Goal: Task Accomplishment & Management: Manage account settings

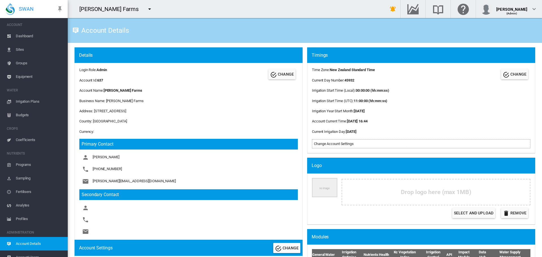
scroll to position [307, 0]
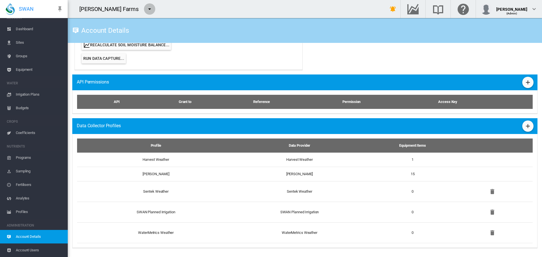
click at [146, 10] on md-icon "icon-menu-down" at bounding box center [149, 9] width 7 height 7
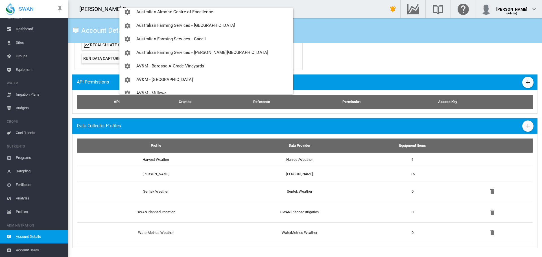
scroll to position [141, 0]
click at [156, 80] on span "AV&M - [GEOGRAPHIC_DATA]" at bounding box center [164, 78] width 57 height 5
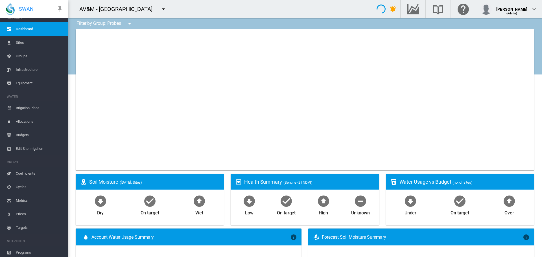
type input "**********"
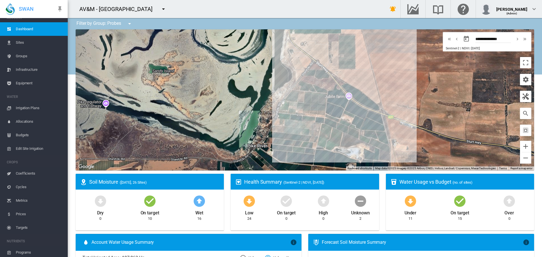
click at [17, 41] on span "Sites" at bounding box center [39, 43] width 47 height 14
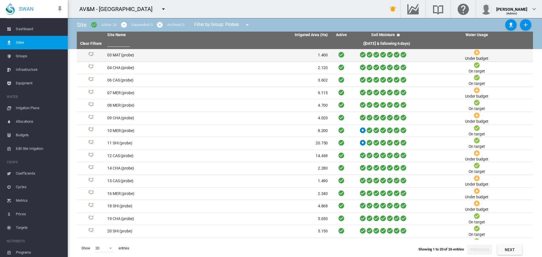
click at [118, 55] on td "03 MAT (probe)" at bounding box center [161, 55] width 113 height 12
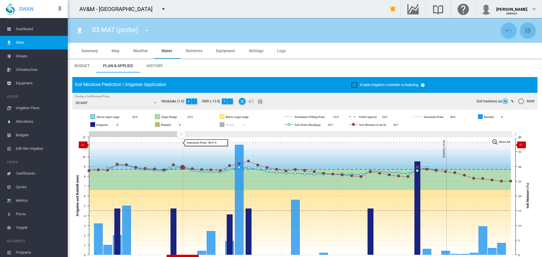
drag, startPoint x: 394, startPoint y: 139, endPoint x: 177, endPoint y: 145, distance: 217.0
click at [181, 145] on icon "JavaScript chart by amCharts 3.21.15 Aug 28 Aug 31 Sep 03 Sep 06 Sep 09 Sep 12 …" at bounding box center [302, 196] width 461 height 132
click at [148, 30] on md-icon "icon-menu-down" at bounding box center [147, 30] width 7 height 7
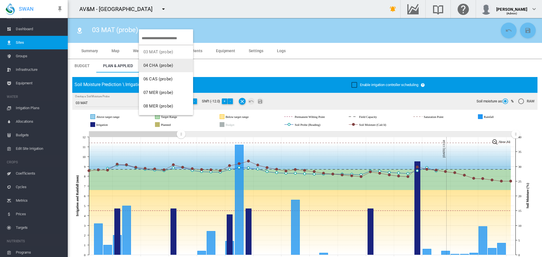
click at [156, 64] on span "04 CHA (probe)" at bounding box center [158, 65] width 30 height 5
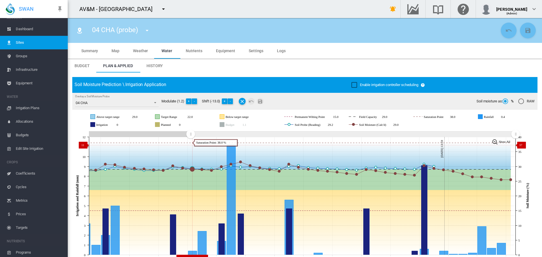
drag, startPoint x: 412, startPoint y: 133, endPoint x: 190, endPoint y: 145, distance: 222.0
click at [190, 145] on icon "JavaScript chart by amCharts 3.21.15 Aug 28 Aug 31 Sep 03 Sep 06 Sep 09 Sep 12 …" at bounding box center [302, 196] width 461 height 132
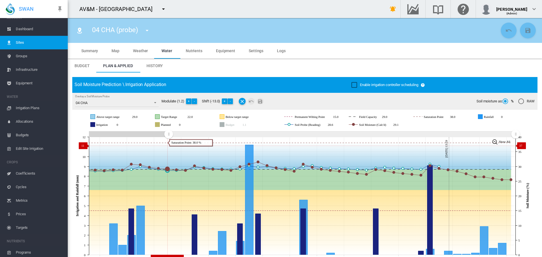
drag, startPoint x: 190, startPoint y: 134, endPoint x: 168, endPoint y: 146, distance: 24.4
click at [168, 146] on icon "JavaScript chart by amCharts 3.21.15 Aug 25 Aug 28 Aug 31 Sep 03 Sep 06 Sep 09 …" at bounding box center [302, 196] width 461 height 132
click at [147, 32] on md-icon "icon-menu-down" at bounding box center [147, 30] width 7 height 7
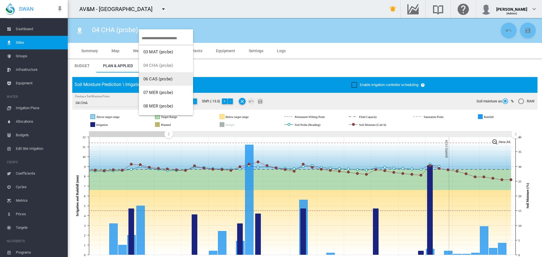
click at [153, 80] on span "06 CAS (probe)" at bounding box center [157, 78] width 29 height 5
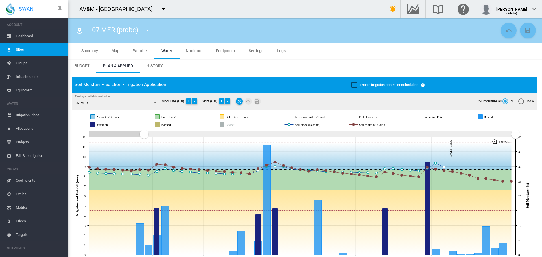
scroll to position [7, 0]
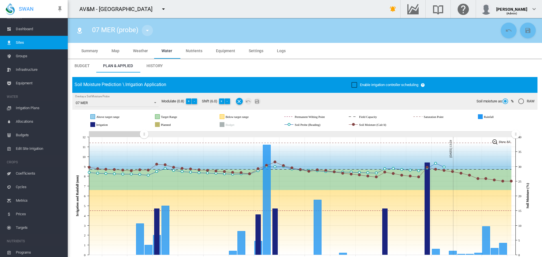
click at [148, 30] on md-icon "icon-menu-down" at bounding box center [147, 30] width 7 height 7
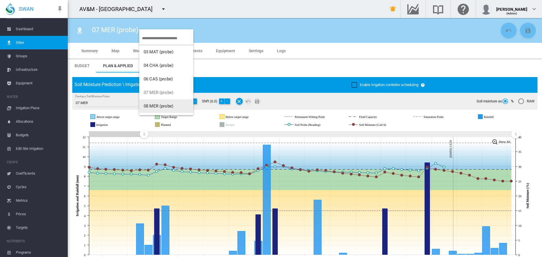
click at [159, 104] on span "08 MER (probe)" at bounding box center [159, 106] width 30 height 5
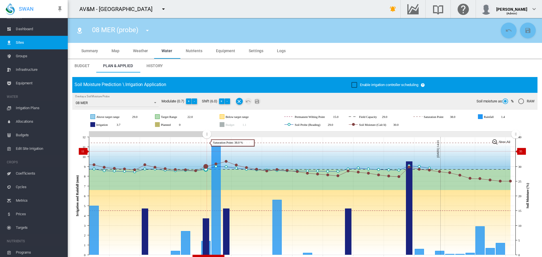
click at [206, 151] on icon "JavaScript chart by amCharts 3.21.15 Aug 31 Sep 03 Sep 06 Sep 09 Sep 12 Sep 15 …" at bounding box center [302, 196] width 461 height 132
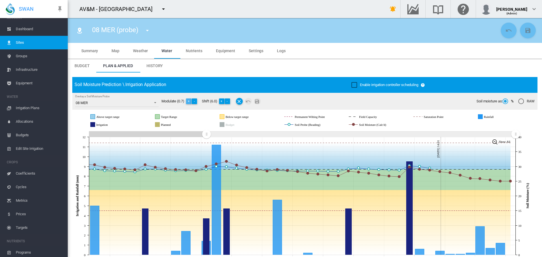
click at [188, 101] on button "+" at bounding box center [189, 101] width 6 height 6
click at [228, 101] on button "-" at bounding box center [228, 101] width 6 height 6
click at [259, 100] on md-icon "Save Changes" at bounding box center [258, 101] width 7 height 7
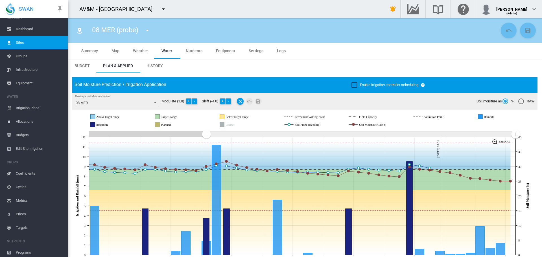
click at [147, 30] on md-icon "icon-menu-down" at bounding box center [147, 30] width 7 height 7
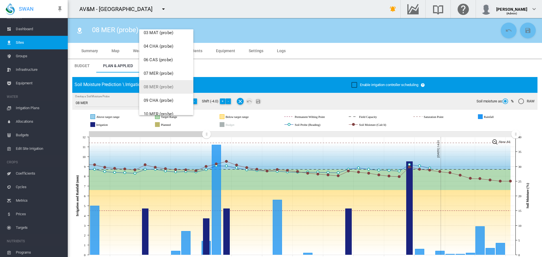
scroll to position [28, 0]
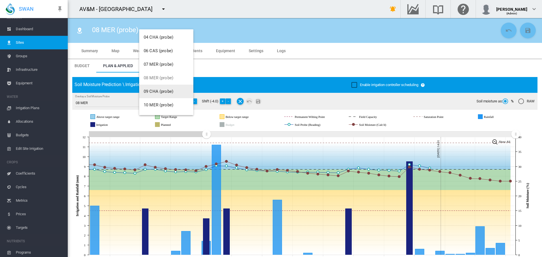
click at [159, 93] on span "09 CHA (probe)" at bounding box center [159, 91] width 30 height 5
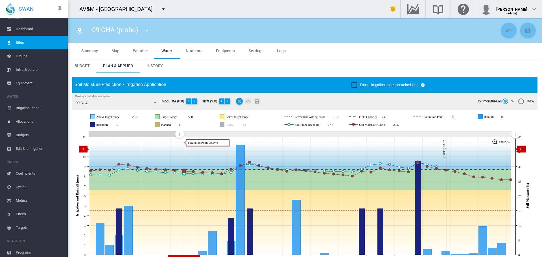
drag, startPoint x: 411, startPoint y: 133, endPoint x: 179, endPoint y: 149, distance: 232.4
click at [179, 149] on icon "JavaScript chart by amCharts 3.21.15 Aug 28 Aug 31 Sep 03 Sep 06 Sep 09 Sep 12 …" at bounding box center [302, 196] width 461 height 132
click at [144, 32] on md-icon "icon-menu-down" at bounding box center [147, 30] width 7 height 7
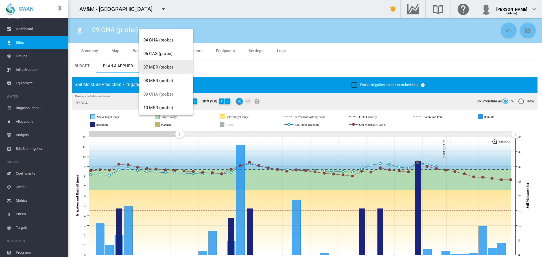
scroll to position [56, 0]
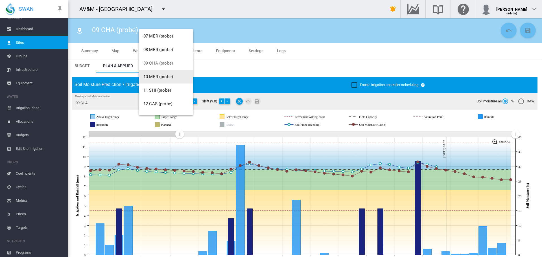
click at [159, 76] on span "10 MER (probe)" at bounding box center [158, 76] width 30 height 5
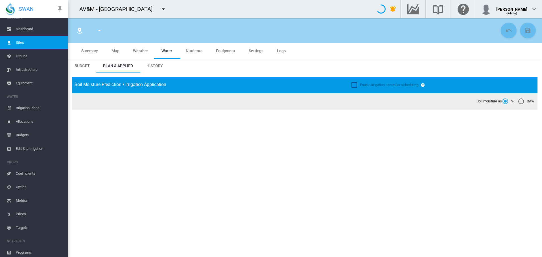
type input "**********"
type input "*********"
type input "**"
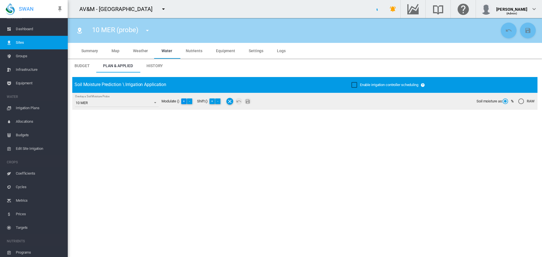
type input "*****"
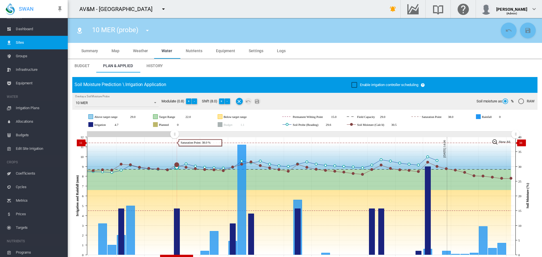
drag, startPoint x: 413, startPoint y: 133, endPoint x: 174, endPoint y: 143, distance: 239.1
click at [174, 143] on icon "JavaScript chart by amCharts 3.21.15 Aug 25 Aug 28 Aug 31 Sep 03 Sep 06 Sep 09 …" at bounding box center [302, 196] width 461 height 132
click at [160, 67] on span "History" at bounding box center [154, 65] width 16 height 5
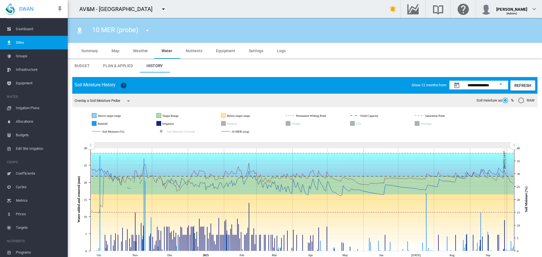
click at [165, 11] on md-icon "icon-menu-down" at bounding box center [163, 9] width 7 height 7
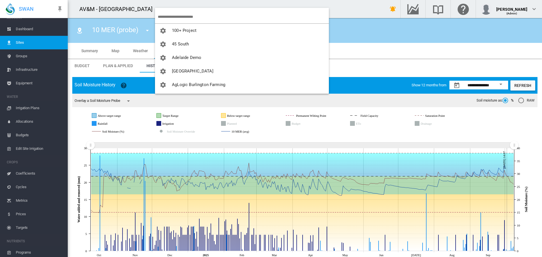
click at [170, 14] on input "search" at bounding box center [243, 16] width 171 height 13
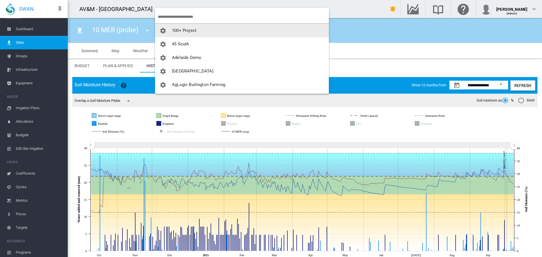
click at [196, 16] on input "search" at bounding box center [243, 16] width 171 height 13
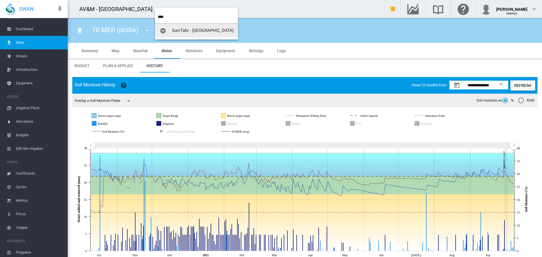
type input "****"
click at [201, 27] on button "SuniTafe - [GEOGRAPHIC_DATA]" at bounding box center [196, 31] width 83 height 14
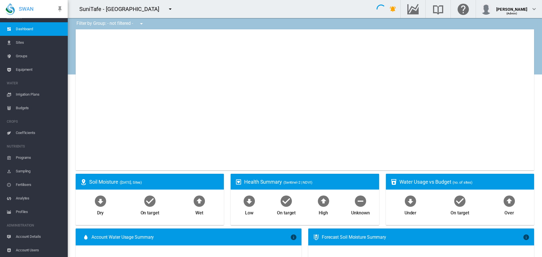
type input "**********"
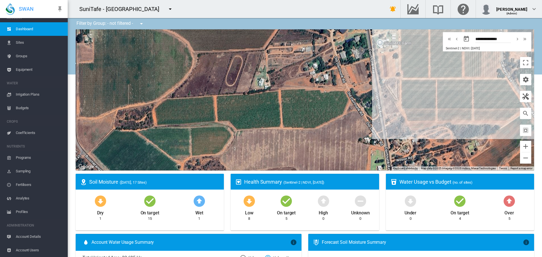
click at [20, 43] on span "Sites" at bounding box center [39, 43] width 47 height 14
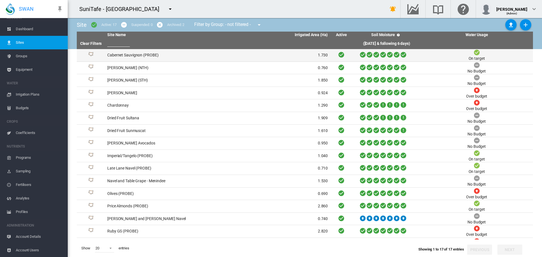
click at [140, 55] on td "Cabernet Sauvignon (PROBE)" at bounding box center [161, 55] width 113 height 12
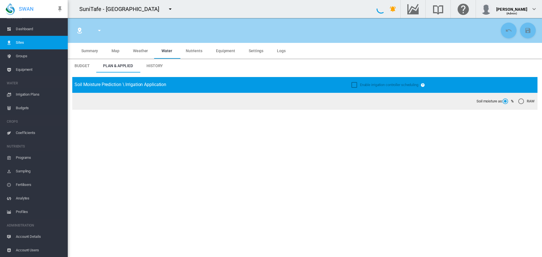
type input "**********"
type input "*****"
type input "*********"
type input "**"
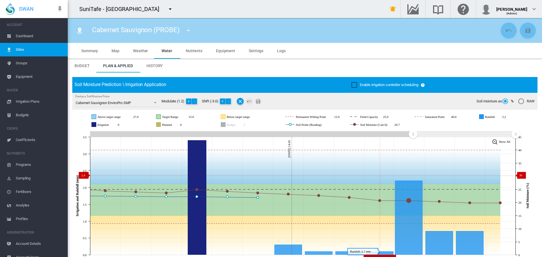
scroll to position [7, 0]
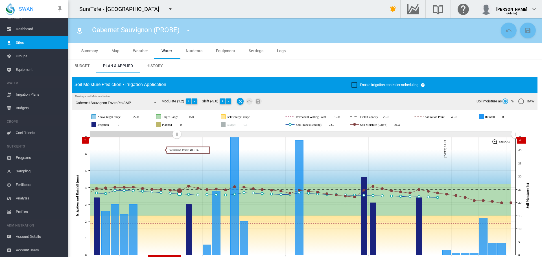
drag, startPoint x: 415, startPoint y: 134, endPoint x: 177, endPoint y: 137, distance: 238.4
click at [177, 137] on rect "Zoom chart using cursor arrows" at bounding box center [176, 135] width 7 height 6
click at [189, 30] on md-icon "icon-menu-down" at bounding box center [188, 30] width 7 height 7
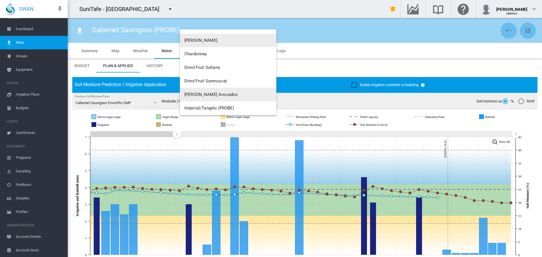
scroll to position [56, 0]
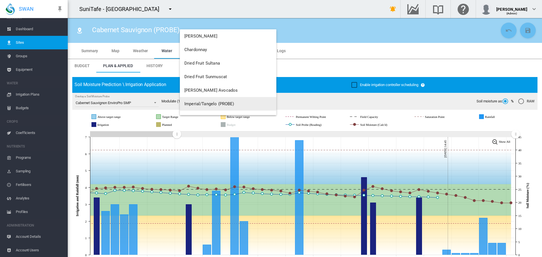
click at [198, 104] on span "Imperial/Tangelo (PROBE)" at bounding box center [209, 103] width 50 height 5
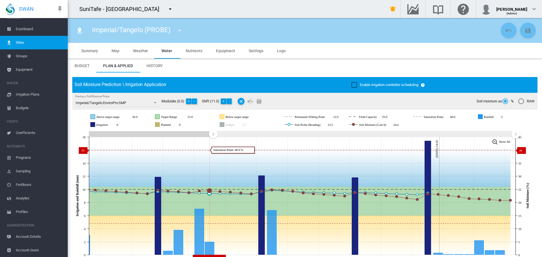
drag, startPoint x: 410, startPoint y: 132, endPoint x: 171, endPoint y: 150, distance: 239.9
click at [213, 150] on icon "JavaScript chart by amCharts 3.21.15 Aug 31 Sep 03 Sep 06 Sep 09 Sep 12 Sep 15 …" at bounding box center [302, 196] width 461 height 132
click at [179, 31] on md-icon "icon-menu-down" at bounding box center [179, 30] width 7 height 7
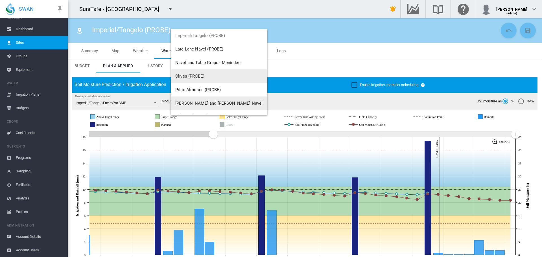
scroll to position [113, 0]
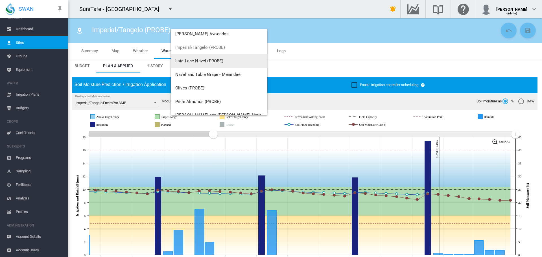
click at [201, 58] on span "Late Lane Navel (PROBE)" at bounding box center [199, 60] width 48 height 5
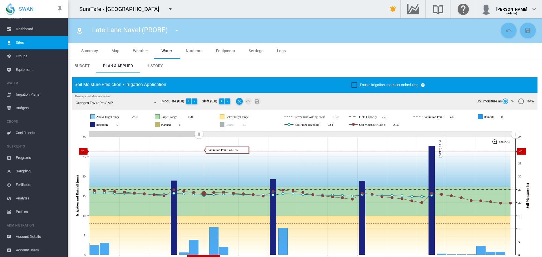
drag, startPoint x: 412, startPoint y: 133, endPoint x: 167, endPoint y: 149, distance: 244.8
click at [199, 151] on icon "JavaScript chart by amCharts 3.21.15 Aug 28 Aug 31 Sep 03 Sep 06 Sep 09 Sep 12 …" at bounding box center [302, 196] width 461 height 132
click at [189, 101] on button "+" at bounding box center [189, 101] width 6 height 6
click at [229, 100] on button "-" at bounding box center [228, 101] width 6 height 6
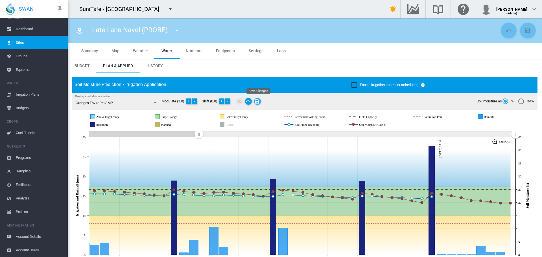
click at [257, 101] on md-icon "Save Changes" at bounding box center [257, 101] width 7 height 7
click at [175, 30] on md-icon "icon-menu-down" at bounding box center [176, 30] width 7 height 7
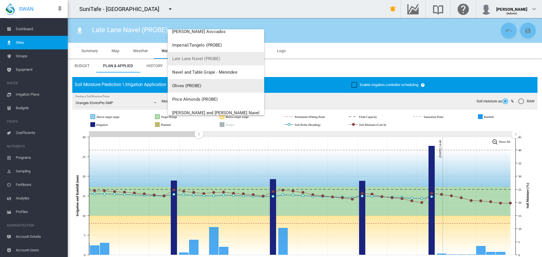
scroll to position [141, 0]
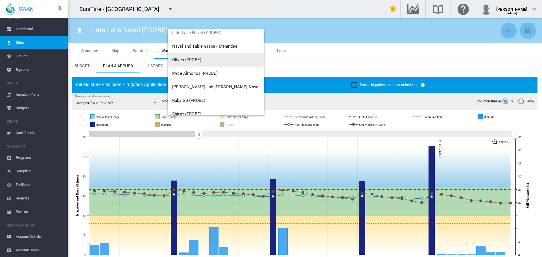
click at [192, 60] on span "Olives (PROBE)" at bounding box center [186, 59] width 29 height 5
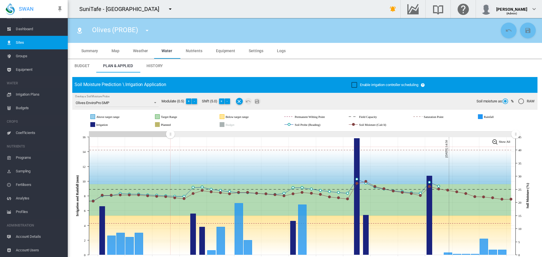
drag, startPoint x: 367, startPoint y: 139, endPoint x: 170, endPoint y: 145, distance: 197.0
click at [170, 145] on icon "JavaScript chart by amCharts 3.21.15 Aug 25 Aug 28 Aug 31 Sep 03 Sep 06 Sep 09 …" at bounding box center [302, 196] width 461 height 132
click at [158, 65] on span "History" at bounding box center [154, 65] width 16 height 5
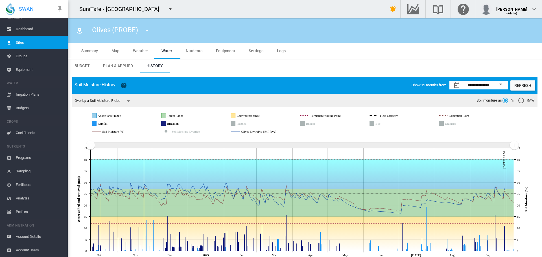
click at [124, 65] on span "Plan & Applied" at bounding box center [118, 65] width 30 height 5
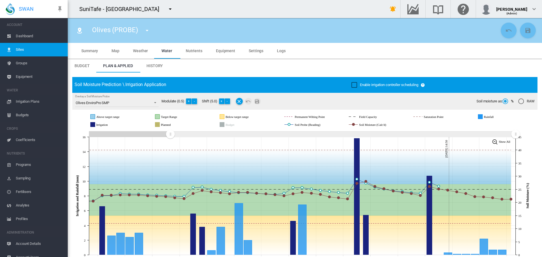
scroll to position [7, 0]
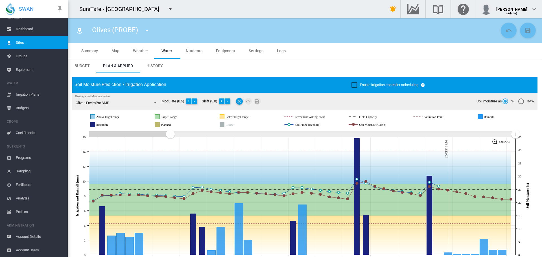
click at [146, 30] on md-icon "icon-menu-down" at bounding box center [147, 30] width 7 height 7
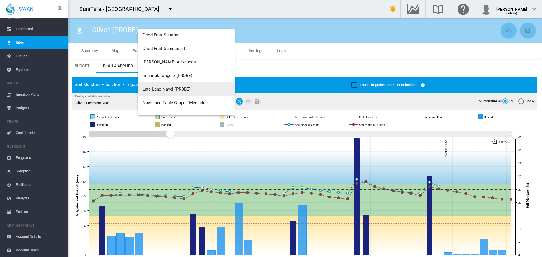
scroll to position [141, 0]
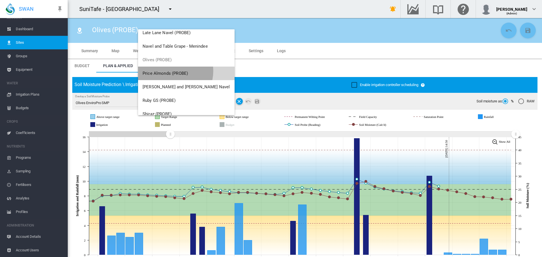
click at [171, 71] on span "Price Almonds (PROBE)" at bounding box center [164, 73] width 45 height 5
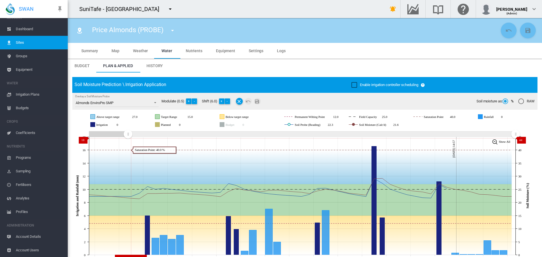
drag, startPoint x: 411, startPoint y: 134, endPoint x: 121, endPoint y: 123, distance: 289.6
click at [128, 137] on rect "Zoom chart using cursor arrows" at bounding box center [128, 135] width 7 height 6
click at [171, 32] on md-icon "icon-menu-down" at bounding box center [172, 30] width 7 height 7
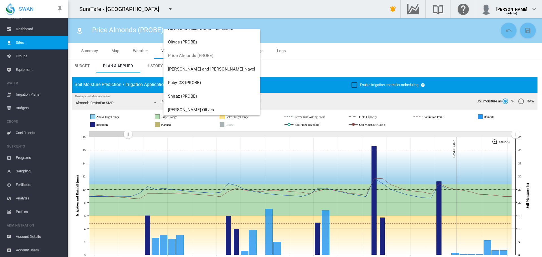
scroll to position [162, 0]
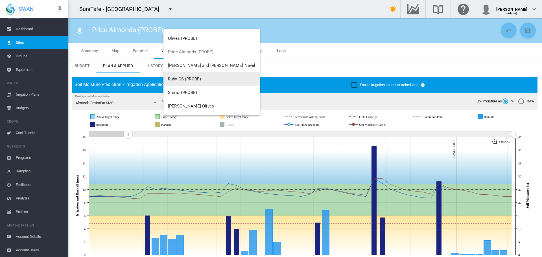
click at [196, 80] on span "Ruby GS (PROBE)" at bounding box center [184, 78] width 33 height 5
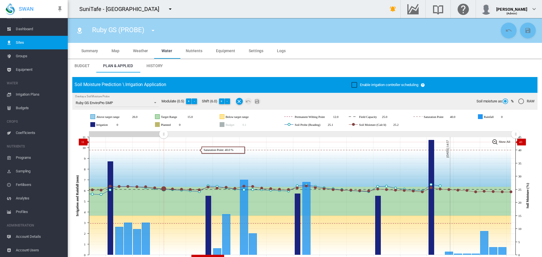
drag, startPoint x: 348, startPoint y: 141, endPoint x: 163, endPoint y: 142, distance: 184.8
click at [163, 142] on icon "JavaScript chart by amCharts 3.21.15 Aug 25 Aug 28 Aug 31 Sep 03 Sep 06 Sep 09 …" at bounding box center [302, 196] width 461 height 132
click at [155, 29] on md-icon "icon-menu-down" at bounding box center [152, 30] width 7 height 7
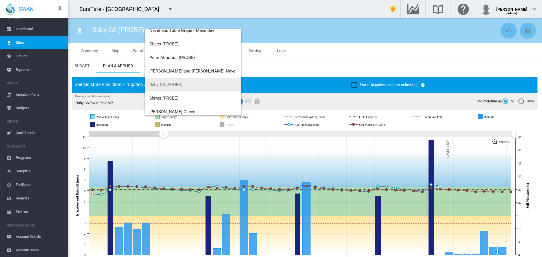
scroll to position [162, 0]
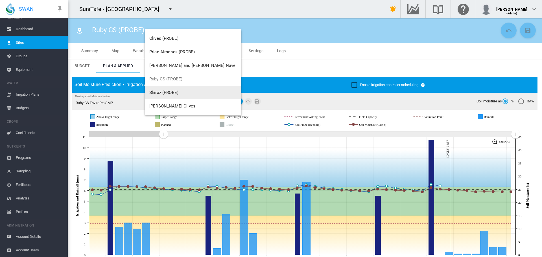
click at [159, 92] on span "Shiraz (PROBE)" at bounding box center [163, 92] width 29 height 5
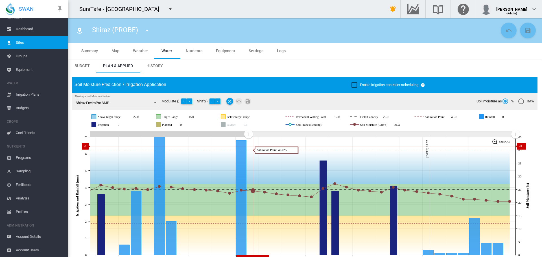
drag, startPoint x: 414, startPoint y: 133, endPoint x: 248, endPoint y: 146, distance: 166.1
click at [248, 146] on icon "JavaScript chart by amCharts 3.21.15 Sep 04 Sep 06 Sep 08 Sep 10 Sep 12 Sep 14 …" at bounding box center [302, 196] width 461 height 132
click at [173, 8] on md-icon "icon-menu-down" at bounding box center [170, 9] width 7 height 7
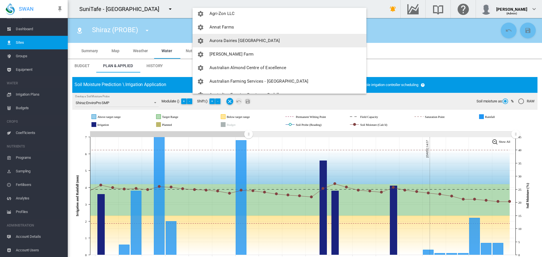
scroll to position [169, 0]
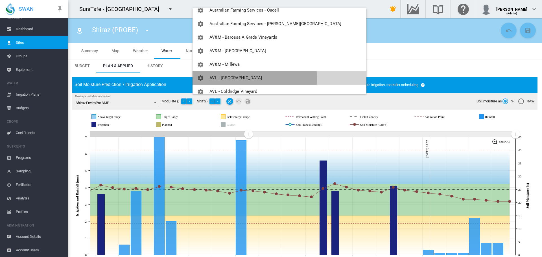
click at [234, 79] on span "AVL - [GEOGRAPHIC_DATA]" at bounding box center [235, 77] width 52 height 5
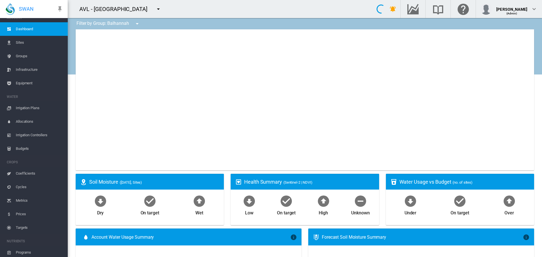
type input "**********"
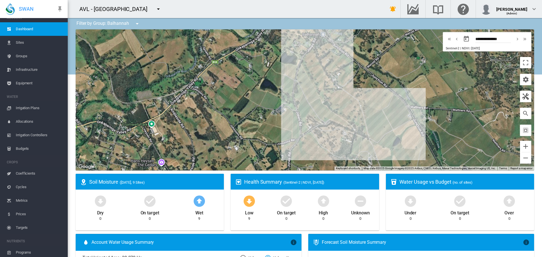
click at [22, 42] on span "Sites" at bounding box center [39, 43] width 47 height 14
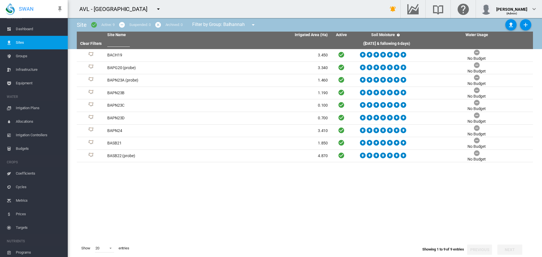
click at [255, 24] on md-icon "icon-menu-down" at bounding box center [253, 24] width 7 height 7
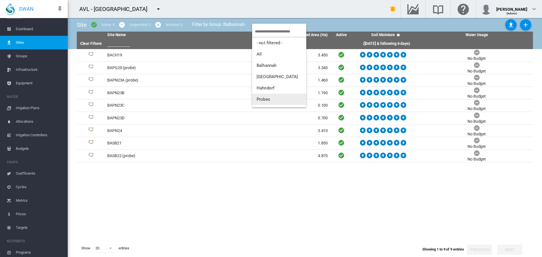
click at [263, 100] on span "Probes" at bounding box center [263, 99] width 14 height 5
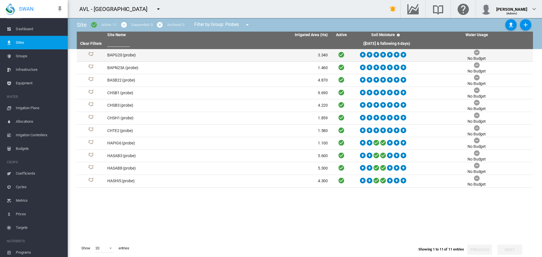
click at [115, 56] on td "BAPG20 (probe)" at bounding box center [161, 55] width 113 height 12
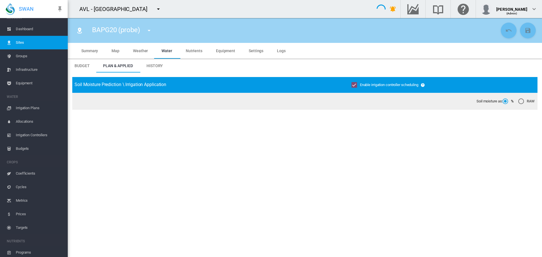
type input "**********"
type input "*********"
type input "***"
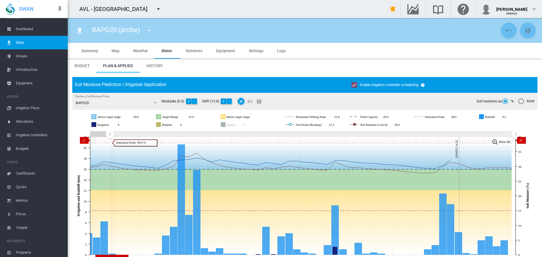
drag, startPoint x: 413, startPoint y: 136, endPoint x: 110, endPoint y: 140, distance: 303.5
click at [110, 140] on icon "JavaScript chart by amCharts 3.21.15 Aug 16 Aug 19 Aug 22 Aug 25 Aug 28 Aug 31 …" at bounding box center [302, 196] width 461 height 132
click at [229, 103] on button "-" at bounding box center [229, 101] width 6 height 6
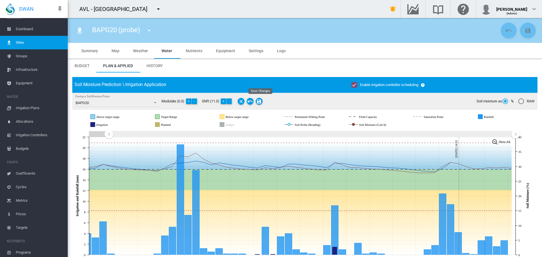
click at [260, 102] on md-icon "Save Changes" at bounding box center [259, 101] width 7 height 7
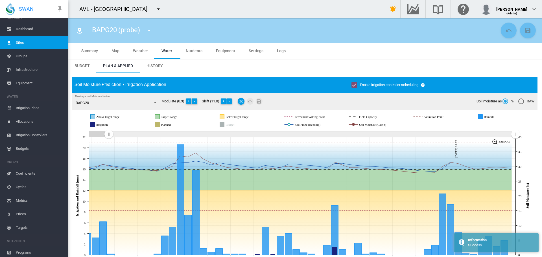
click at [150, 32] on md-icon "icon-menu-down" at bounding box center [149, 30] width 7 height 7
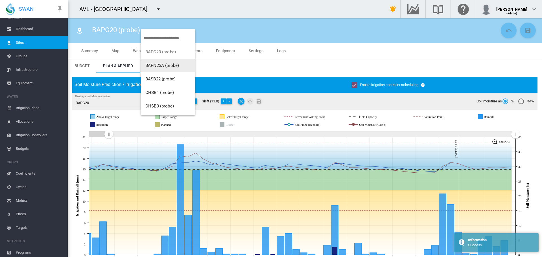
click at [158, 67] on span "BAPN23A (probe)" at bounding box center [162, 65] width 34 height 5
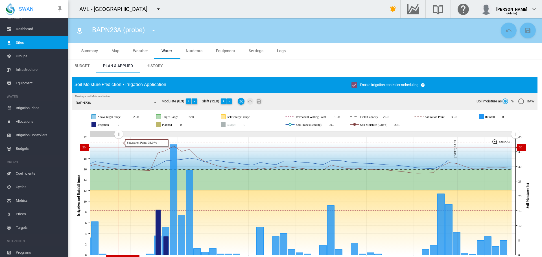
drag, startPoint x: 384, startPoint y: 140, endPoint x: 135, endPoint y: 147, distance: 248.3
click at [118, 147] on icon "JavaScript chart by amCharts 3.21.15 Aug 19 Aug 22 Aug 25 Aug 28 Aug 31 Sep 03 …" at bounding box center [302, 196] width 461 height 132
click at [230, 100] on button "-" at bounding box center [229, 101] width 6 height 6
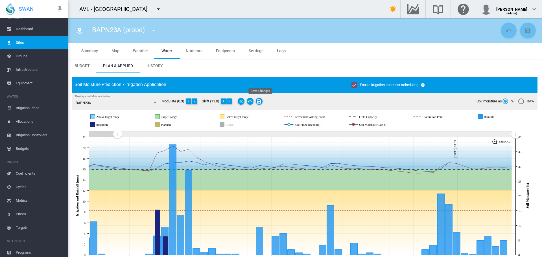
click at [261, 103] on md-icon "Save Changes" at bounding box center [259, 101] width 7 height 7
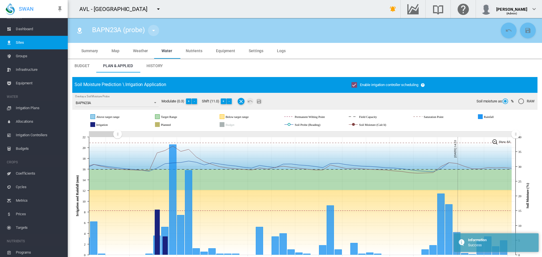
click at [155, 30] on md-icon "icon-menu-down" at bounding box center [153, 30] width 7 height 7
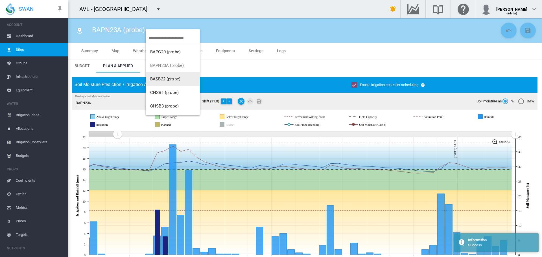
click at [169, 83] on button "BASB22 (probe)" at bounding box center [173, 79] width 54 height 14
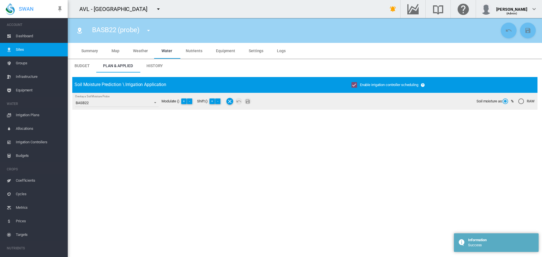
scroll to position [7, 0]
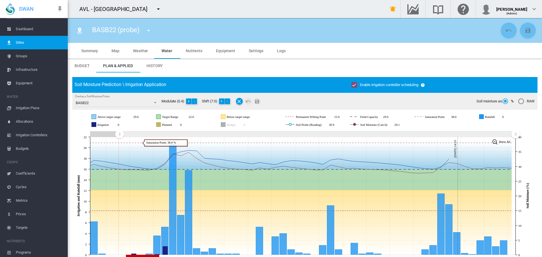
drag, startPoint x: 412, startPoint y: 137, endPoint x: 119, endPoint y: 129, distance: 292.3
click at [119, 129] on div "JavaScript chart by amCharts 3.21.15 Above target range 29.0 Target Range 22.0 …" at bounding box center [304, 186] width 465 height 152
click at [227, 102] on button "-" at bounding box center [228, 101] width 6 height 6
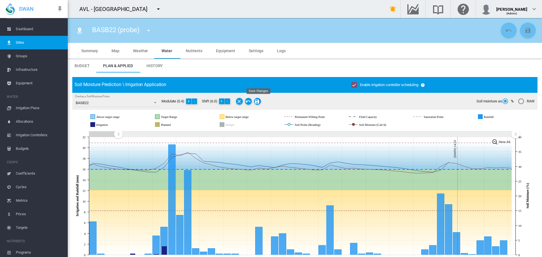
click at [256, 102] on md-icon "Save Changes" at bounding box center [257, 101] width 7 height 7
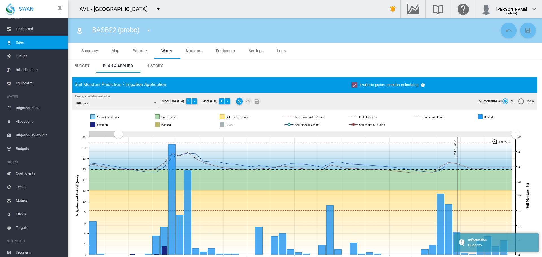
click at [149, 30] on md-icon "icon-menu-down" at bounding box center [148, 30] width 7 height 7
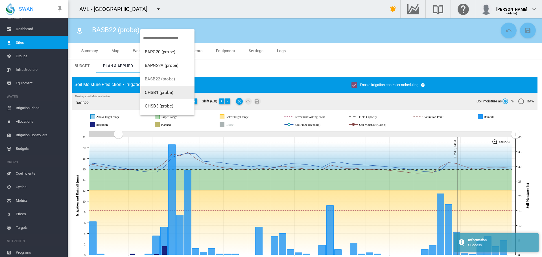
click at [160, 90] on button "CHSB1 (probe)" at bounding box center [167, 93] width 54 height 14
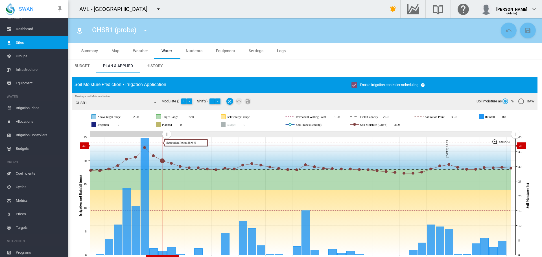
drag, startPoint x: 358, startPoint y: 142, endPoint x: 166, endPoint y: 146, distance: 191.3
click at [166, 146] on icon "JavaScript chart by amCharts 3.21.15 Aug 25 Aug 28 Aug 31 Sep 03 Sep 06 Sep 09 …" at bounding box center [302, 196] width 461 height 132
click at [146, 29] on md-icon "icon-menu-down" at bounding box center [145, 30] width 7 height 7
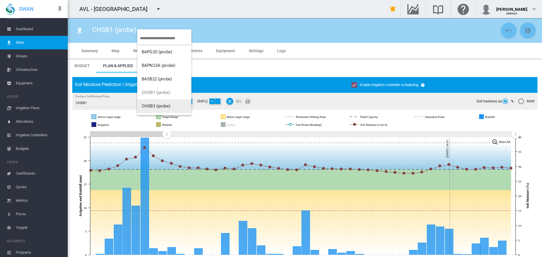
click at [153, 104] on span "CHSB3 (probe)" at bounding box center [156, 106] width 28 height 5
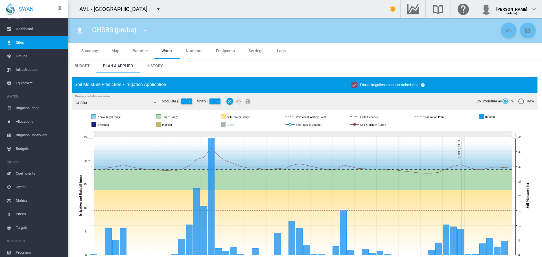
drag, startPoint x: 293, startPoint y: 134, endPoint x: 81, endPoint y: 136, distance: 212.1
click at [81, 136] on icon "JavaScript chart by amCharts 3.21.15 Aug 13 Aug 16 Aug 19 Aug 22 Aug 25 Aug 28 …" at bounding box center [302, 196] width 461 height 132
click at [146, 30] on md-icon "icon-menu-down" at bounding box center [145, 30] width 7 height 7
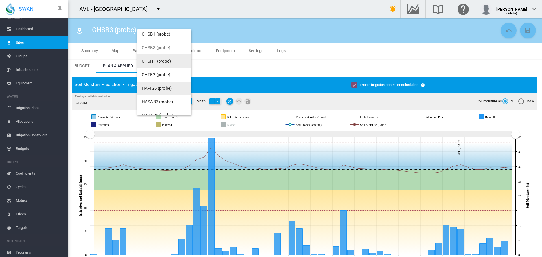
scroll to position [25, 0]
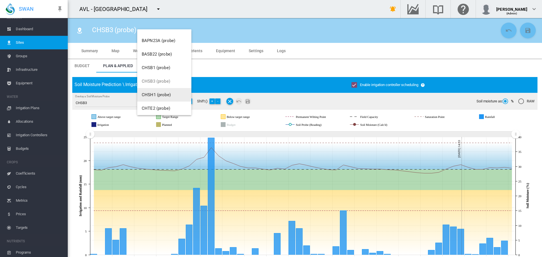
click at [149, 94] on span "CHSH1 (probe)" at bounding box center [156, 94] width 29 height 5
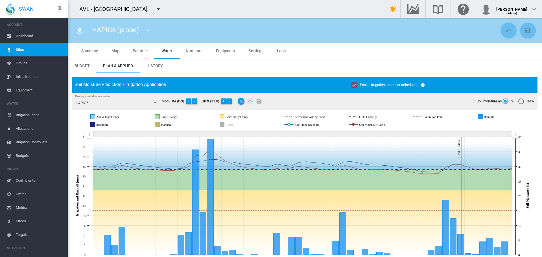
scroll to position [7, 0]
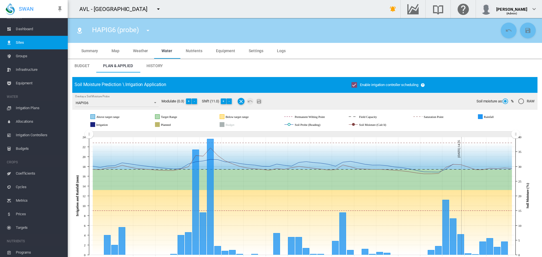
click at [146, 28] on md-icon "icon-menu-down" at bounding box center [147, 30] width 7 height 7
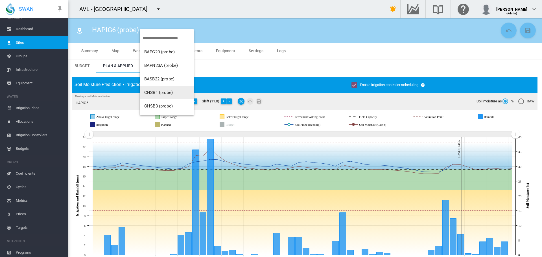
scroll to position [56, 0]
click at [167, 105] on span "HASAB3 (probe)" at bounding box center [159, 103] width 31 height 5
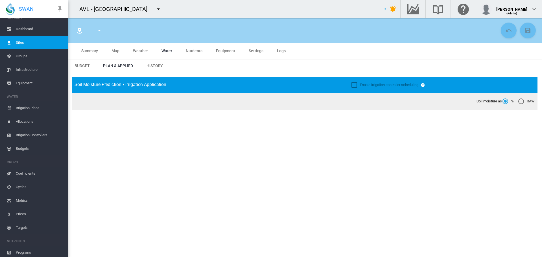
type input "**********"
type input "*****"
type input "*********"
type input "***"
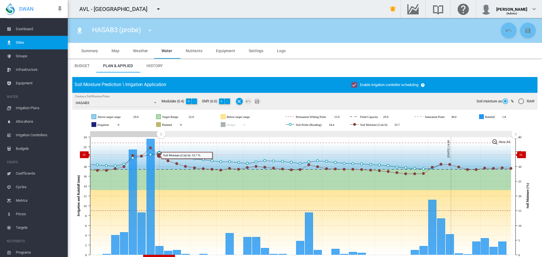
drag, startPoint x: 413, startPoint y: 134, endPoint x: 161, endPoint y: 155, distance: 253.3
click at [161, 155] on icon "JavaScript chart by amCharts [DATE] [DATE] Aug [DATE] [DATE] Sep [DATE] Sep [DA…" at bounding box center [302, 196] width 461 height 132
click at [228, 102] on button "-" at bounding box center [228, 101] width 6 height 6
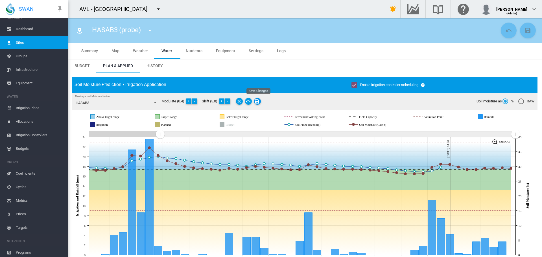
click at [257, 100] on md-icon "Save Changes" at bounding box center [257, 101] width 7 height 7
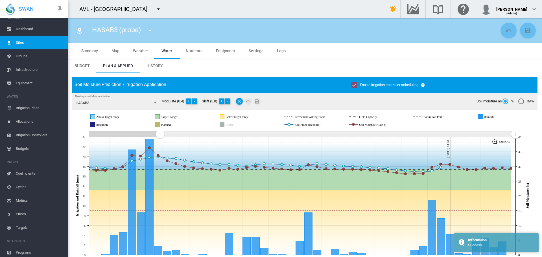
click at [149, 28] on md-icon "icon-menu-down" at bounding box center [149, 30] width 7 height 7
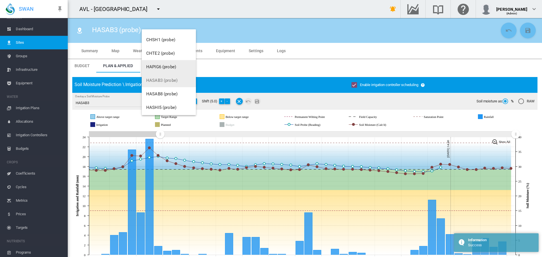
scroll to position [81, 0]
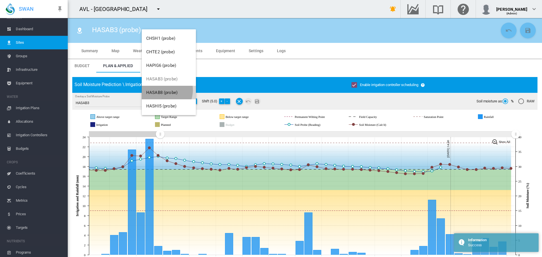
click at [160, 90] on span "HASAB8 (probe)" at bounding box center [161, 92] width 31 height 5
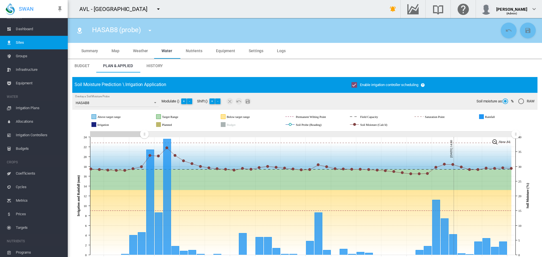
drag, startPoint x: 412, startPoint y: 132, endPoint x: 144, endPoint y: 136, distance: 267.4
click at [144, 136] on rect "Zoom chart using cursor arrows" at bounding box center [144, 135] width 7 height 6
click at [149, 32] on md-icon "icon-menu-down" at bounding box center [149, 30] width 7 height 7
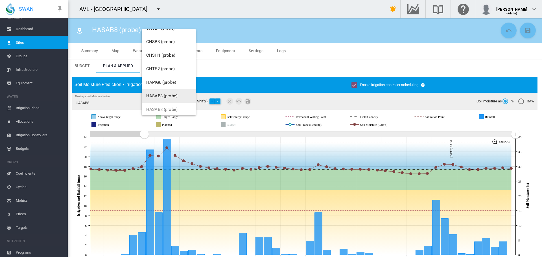
scroll to position [81, 0]
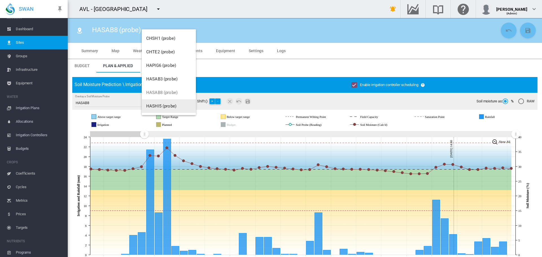
click at [162, 107] on span "HASHI5 (probe)" at bounding box center [161, 106] width 30 height 5
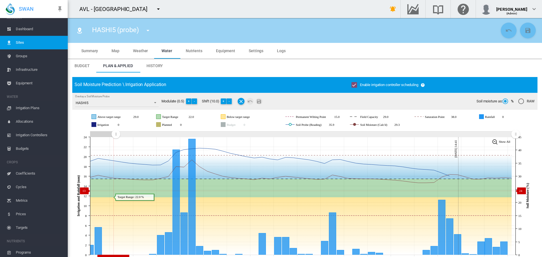
drag, startPoint x: 413, startPoint y: 135, endPoint x: 116, endPoint y: 191, distance: 301.4
click at [116, 191] on icon "JavaScript chart by amCharts [DATE] [DATE] Aug [DATE] Aug [DATE] [DATE] Sep [DA…" at bounding box center [302, 196] width 461 height 132
click at [195, 100] on button "-" at bounding box center [195, 101] width 6 height 6
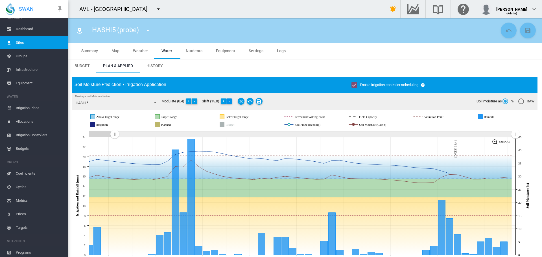
click at [231, 101] on button "-" at bounding box center [229, 101] width 6 height 6
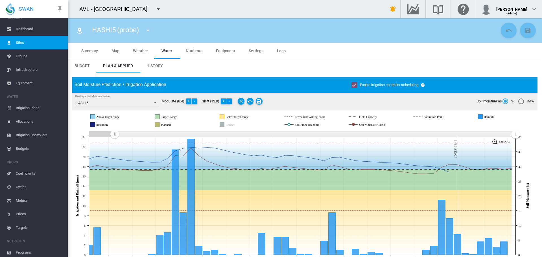
click at [231, 101] on button "-" at bounding box center [229, 101] width 6 height 6
click at [259, 101] on md-icon "Save Changes" at bounding box center [259, 101] width 7 height 7
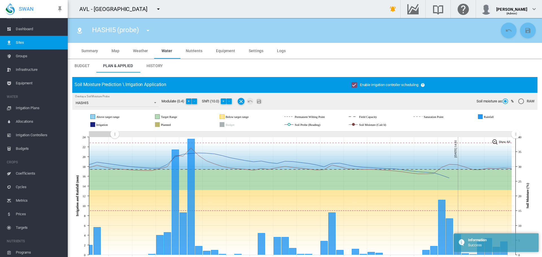
click at [17, 41] on span "Sites" at bounding box center [39, 43] width 47 height 14
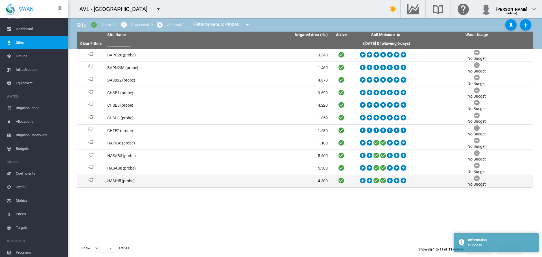
click at [122, 181] on td "HASHI5 (probe)" at bounding box center [161, 181] width 113 height 12
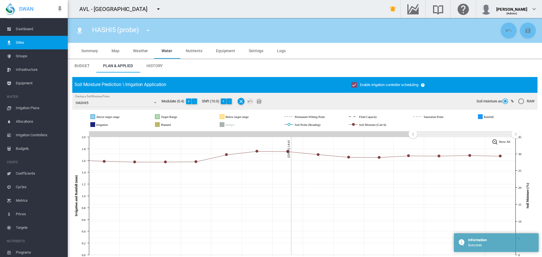
click at [157, 66] on span "History" at bounding box center [154, 65] width 16 height 5
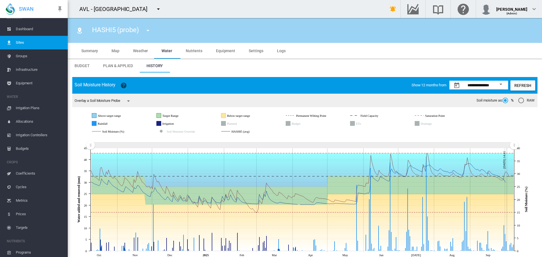
click at [20, 41] on span "Sites" at bounding box center [39, 43] width 47 height 14
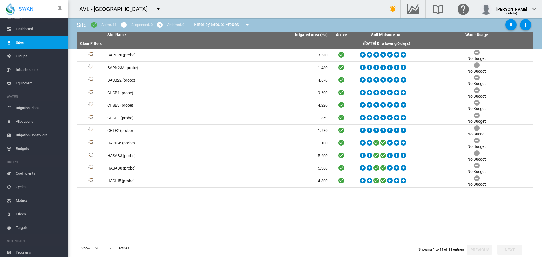
click at [155, 8] on md-icon "icon-menu-down" at bounding box center [158, 9] width 7 height 7
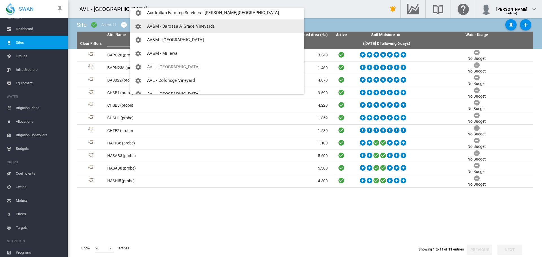
scroll to position [197, 0]
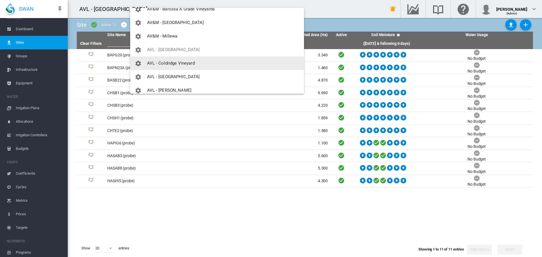
click at [182, 65] on span "AVL - Coldridge Vineyard" at bounding box center [171, 63] width 48 height 5
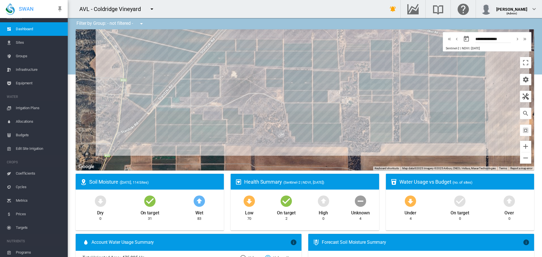
click at [20, 43] on span "Sites" at bounding box center [39, 43] width 47 height 14
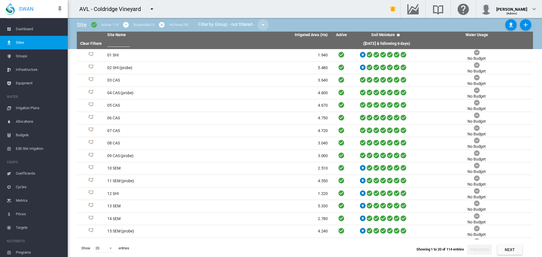
click at [264, 24] on md-icon "icon-menu-down" at bounding box center [263, 24] width 7 height 7
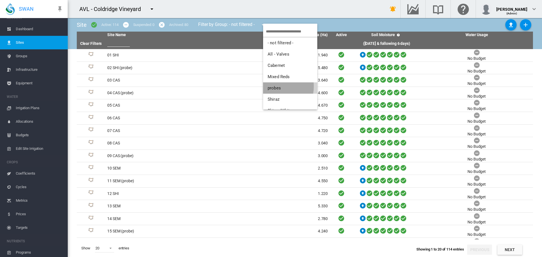
click at [272, 86] on span "probes" at bounding box center [273, 87] width 13 height 5
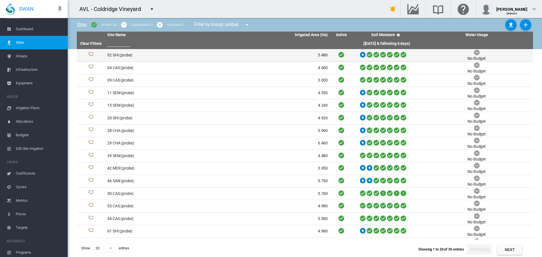
click at [122, 55] on td "02 SHI (probe)" at bounding box center [161, 55] width 113 height 12
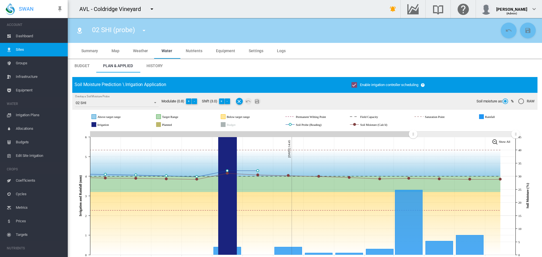
scroll to position [7, 0]
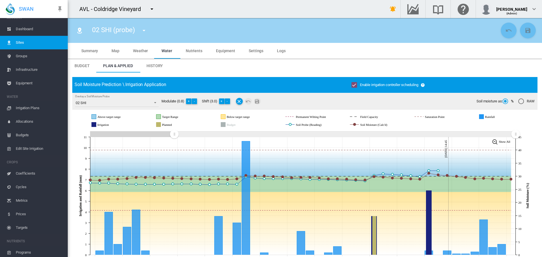
drag, startPoint x: 411, startPoint y: 134, endPoint x: 174, endPoint y: 137, distance: 237.0
click at [174, 137] on rect "Zoom chart using cursor arrows" at bounding box center [174, 135] width 7 height 6
click at [144, 30] on md-icon "icon-menu-down" at bounding box center [143, 30] width 7 height 7
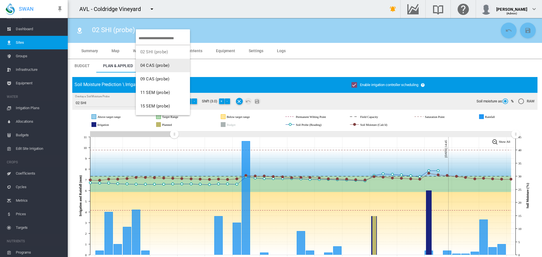
click at [159, 65] on span "04 CAS (probe)" at bounding box center [154, 65] width 29 height 5
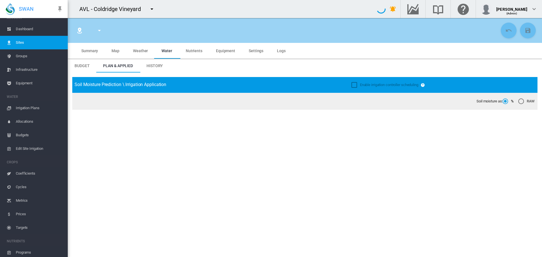
type input "**********"
type input "***"
type input "*********"
type input "**"
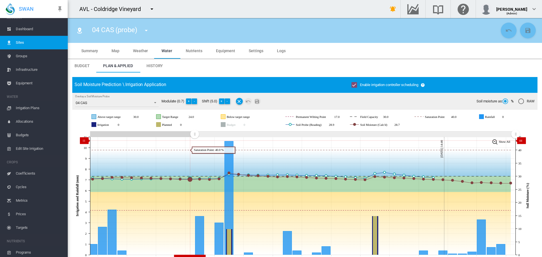
drag, startPoint x: 412, startPoint y: 134, endPoint x: 194, endPoint y: 140, distance: 217.3
click at [194, 140] on icon "JavaScript chart by amCharts [DATE] Aug [DATE] [DATE] Sep [DATE] Sep [DATE] Sep…" at bounding box center [302, 196] width 461 height 132
click at [145, 32] on md-icon "icon-menu-down" at bounding box center [146, 30] width 7 height 7
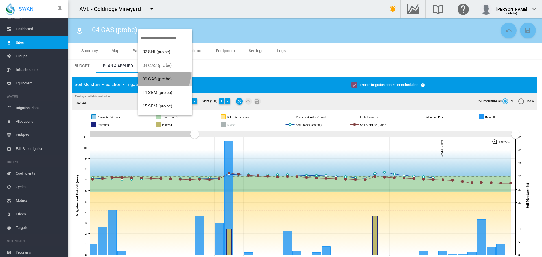
click at [163, 76] on button "09 CAS (probe)" at bounding box center [165, 79] width 54 height 14
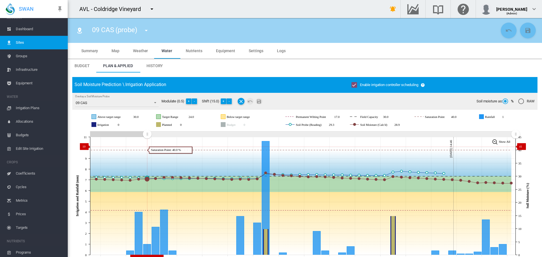
drag, startPoint x: 412, startPoint y: 134, endPoint x: 147, endPoint y: 146, distance: 264.9
click at [147, 146] on icon "JavaScript chart by amCharts [DATE] [DATE] Aug [DATE] Aug 31 [DATE] Sep [DATE] …" at bounding box center [302, 196] width 461 height 132
click at [231, 101] on button "-" at bounding box center [229, 101] width 6 height 6
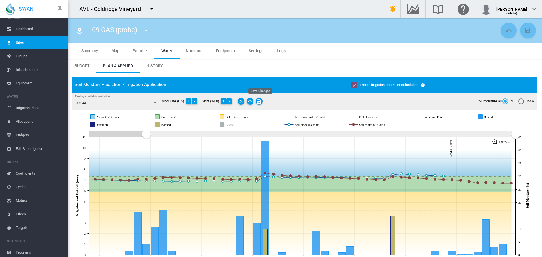
click at [260, 100] on md-icon "Save Changes" at bounding box center [259, 101] width 7 height 7
click at [152, 8] on md-icon "icon-menu-down" at bounding box center [151, 9] width 7 height 7
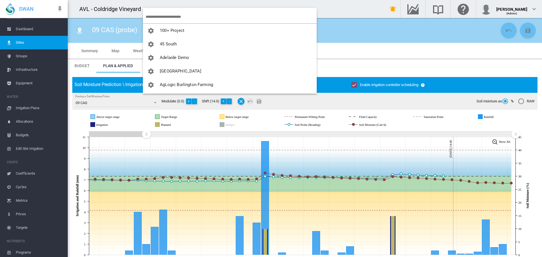
click at [157, 17] on input "search" at bounding box center [231, 16] width 171 height 13
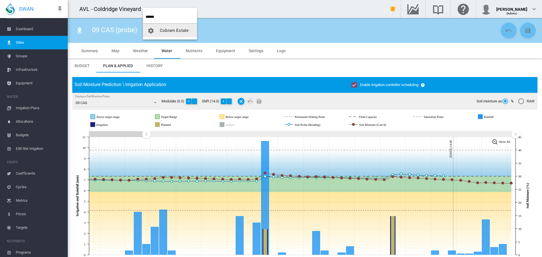
type input "******"
click at [177, 32] on span "Cobram Estate" at bounding box center [174, 30] width 29 height 5
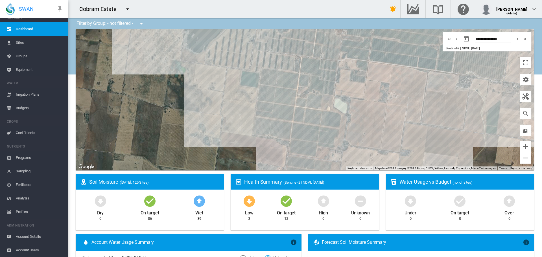
click at [17, 43] on span "Sites" at bounding box center [39, 43] width 47 height 14
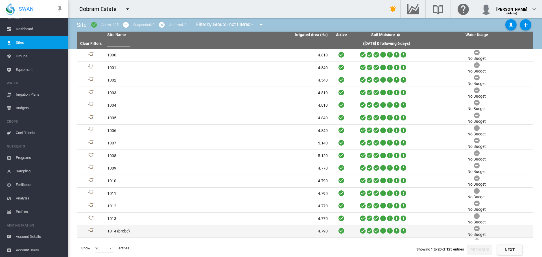
click at [118, 231] on td "1014 (probe)" at bounding box center [161, 231] width 113 height 12
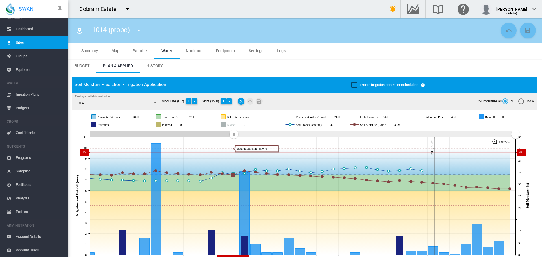
drag, startPoint x: 414, startPoint y: 135, endPoint x: 235, endPoint y: 152, distance: 179.6
click at [234, 152] on icon "JavaScript chart by amCharts 3.21.15 Sep 02 Sep 04 Sep 06 Sep 08 Sep 10 Sep 12 …" at bounding box center [302, 196] width 461 height 132
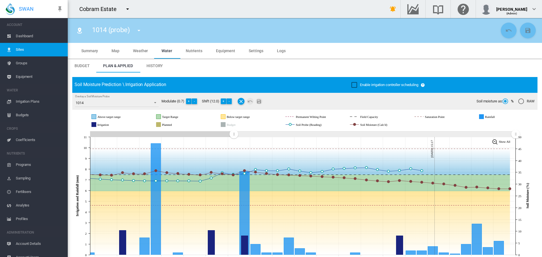
scroll to position [7, 0]
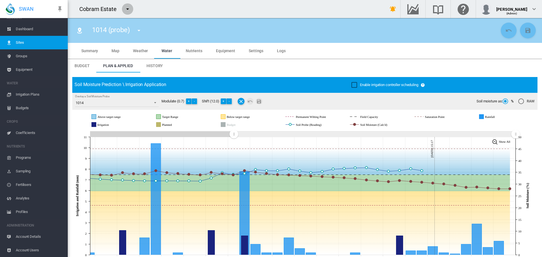
click at [128, 10] on md-icon "icon-menu-down" at bounding box center [127, 9] width 7 height 7
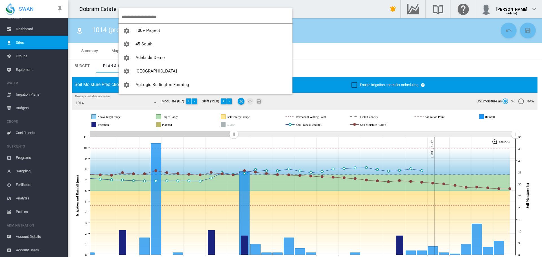
click at [133, 17] on input "search" at bounding box center [206, 16] width 171 height 13
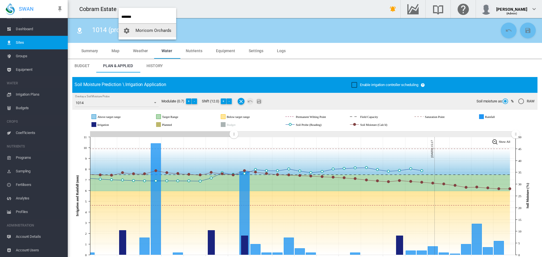
type input "*******"
click at [154, 34] on button "Moricom Orchards" at bounding box center [147, 31] width 58 height 14
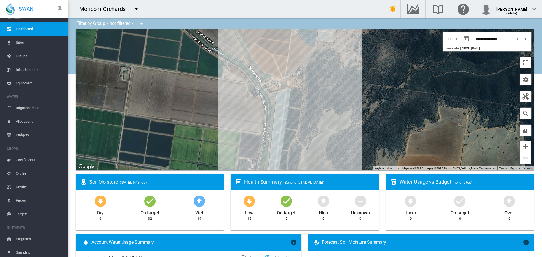
click at [20, 41] on span "Sites" at bounding box center [39, 43] width 47 height 14
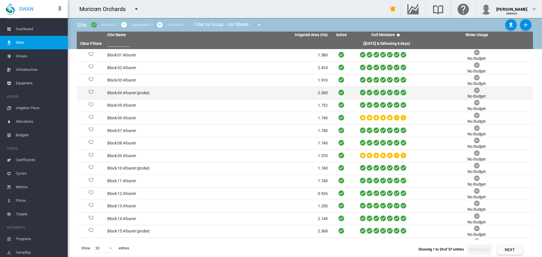
click at [127, 94] on td "Block 04 Afourer (probe)" at bounding box center [161, 93] width 113 height 12
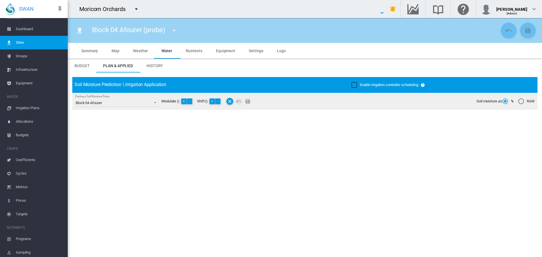
type input "**********"
type input "*****"
type input "*********"
type input "***"
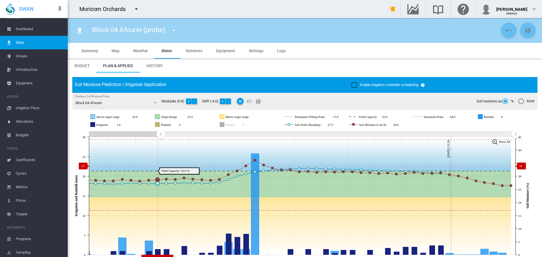
drag, startPoint x: 411, startPoint y: 133, endPoint x: 162, endPoint y: 164, distance: 250.6
click at [161, 165] on icon "JavaScript chart by amCharts 3.21.15 Aug 25 Aug 28 Aug 31 Sep 03 Sep 06 Sep 09 …" at bounding box center [302, 196] width 461 height 132
click at [174, 30] on md-icon "icon-menu-down" at bounding box center [174, 30] width 7 height 7
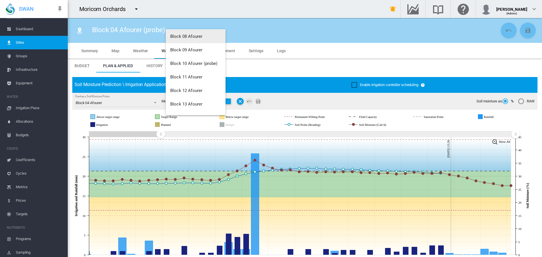
scroll to position [113, 0]
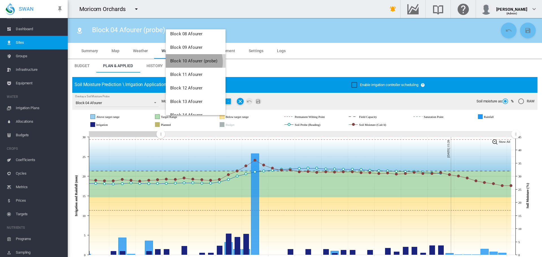
click at [191, 62] on span "Block 10 Afourer (probe)" at bounding box center [193, 60] width 47 height 5
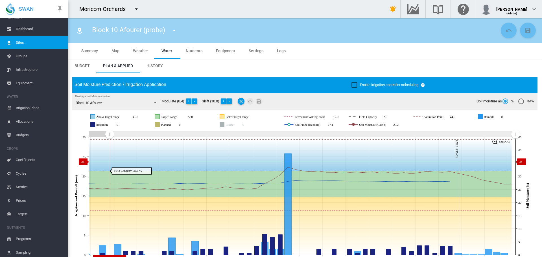
drag, startPoint x: 411, startPoint y: 133, endPoint x: 109, endPoint y: 162, distance: 302.6
click at [109, 162] on icon "JavaScript chart by amCharts 3.21.15 Aug 16 Aug 19 Aug 22 Aug 25 Aug 28 Aug 31 …" at bounding box center [302, 196] width 461 height 132
click at [190, 101] on button "+" at bounding box center [189, 101] width 6 height 6
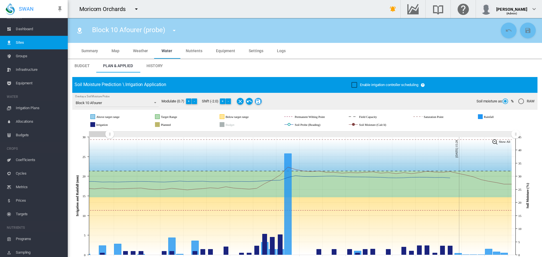
click at [259, 100] on md-icon "Save Changes" at bounding box center [258, 101] width 7 height 7
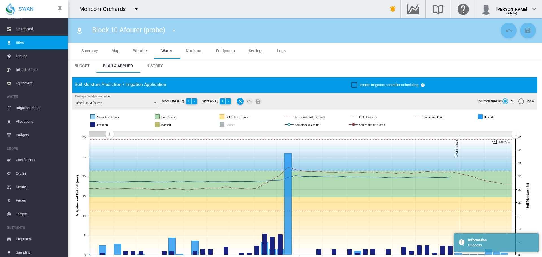
click at [173, 31] on md-icon "icon-menu-down" at bounding box center [174, 30] width 7 height 7
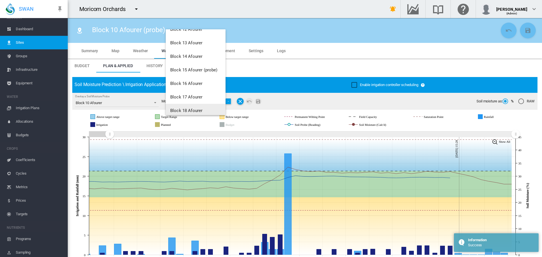
scroll to position [169, 0]
click at [188, 73] on span "Block 15 Afourer (probe)" at bounding box center [193, 72] width 47 height 5
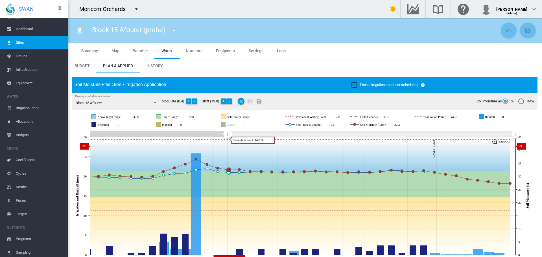
drag, startPoint x: 412, startPoint y: 134, endPoint x: 227, endPoint y: 146, distance: 185.2
click at [227, 146] on icon "JavaScript chart by amCharts 3.21.15 Sep 02 Sep 04 Sep 06 Sep 08 Sep 10 Sep 12 …" at bounding box center [302, 196] width 461 height 132
click at [173, 31] on md-icon "icon-menu-down" at bounding box center [174, 30] width 7 height 7
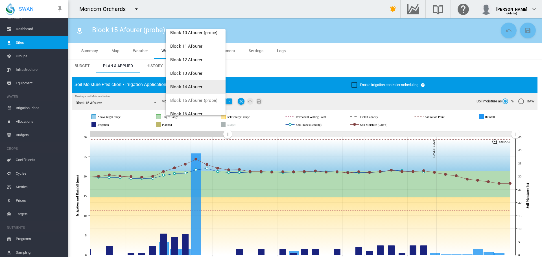
scroll to position [226, 0]
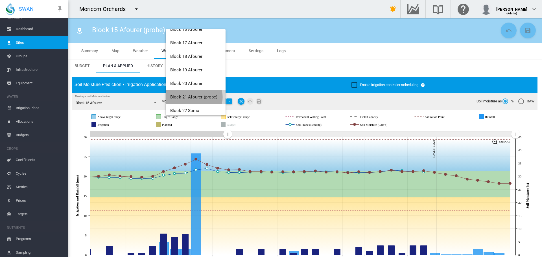
click at [188, 97] on span "Block 21 Afourer (probe)" at bounding box center [193, 96] width 47 height 5
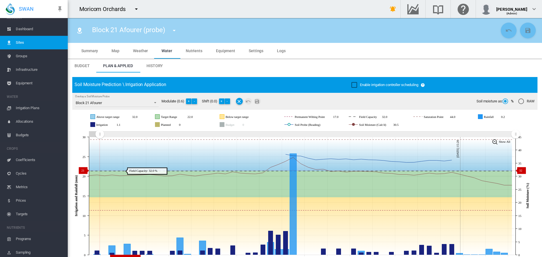
drag, startPoint x: 399, startPoint y: 138, endPoint x: 100, endPoint y: 170, distance: 300.9
click at [99, 170] on icon "JavaScript chart by amCharts 3.21.15 Aug 16 Aug 19 Aug 22 Aug 25 Aug 28 Aug 31 …" at bounding box center [302, 196] width 461 height 132
click at [228, 101] on button "-" at bounding box center [228, 101] width 6 height 6
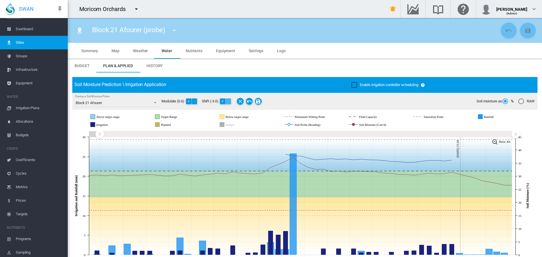
click at [227, 102] on button "-" at bounding box center [228, 101] width 6 height 6
click at [260, 101] on md-icon "Save Changes" at bounding box center [258, 101] width 7 height 7
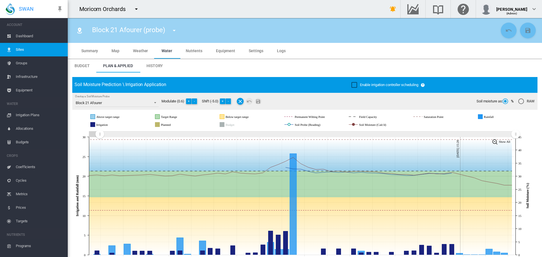
scroll to position [7, 0]
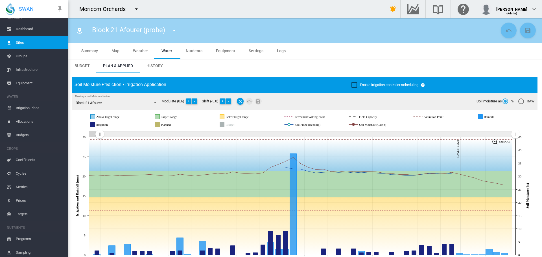
click at [24, 29] on span "Dashboard" at bounding box center [39, 29] width 47 height 14
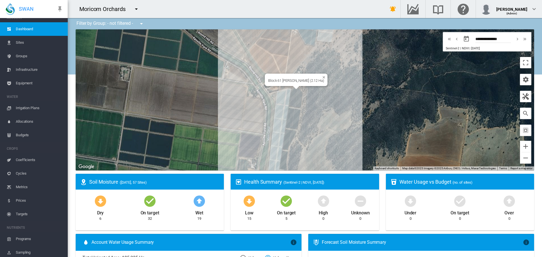
click at [291, 94] on div "Block 61 Hass (2.12 Ha)" at bounding box center [305, 99] width 458 height 141
click at [293, 96] on div "Block 61 Hass (2.12 Ha)" at bounding box center [305, 99] width 458 height 141
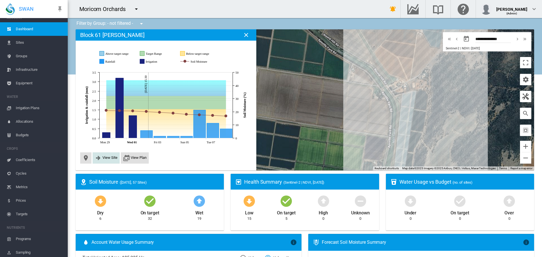
click at [104, 160] on button "View Site" at bounding box center [106, 158] width 23 height 7
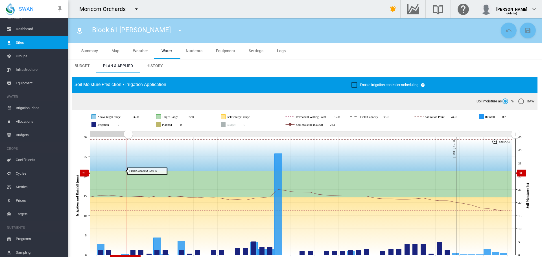
drag, startPoint x: 411, startPoint y: 133, endPoint x: 126, endPoint y: 172, distance: 287.8
click at [128, 173] on icon "JavaScript chart by amCharts 3.21.15 Aug 19 Aug 22 Aug 25 Aug 28 Aug 31 Sep 03 …" at bounding box center [302, 196] width 461 height 132
click at [154, 66] on span "History" at bounding box center [154, 65] width 16 height 5
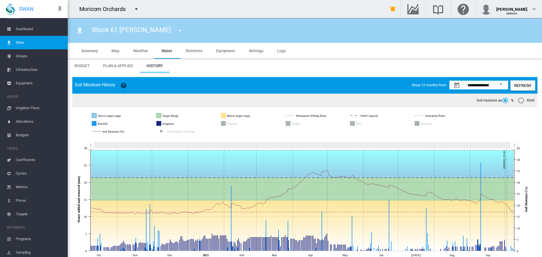
click at [135, 9] on md-icon "icon-menu-down" at bounding box center [136, 9] width 7 height 7
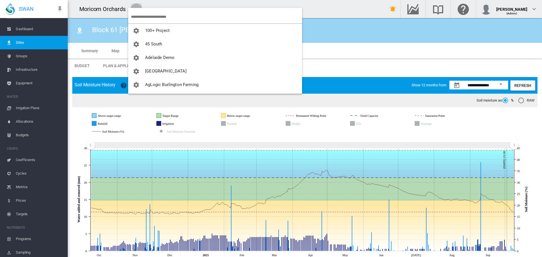
click at [142, 16] on input "search" at bounding box center [216, 16] width 171 height 13
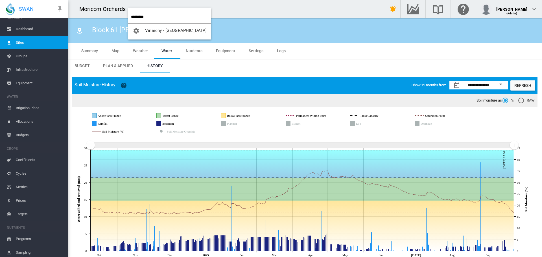
type input "*********"
click at [169, 30] on span "Vinarchy - [GEOGRAPHIC_DATA]" at bounding box center [175, 30] width 61 height 5
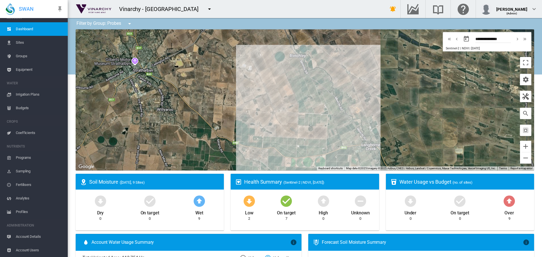
click at [21, 41] on span "Sites" at bounding box center [39, 43] width 47 height 14
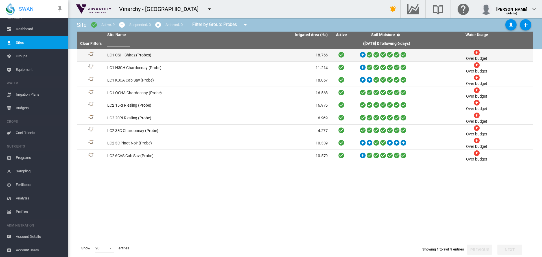
click at [133, 55] on td "LC1 CSHI Shiraz (Probes)" at bounding box center [161, 55] width 113 height 12
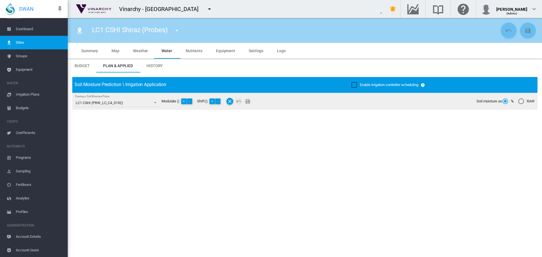
type input "******"
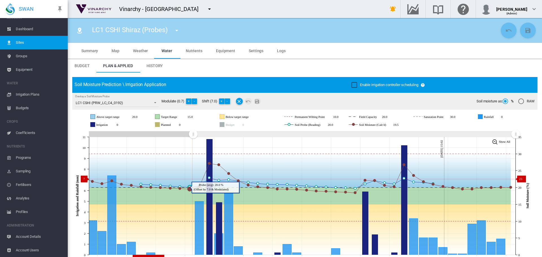
drag, startPoint x: 413, startPoint y: 135, endPoint x: 189, endPoint y: 180, distance: 228.8
click at [193, 179] on icon "JavaScript chart by amCharts 3.21.15 Aug 28 Aug 31 Sep 03 Sep 06 Sep 09 Sep 12 …" at bounding box center [302, 196] width 461 height 132
click at [175, 31] on md-icon "icon-menu-down" at bounding box center [176, 30] width 7 height 7
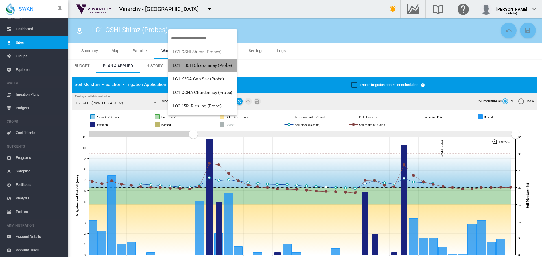
click at [182, 61] on button "LC1 H3CH Chardonnay (Probe)" at bounding box center [202, 66] width 69 height 14
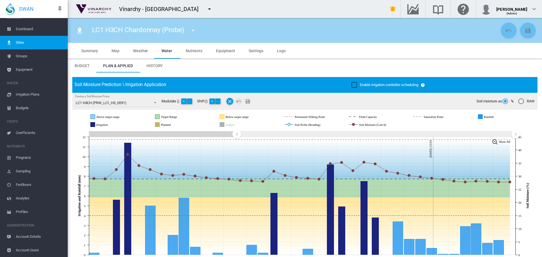
drag, startPoint x: 413, startPoint y: 133, endPoint x: 226, endPoint y: 131, distance: 187.0
click at [236, 148] on icon "JavaScript chart by amCharts 3.21.15 Sep 02 Sep 04 Sep 06 Sep 08 Sep 10 Sep 12 …" at bounding box center [302, 196] width 461 height 132
click at [194, 33] on md-icon "icon-menu-down" at bounding box center [193, 30] width 7 height 7
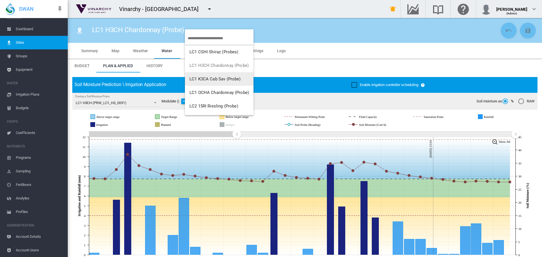
click at [208, 78] on span "LC1 K3CA Cab Sav (Probe)" at bounding box center [214, 78] width 51 height 5
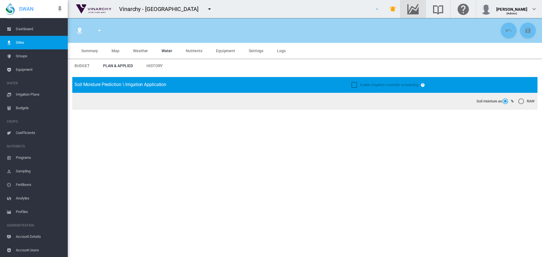
type input "**********"
type input "******"
type input "*********"
type input "**"
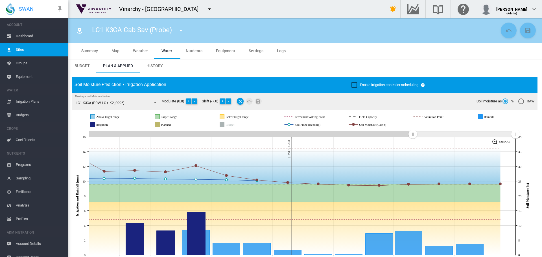
scroll to position [7, 0]
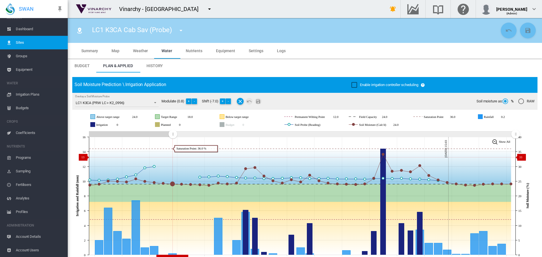
drag, startPoint x: 365, startPoint y: 144, endPoint x: 184, endPoint y: 157, distance: 181.0
click at [173, 157] on icon "JavaScript chart by amCharts [DATE] [DATE] Aug [DATE] [DATE] Sep [DATE] Sep [DA…" at bounding box center [302, 196] width 461 height 132
click at [181, 29] on md-icon "icon-menu-down" at bounding box center [180, 30] width 7 height 7
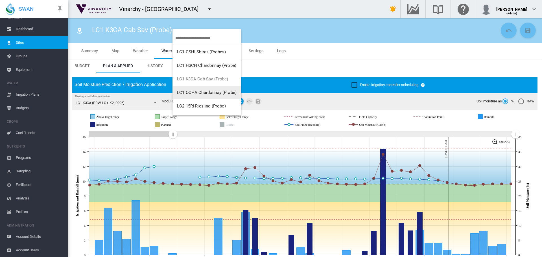
click at [194, 93] on span "LC1 OCHA Chardonnay (Probe)" at bounding box center [207, 92] width 60 height 5
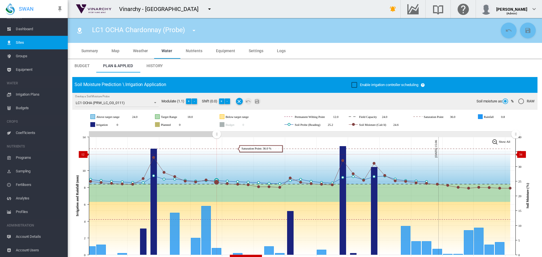
drag, startPoint x: 391, startPoint y: 142, endPoint x: 376, endPoint y: 146, distance: 15.5
click at [216, 154] on icon "JavaScript chart by amCharts [DATE] [DATE] [DATE] Sep [DATE] Sep [DATE] Sep [DA…" at bounding box center [302, 196] width 461 height 132
click at [194, 32] on md-icon "icon-menu-down" at bounding box center [193, 30] width 7 height 7
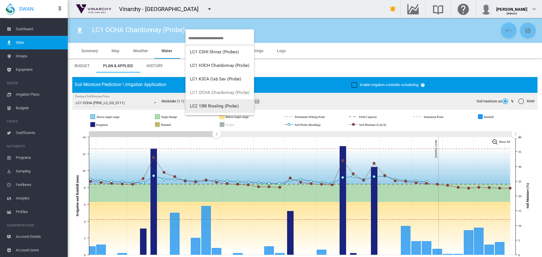
click at [211, 108] on span "LC2 15RI Riesling (Probe)" at bounding box center [214, 106] width 49 height 5
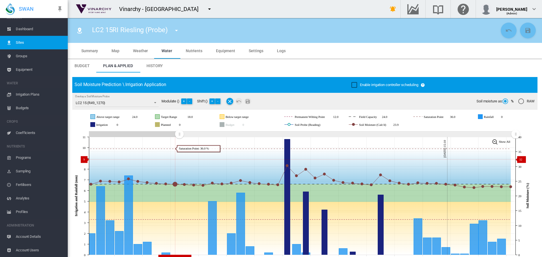
drag, startPoint x: 414, startPoint y: 134, endPoint x: 359, endPoint y: 146, distance: 56.2
click at [179, 159] on icon "JavaScript chart by amCharts [DATE] Aug [DATE] [DATE] Sep [DATE] Sep [DATE] Sep…" at bounding box center [302, 196] width 461 height 132
click at [174, 29] on md-icon "icon-menu-down" at bounding box center [176, 30] width 7 height 7
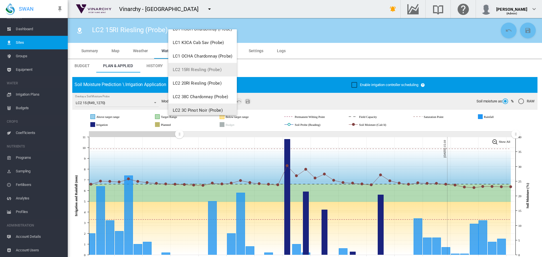
scroll to position [54, 0]
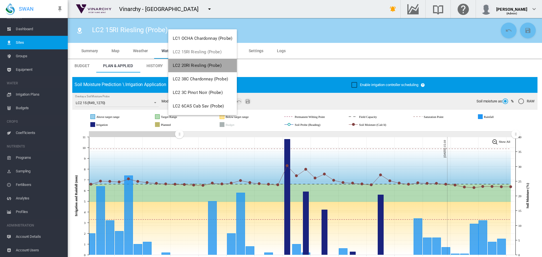
click at [199, 64] on span "LC2 20RI Riesling (Probe)" at bounding box center [197, 65] width 49 height 5
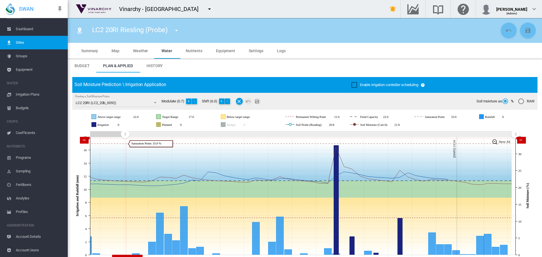
drag, startPoint x: 412, startPoint y: 161, endPoint x: 125, endPoint y: 111, distance: 290.8
click at [124, 137] on g "Zoom chart using cursor arrows" at bounding box center [125, 134] width 10 height 10
click at [177, 30] on md-icon "icon-menu-down" at bounding box center [176, 30] width 7 height 7
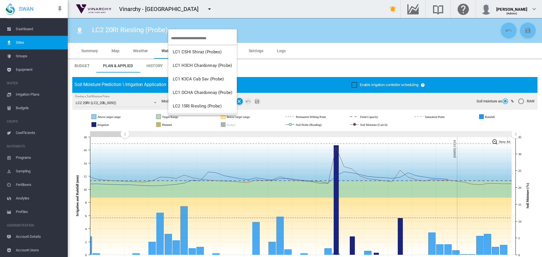
scroll to position [11, 0]
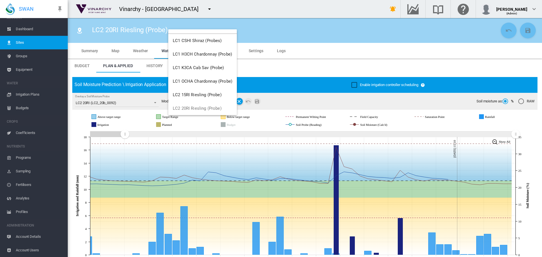
drag, startPoint x: 125, startPoint y: 136, endPoint x: 87, endPoint y: 136, distance: 38.4
click at [87, 136] on md-backdrop at bounding box center [271, 128] width 542 height 257
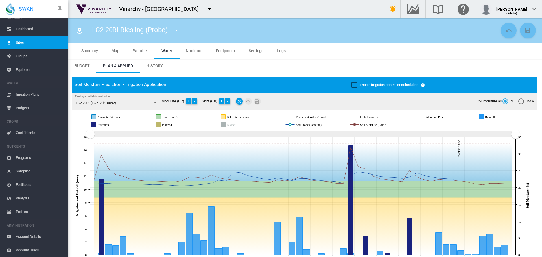
drag, startPoint x: 127, startPoint y: 133, endPoint x: 82, endPoint y: 133, distance: 44.6
click at [82, 133] on icon "JavaScript chart by amCharts 3.21.15 Aug 13 Aug 16 Aug 19 Aug 22 Aug 25 Aug 28 …" at bounding box center [302, 196] width 461 height 132
click at [178, 30] on md-icon "icon-menu-down" at bounding box center [176, 30] width 7 height 7
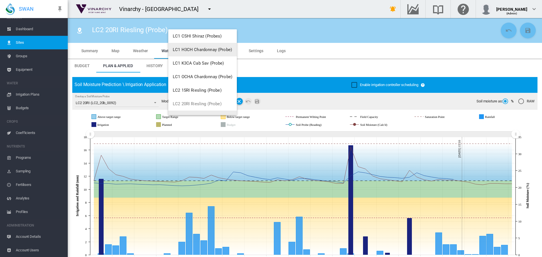
scroll to position [54, 0]
click at [192, 80] on span "LC2 38C Chardonnay (Probe)" at bounding box center [200, 78] width 55 height 5
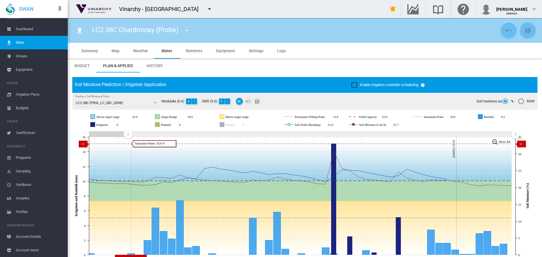
drag, startPoint x: 412, startPoint y: 136, endPoint x: 128, endPoint y: 144, distance: 284.7
click at [128, 144] on icon "JavaScript chart by amCharts 3.21.15 Aug 19 Aug 22 Aug 25 Aug 28 Aug 31 Sep 03 …" at bounding box center [302, 196] width 461 height 132
click at [186, 30] on md-icon "icon-menu-down" at bounding box center [187, 30] width 7 height 7
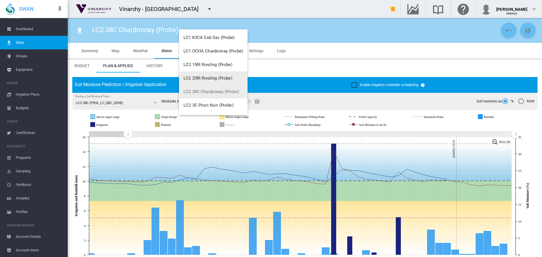
scroll to position [54, 0]
click at [204, 94] on span "LC2 3C Pinot Noir (Probe)" at bounding box center [208, 92] width 50 height 5
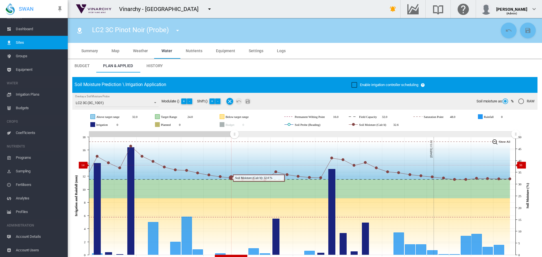
drag, startPoint x: 413, startPoint y: 133, endPoint x: 261, endPoint y: 164, distance: 154.8
click at [234, 165] on icon "JavaScript chart by amCharts 3.21.15 Sep 02 Sep 04 Sep 06 Sep 08 Sep 10 Sep 12 …" at bounding box center [302, 196] width 461 height 132
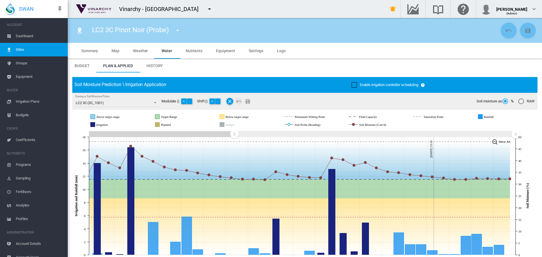
scroll to position [7, 0]
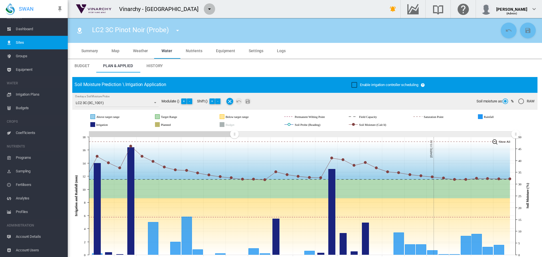
click at [206, 8] on md-icon "icon-menu-down" at bounding box center [209, 9] width 7 height 7
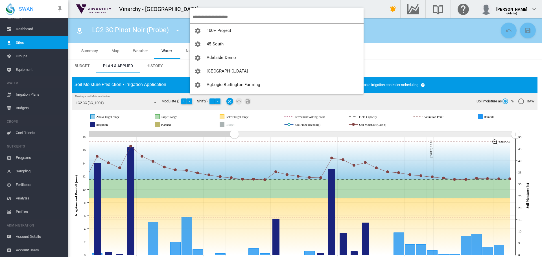
click at [200, 14] on input "search" at bounding box center [277, 16] width 171 height 13
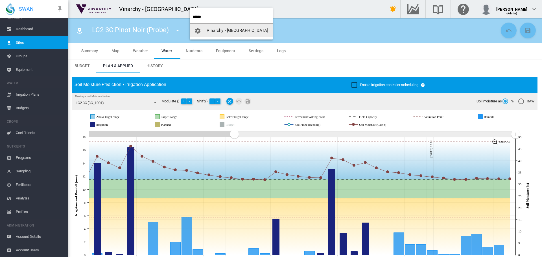
type input "******"
click at [224, 33] on span "Vinarchy - [GEOGRAPHIC_DATA]" at bounding box center [236, 30] width 61 height 5
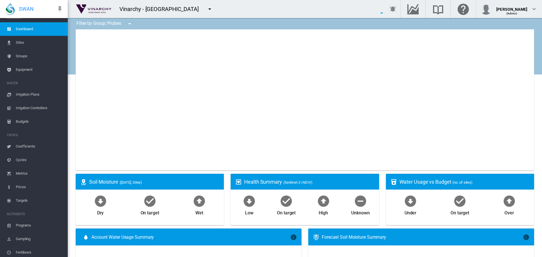
type input "**********"
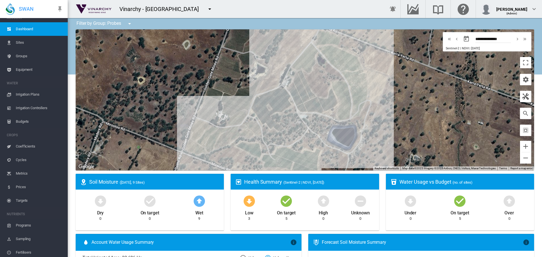
click at [19, 41] on span "Sites" at bounding box center [39, 43] width 47 height 14
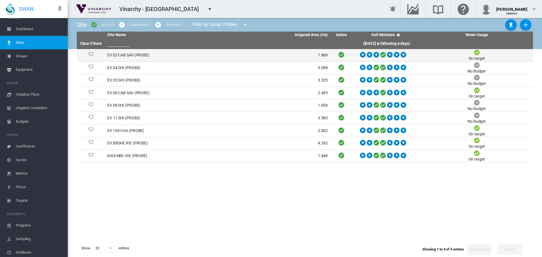
click at [139, 53] on td "EV 02 CAB SAV (PROBE)" at bounding box center [161, 55] width 113 height 12
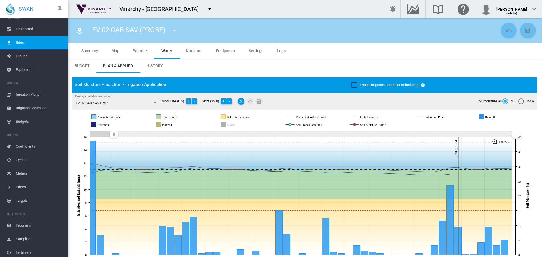
drag, startPoint x: 412, startPoint y: 134, endPoint x: 116, endPoint y: 156, distance: 296.5
click at [114, 159] on icon "JavaScript chart by amCharts 3.21.15 Aug 19 Aug 22 Aug 25 Aug 28 Aug 31 Sep 03 …" at bounding box center [302, 196] width 461 height 132
click at [173, 32] on md-icon "icon-menu-down" at bounding box center [174, 30] width 7 height 7
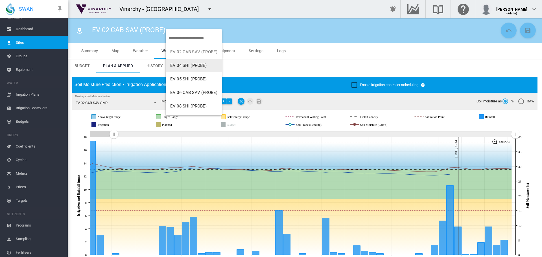
click at [185, 68] on span "EV 04 SHI (PROBE)" at bounding box center [188, 65] width 37 height 5
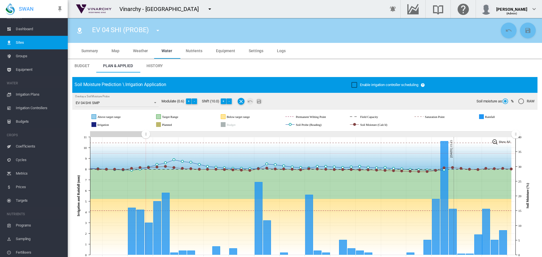
click at [145, 153] on icon "JavaScript chart by amCharts 3.21.15 Aug 22 Aug 25 Aug 28 Aug 31 Sep 03 Sep 06 …" at bounding box center [302, 196] width 461 height 132
click at [157, 31] on md-icon "icon-menu-down" at bounding box center [157, 30] width 7 height 7
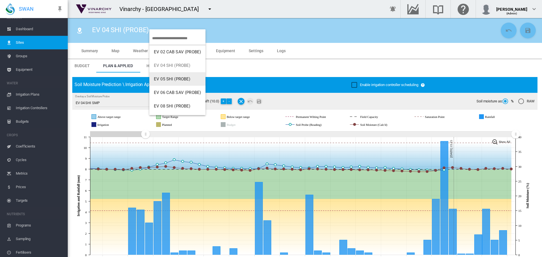
click at [166, 78] on span "EV 05 SHI (PROBE)" at bounding box center [172, 78] width 37 height 5
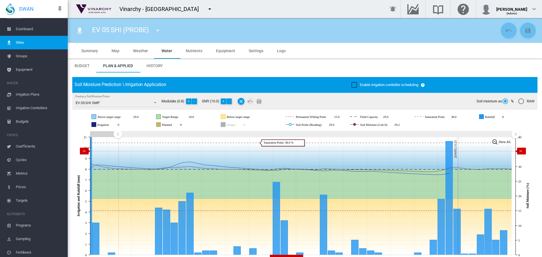
drag, startPoint x: 410, startPoint y: 134, endPoint x: 118, endPoint y: 151, distance: 293.3
click at [118, 151] on icon "JavaScript chart by amCharts 3.21.15 Aug 19 Aug 22 Aug 25 Aug 28 Aug 31 Sep 03 …" at bounding box center [302, 196] width 461 height 132
click at [159, 29] on md-icon "icon-menu-down" at bounding box center [157, 30] width 7 height 7
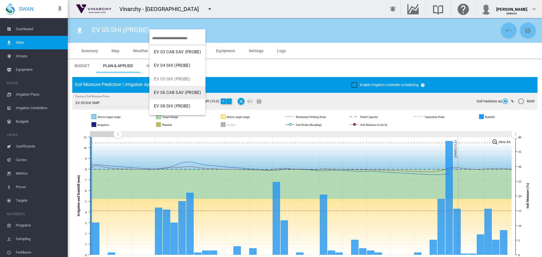
click at [174, 92] on span "EV 06 CAB SAV (PROBE)" at bounding box center [177, 92] width 47 height 5
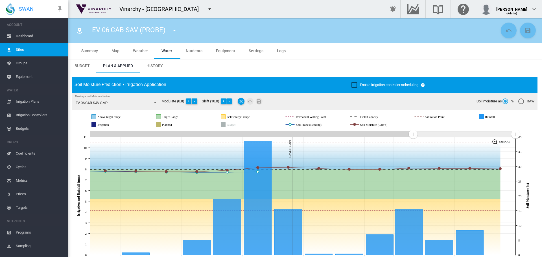
scroll to position [7, 0]
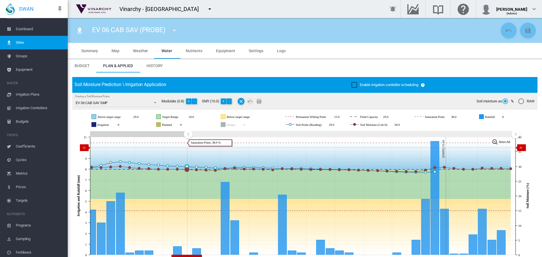
drag, startPoint x: 412, startPoint y: 134, endPoint x: 287, endPoint y: 141, distance: 124.9
click at [188, 148] on icon "JavaScript chart by amCharts [DATE] Aug [DATE] [DATE] Sep [DATE] Sep [DATE] Sep…" at bounding box center [302, 196] width 461 height 132
click at [174, 32] on md-icon "icon-menu-down" at bounding box center [174, 30] width 7 height 7
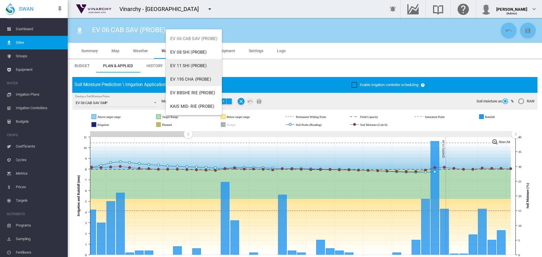
scroll to position [54, 0]
click at [188, 52] on span "EV 08 SHI (PROBE)" at bounding box center [188, 51] width 37 height 5
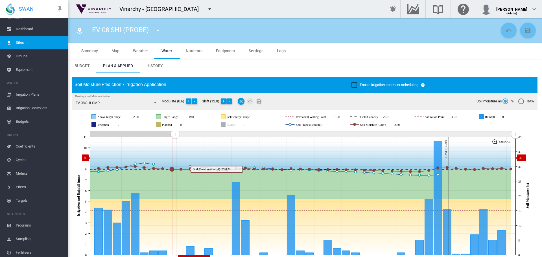
drag, startPoint x: 413, startPoint y: 135, endPoint x: 265, endPoint y: 154, distance: 148.5
click at [175, 158] on icon "JavaScript chart by amCharts [DATE] [DATE] Aug [DATE] [DATE] Sep [DATE] Sep [DA…" at bounding box center [302, 196] width 461 height 132
click at [159, 30] on md-icon "icon-menu-down" at bounding box center [157, 30] width 7 height 7
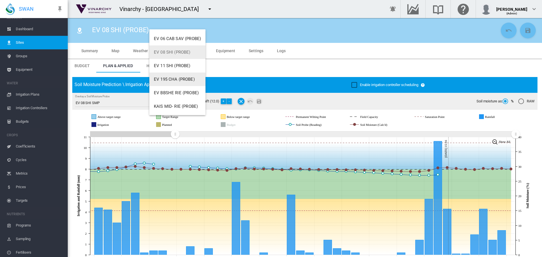
scroll to position [54, 0]
click at [174, 63] on button "EV 11 SHI (PROBE)" at bounding box center [177, 66] width 56 height 14
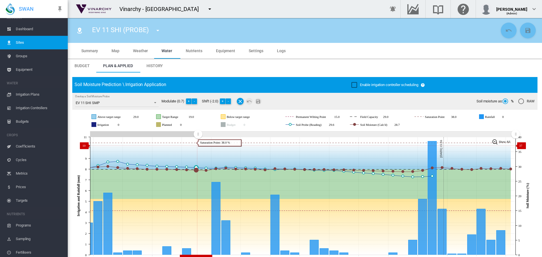
click at [197, 146] on icon "JavaScript chart by amCharts 3.21.15 Aug 28 Aug 31 Sep 03 Sep 06 Sep 09 Sep 12 …" at bounding box center [302, 196] width 461 height 132
click at [159, 32] on md-icon "icon-menu-down" at bounding box center [157, 30] width 7 height 7
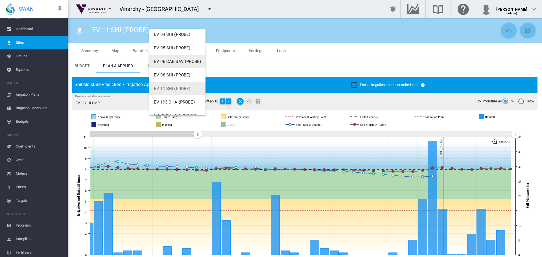
scroll to position [54, 0]
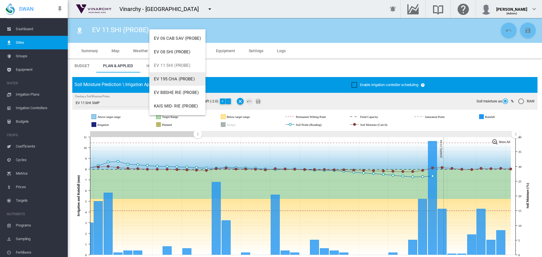
click at [168, 82] on button "EV 195 CHA (PROBE)" at bounding box center [177, 79] width 56 height 14
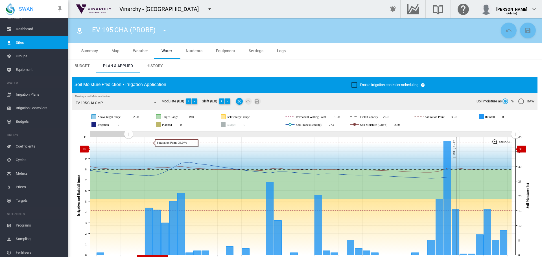
click at [128, 149] on icon "JavaScript chart by amCharts 3.21.15 Aug 19 Aug 22 Aug 25 Aug 28 Aug 31 Sep 03 …" at bounding box center [302, 196] width 461 height 132
click at [194, 101] on button "-" at bounding box center [195, 101] width 6 height 6
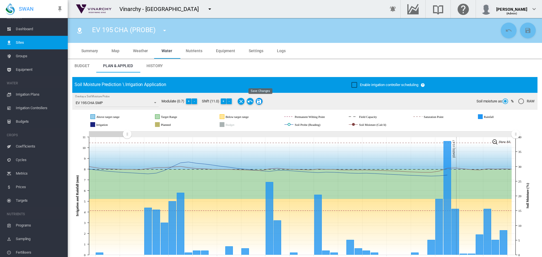
click at [261, 101] on md-icon "Save Changes" at bounding box center [259, 101] width 7 height 7
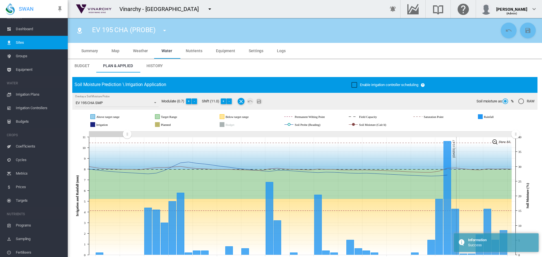
click at [166, 30] on md-icon "icon-menu-down" at bounding box center [164, 30] width 7 height 7
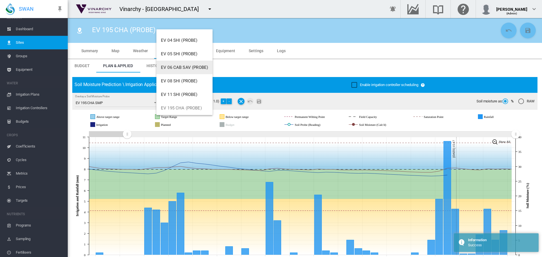
scroll to position [54, 0]
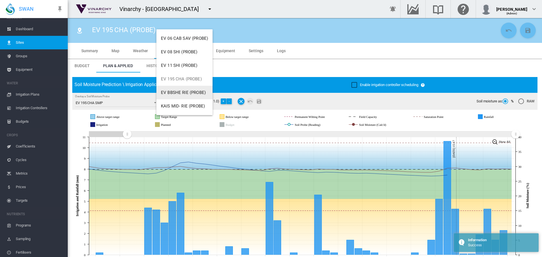
click at [181, 91] on span "EV BBSHE RIE (PROBE)" at bounding box center [183, 92] width 45 height 5
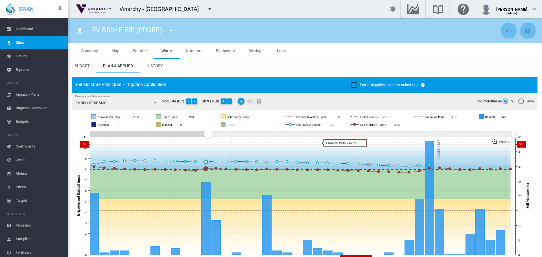
drag, startPoint x: 351, startPoint y: 142, endPoint x: 208, endPoint y: 144, distance: 143.0
click at [208, 144] on icon "JavaScript chart by amCharts 3.21.15 Aug 31 Sep 03 Sep 06 Sep 09 Sep 12 Sep 15 …" at bounding box center [302, 196] width 461 height 132
click at [232, 100] on button "-" at bounding box center [229, 101] width 6 height 6
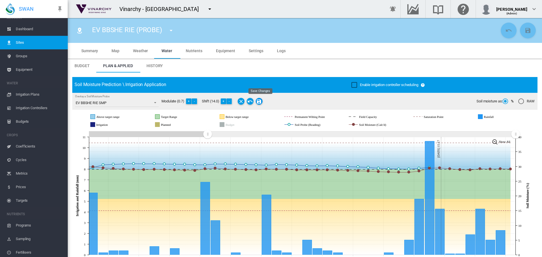
click at [259, 103] on md-icon "Save Changes" at bounding box center [259, 101] width 7 height 7
click at [206, 8] on md-icon "icon-menu-down" at bounding box center [209, 9] width 7 height 7
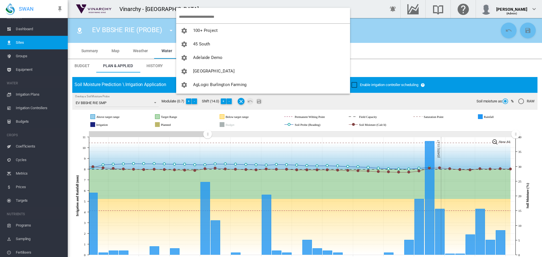
click at [184, 16] on input "search" at bounding box center [264, 16] width 171 height 13
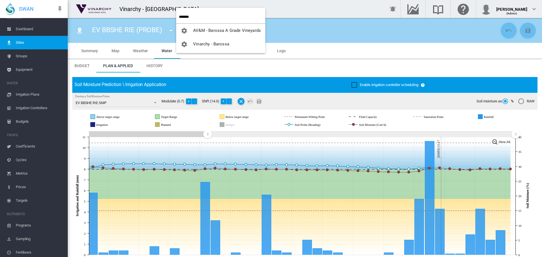
type input "*******"
click at [212, 43] on span "Vinarchy - Barossa" at bounding box center [211, 43] width 36 height 5
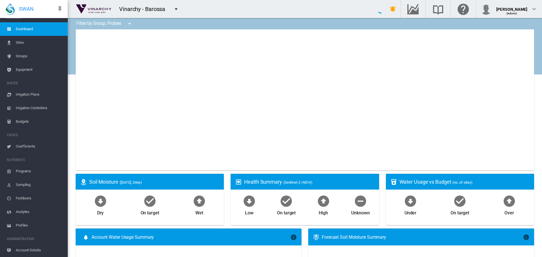
type input "**********"
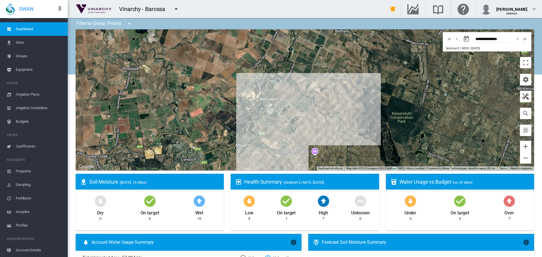
click at [21, 42] on span "Sites" at bounding box center [39, 43] width 47 height 14
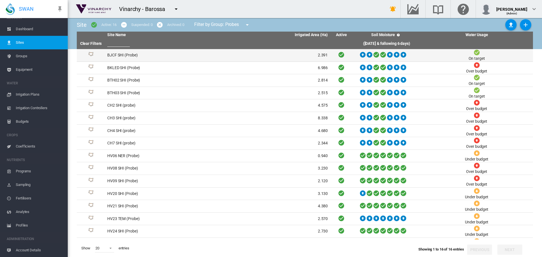
click at [123, 57] on td "BJCF SHI (Probe)" at bounding box center [161, 55] width 113 height 12
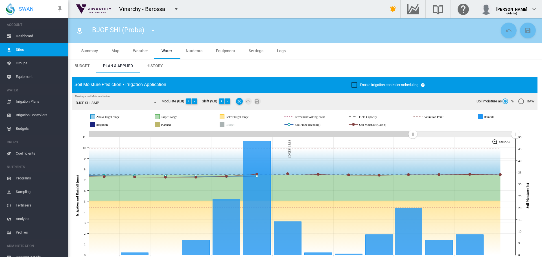
scroll to position [7, 0]
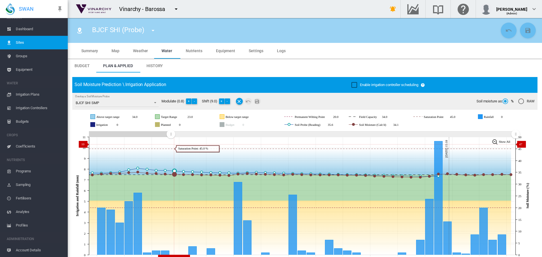
drag, startPoint x: 412, startPoint y: 135, endPoint x: 171, endPoint y: 144, distance: 241.6
click at [171, 144] on icon "JavaScript chart by amCharts [DATE] [DATE] Aug [DATE] [DATE] Sep [DATE] Sep [DA…" at bounding box center [302, 196] width 461 height 132
click at [153, 32] on md-icon "icon-menu-down" at bounding box center [152, 30] width 7 height 7
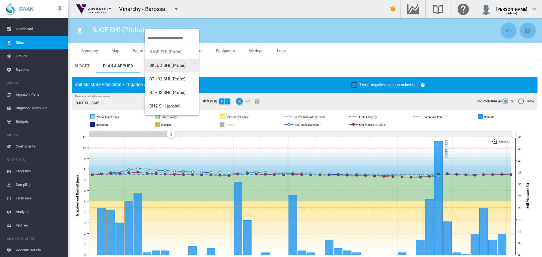
click at [158, 64] on span "BKLED SHI (Probe)" at bounding box center [167, 65] width 36 height 5
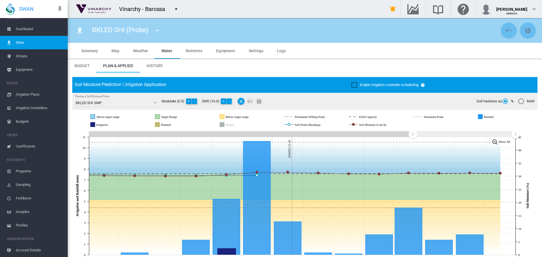
click at [157, 31] on md-icon "icon-menu-down" at bounding box center [157, 30] width 7 height 7
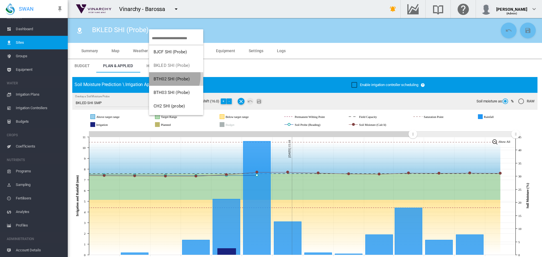
click at [165, 76] on button "BTH02 SHI (Probe)" at bounding box center [176, 79] width 54 height 14
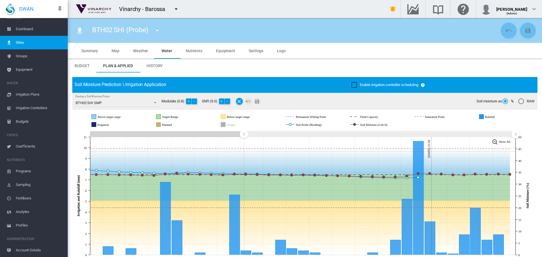
drag, startPoint x: 414, startPoint y: 134, endPoint x: 257, endPoint y: 150, distance: 157.4
click at [244, 151] on icon "JavaScript chart by amCharts [DATE] [DATE] Sep [DATE] Sep [DATE] Sep [DATE] Sep…" at bounding box center [302, 196] width 461 height 132
click at [158, 31] on md-icon "icon-menu-down" at bounding box center [157, 30] width 7 height 7
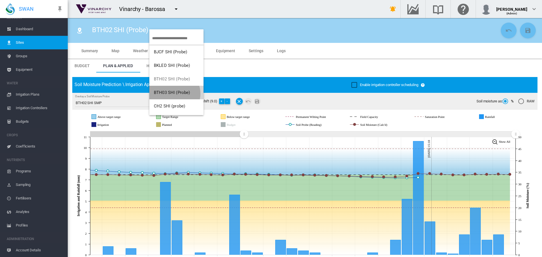
click at [172, 94] on span "BTH03 SHI (Probe)" at bounding box center [172, 92] width 36 height 5
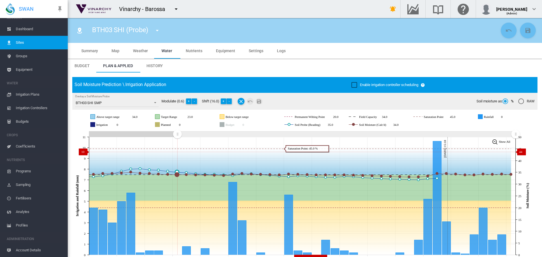
drag, startPoint x: 414, startPoint y: 136, endPoint x: 160, endPoint y: 127, distance: 254.3
click at [177, 152] on icon "JavaScript chart by amCharts [DATE] [DATE] Aug [DATE] [DATE] Sep [DATE] Sep [DA…" at bounding box center [302, 196] width 461 height 132
click at [158, 30] on md-icon "icon-menu-down" at bounding box center [157, 30] width 7 height 7
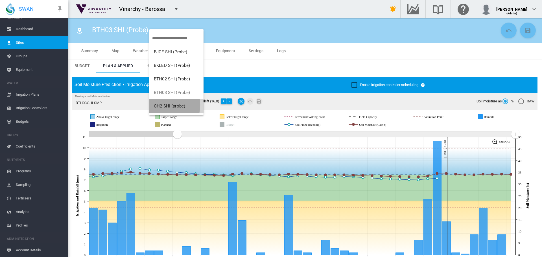
click at [160, 105] on span "CH2 SHI (probe)" at bounding box center [169, 106] width 31 height 5
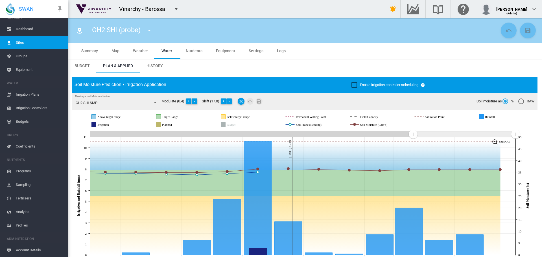
click at [149, 30] on md-icon "icon-menu-down" at bounding box center [149, 30] width 7 height 7
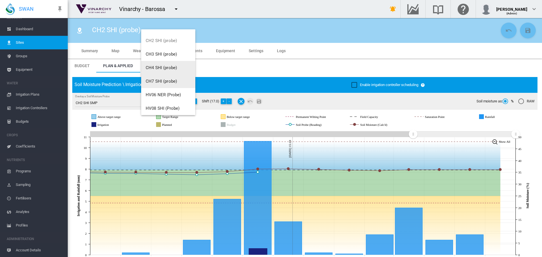
scroll to position [56, 0]
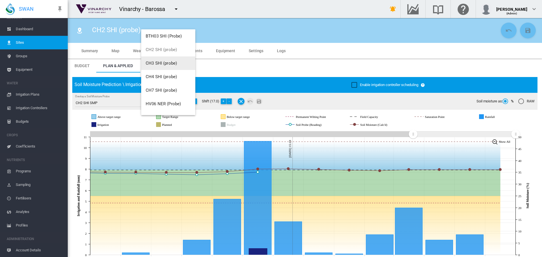
click at [160, 65] on span "CH3 SHI (probe)" at bounding box center [161, 63] width 31 height 5
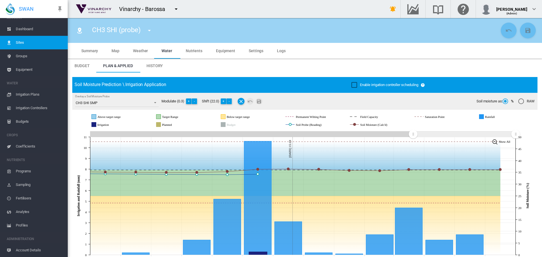
click at [149, 28] on md-icon "icon-menu-down" at bounding box center [149, 30] width 7 height 7
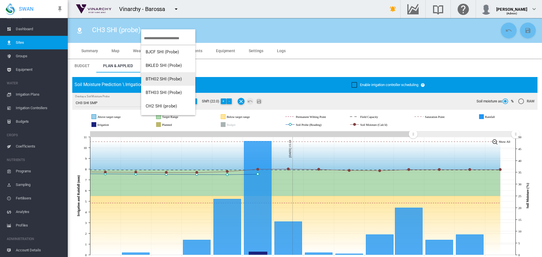
scroll to position [85, 0]
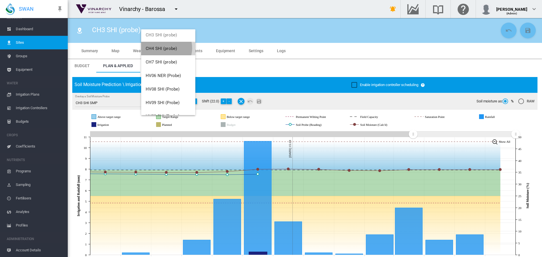
click at [162, 48] on span "CH4 SHI (probe)" at bounding box center [161, 48] width 31 height 5
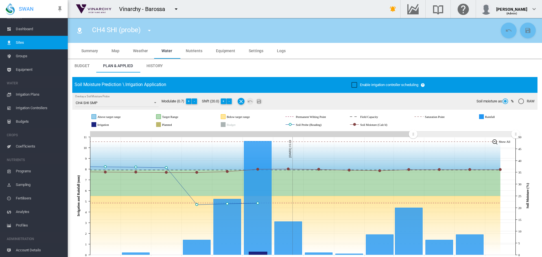
click at [149, 31] on md-icon "icon-menu-down" at bounding box center [149, 30] width 7 height 7
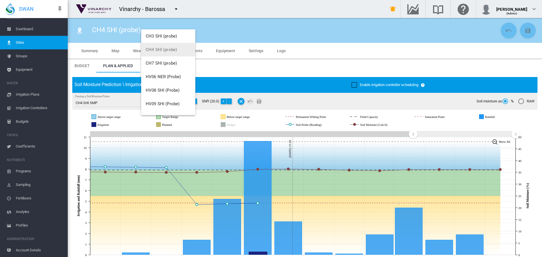
scroll to position [85, 0]
click at [163, 63] on span "CH7 SHI (probe)" at bounding box center [161, 62] width 31 height 5
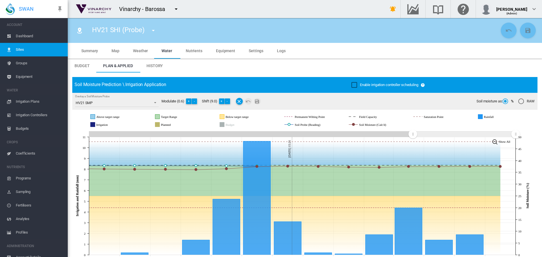
scroll to position [7, 0]
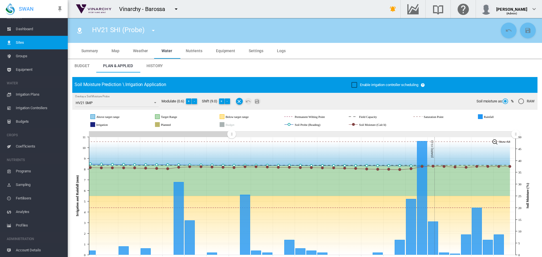
drag, startPoint x: 413, startPoint y: 134, endPoint x: 228, endPoint y: 141, distance: 184.9
click at [228, 141] on icon "JavaScript chart by amCharts 3.21.15 Sep 02 Sep 04 Sep 06 Sep 08 Sep 10 Sep 12 …" at bounding box center [302, 196] width 461 height 132
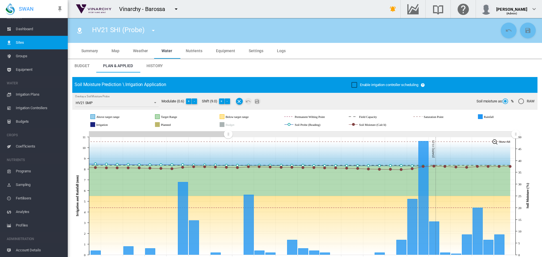
click at [153, 32] on md-icon "icon-menu-down" at bounding box center [153, 30] width 7 height 7
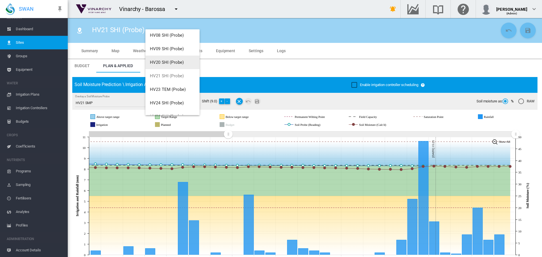
scroll to position [141, 0]
click at [170, 83] on button "HV23 TEM (Probe)" at bounding box center [172, 87] width 54 height 14
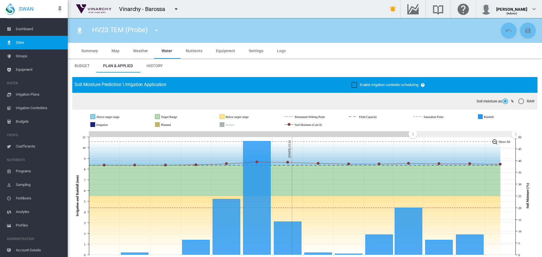
click at [176, 9] on md-icon "icon-menu-down" at bounding box center [176, 9] width 7 height 7
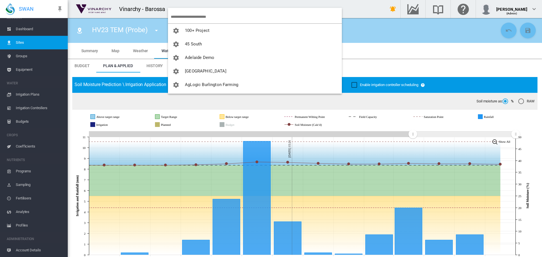
click at [180, 14] on input "search" at bounding box center [256, 16] width 171 height 13
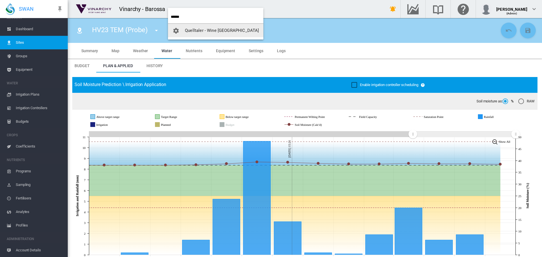
type input "******"
click at [203, 30] on span "Quelltaler - Wine [GEOGRAPHIC_DATA]" at bounding box center [222, 30] width 74 height 5
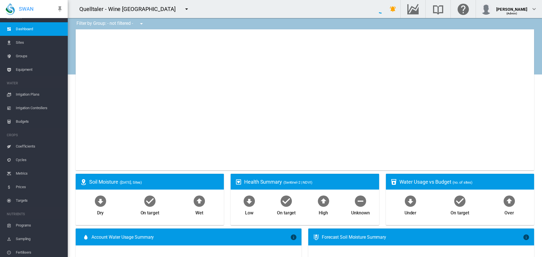
type input "**********"
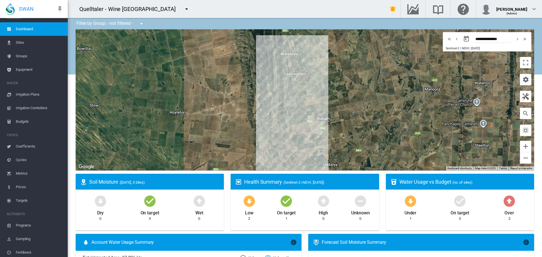
click at [17, 41] on span "Sites" at bounding box center [39, 43] width 47 height 14
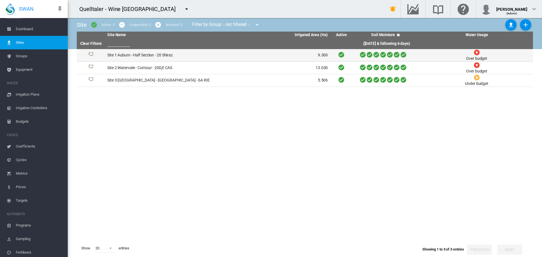
click at [148, 56] on td "Site 1 Auburn - Half Section - 20 Shiraz" at bounding box center [161, 55] width 113 height 12
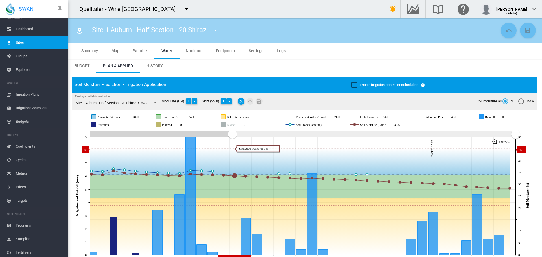
drag, startPoint x: 244, startPoint y: 148, endPoint x: 234, endPoint y: 149, distance: 10.9
click at [232, 149] on icon "JavaScript chart by amCharts 3.21.15 Sep 02 Sep 04 Sep 06 Sep 08 Sep 10 Sep 12 …" at bounding box center [302, 196] width 461 height 132
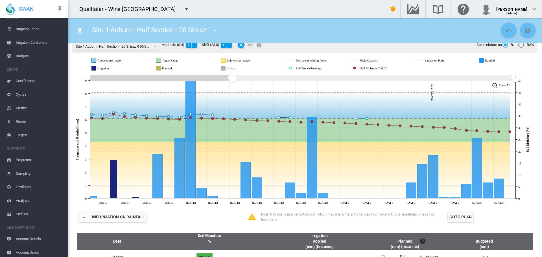
scroll to position [75, 0]
click at [29, 236] on span "Account Details" at bounding box center [39, 237] width 47 height 14
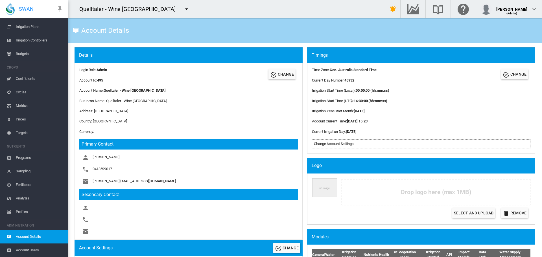
scroll to position [169, 0]
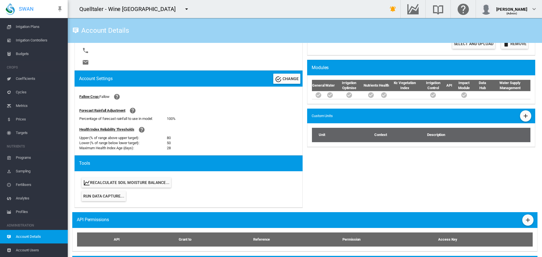
click at [111, 197] on span "Run Data Capture..." at bounding box center [103, 196] width 41 height 5
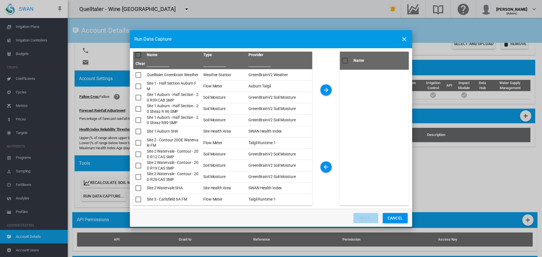
click at [221, 63] on input "Name Type ..." at bounding box center [214, 62] width 23 height 8
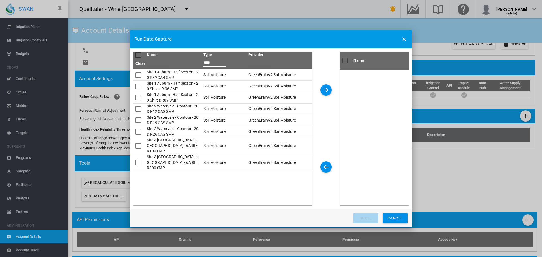
type input "****"
click at [137, 54] on div "Name Type ..." at bounding box center [138, 55] width 6 height 6
click at [329, 89] on button "Name Type ..." at bounding box center [325, 89] width 11 height 11
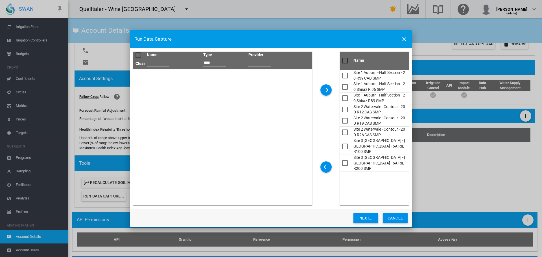
click at [369, 218] on button "Next..." at bounding box center [365, 218] width 25 height 10
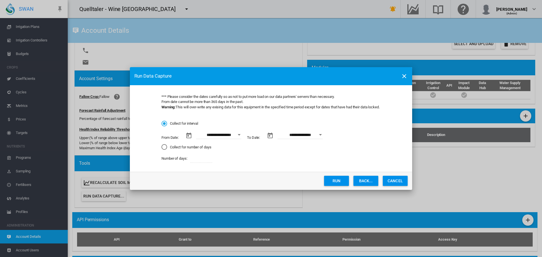
click at [238, 134] on button "Open calendar" at bounding box center [239, 135] width 10 height 10
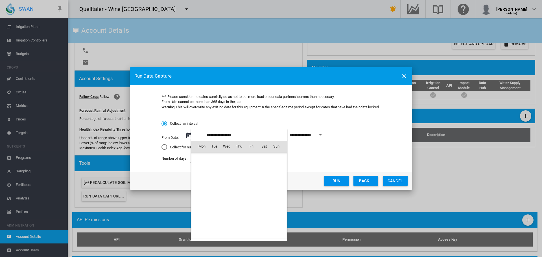
scroll to position [130662, 0]
click at [201, 170] on span "1" at bounding box center [201, 170] width 11 height 11
type input "**********"
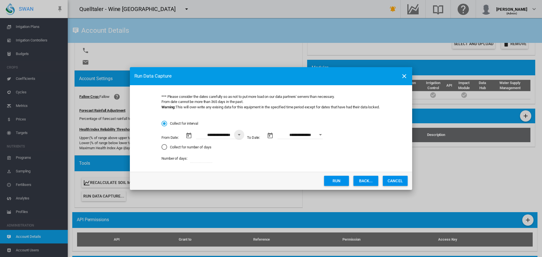
click at [336, 179] on button "Run" at bounding box center [336, 181] width 25 height 10
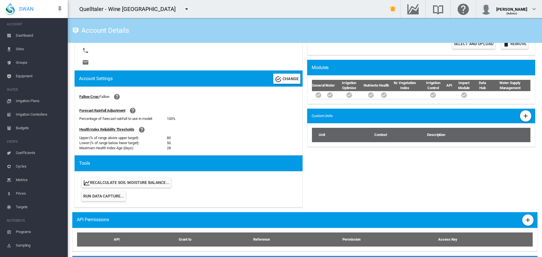
scroll to position [0, 0]
click at [19, 49] on span "Sites" at bounding box center [39, 50] width 47 height 14
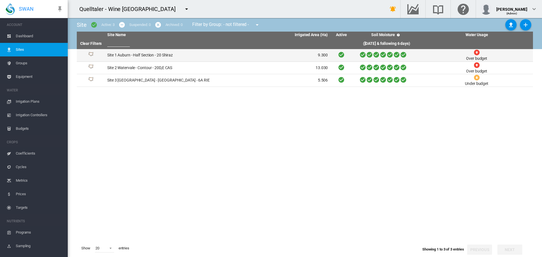
click at [135, 57] on td "Site 1 Auburn - Half Section - 20 Shiraz" at bounding box center [161, 55] width 113 height 12
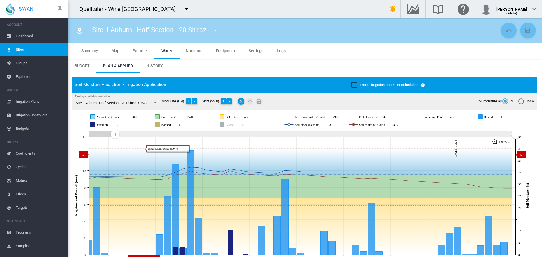
drag, startPoint x: 415, startPoint y: 135, endPoint x: 117, endPoint y: 151, distance: 298.3
click at [115, 155] on icon "JavaScript chart by amCharts 3.21.15 Aug 19 Aug 22 Aug 25 Aug 28 Aug 31 Sep 03 …" at bounding box center [302, 196] width 461 height 132
click at [231, 100] on button "-" at bounding box center [229, 101] width 6 height 6
click at [254, 51] on span "Settings" at bounding box center [256, 51] width 15 height 5
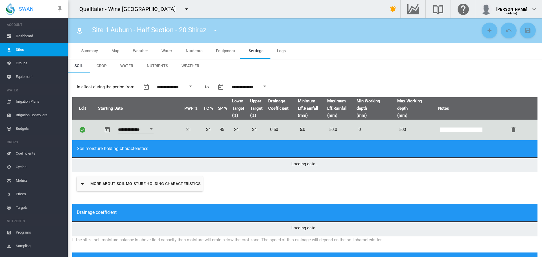
type input "*"
type input "**"
type input "****"
type input "**********"
type input "***"
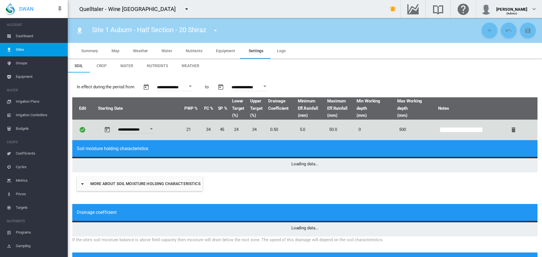
type input "***"
type input "******"
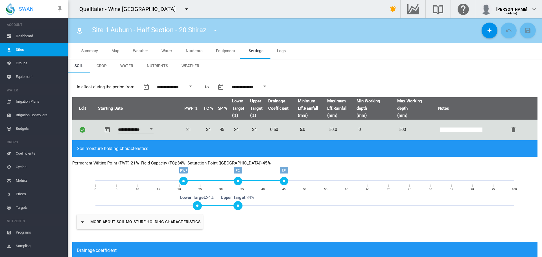
click at [25, 62] on span "Groups" at bounding box center [39, 63] width 47 height 14
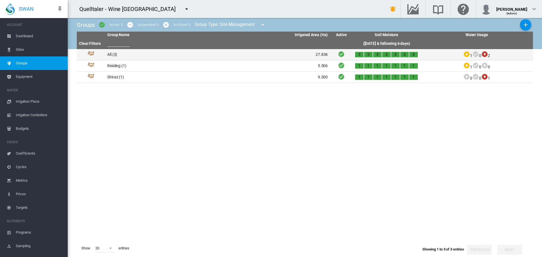
click at [110, 55] on td "All (3)" at bounding box center [161, 54] width 113 height 11
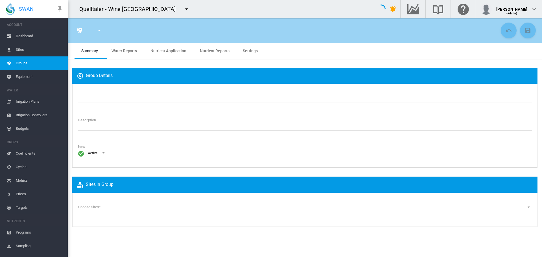
type input "***"
type textarea "**********"
type input "*"
type input "**"
type input "*"
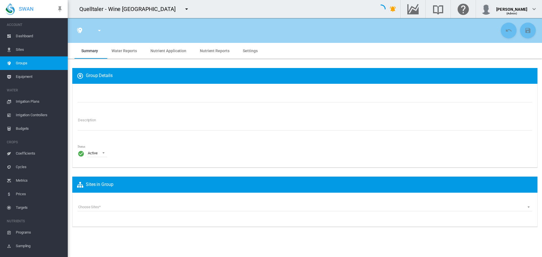
type input "***"
type input "**"
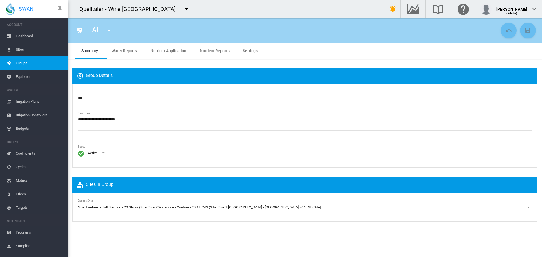
click at [243, 51] on span "Settings" at bounding box center [250, 51] width 15 height 5
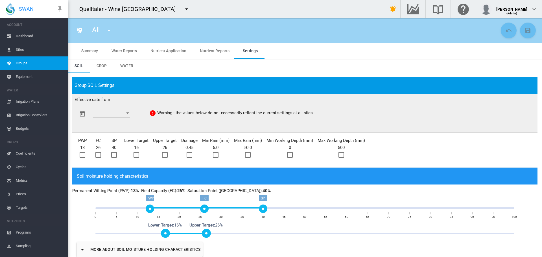
click at [130, 111] on button "Open calendar" at bounding box center [127, 113] width 10 height 10
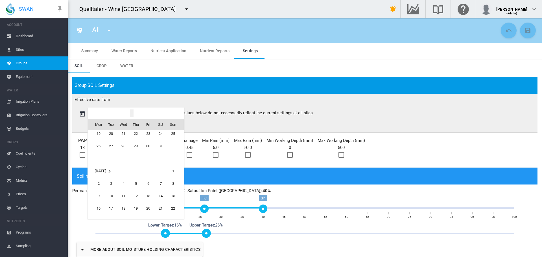
scroll to position [13789, 0]
click at [170, 174] on span "1" at bounding box center [172, 176] width 11 height 11
type input "**********"
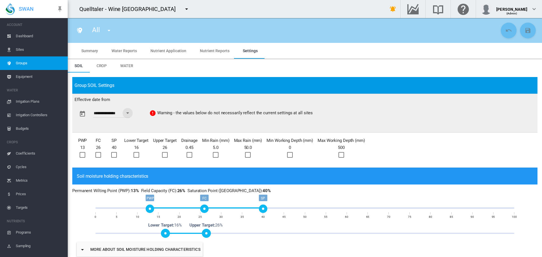
click at [217, 155] on div at bounding box center [216, 155] width 6 height 6
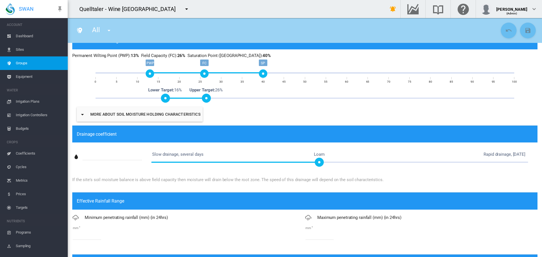
scroll to position [169, 0]
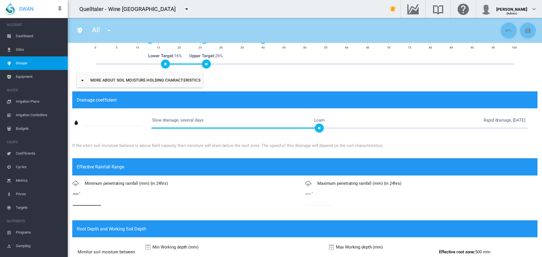
drag, startPoint x: 74, startPoint y: 202, endPoint x: 63, endPoint y: 203, distance: 11.9
click at [63, 203] on div "SWAN ACCOUNT Dashboard Sites Groups Equipment WATER Irrigation Plans" at bounding box center [271, 128] width 542 height 257
type input "*"
click at [524, 31] on md-icon "icon-content-save" at bounding box center [527, 30] width 7 height 7
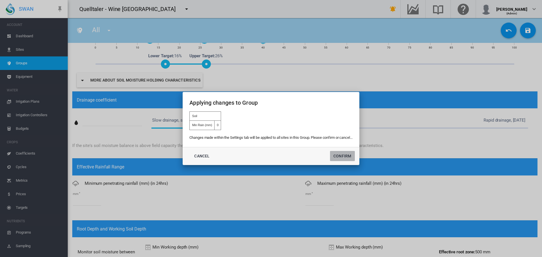
click at [338, 155] on button "Confirm" at bounding box center [342, 156] width 25 height 10
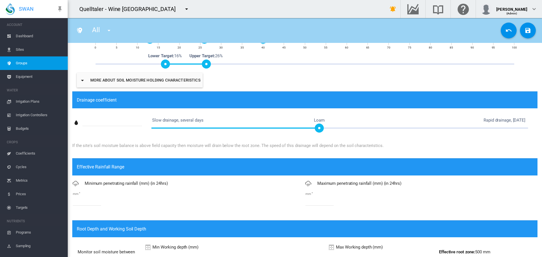
type input "**********"
click at [183, 10] on md-icon "icon-menu-down" at bounding box center [186, 9] width 7 height 7
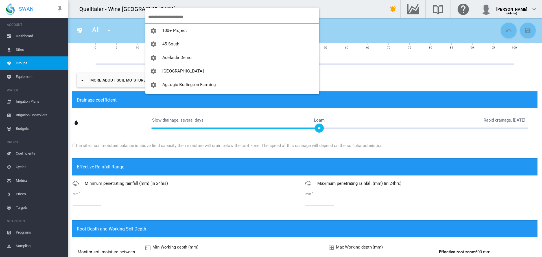
click at [159, 17] on input "search" at bounding box center [233, 16] width 171 height 13
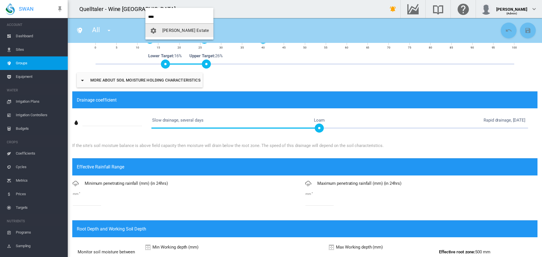
type input "****"
click at [178, 30] on span "[PERSON_NAME] Estate" at bounding box center [185, 30] width 47 height 5
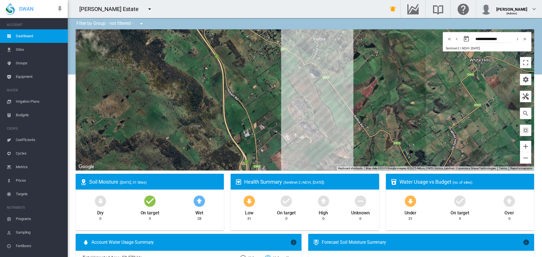
click at [21, 50] on span "Sites" at bounding box center [39, 50] width 47 height 14
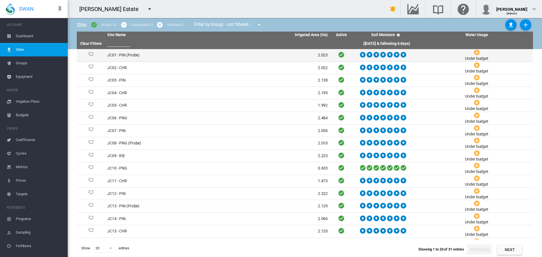
click at [133, 54] on td "JC01 - PIN (Probe)" at bounding box center [161, 55] width 113 height 12
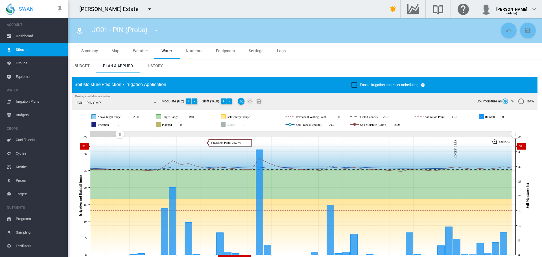
drag, startPoint x: 372, startPoint y: 136, endPoint x: 129, endPoint y: 128, distance: 242.7
click at [120, 146] on icon "JavaScript chart by amCharts [DATE] [DATE] Aug [DATE] Aug [DATE] [DATE] Sep [DA…" at bounding box center [302, 196] width 461 height 132
click at [158, 30] on md-icon "icon-menu-down" at bounding box center [156, 30] width 7 height 7
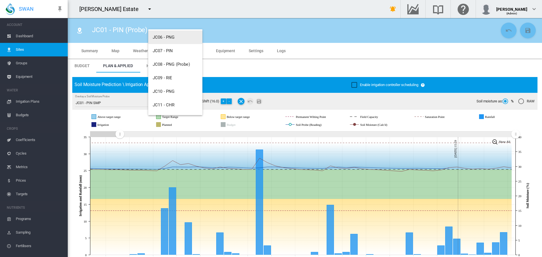
scroll to position [85, 0]
click at [172, 62] on span "JC08 - PNG (Probe)" at bounding box center [171, 62] width 37 height 5
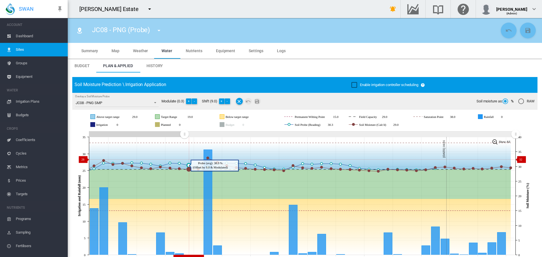
drag, startPoint x: 412, startPoint y: 134, endPoint x: 194, endPoint y: 159, distance: 219.8
click at [184, 159] on icon "JavaScript chart by amCharts [DATE] Aug [DATE] [DATE] Sep [DATE] Sep [DATE] Sep…" at bounding box center [302, 196] width 461 height 132
click at [158, 30] on md-icon "icon-menu-down" at bounding box center [158, 30] width 7 height 7
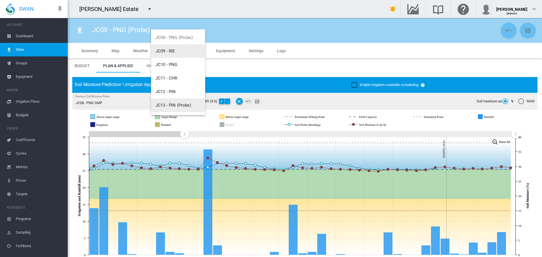
scroll to position [141, 0]
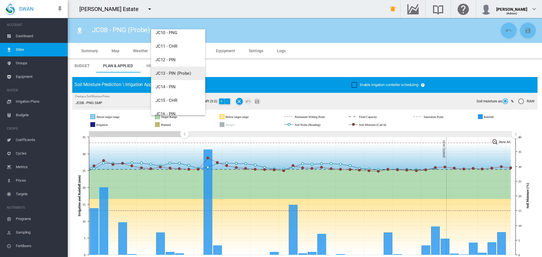
click at [173, 71] on button "JC13 - PIN (Probe)" at bounding box center [178, 74] width 54 height 14
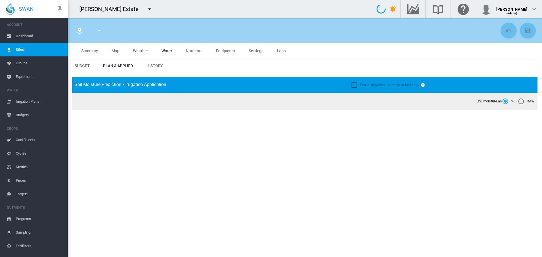
type input "**********"
type input "*****"
type input "*********"
type input "***"
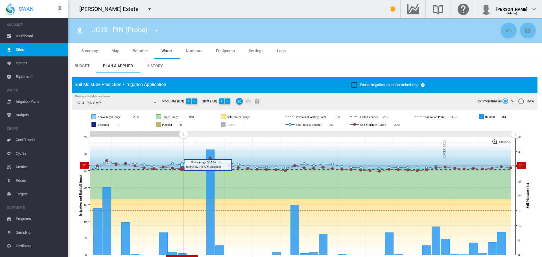
drag, startPoint x: 411, startPoint y: 135, endPoint x: 210, endPoint y: 163, distance: 203.4
click at [183, 165] on icon "JavaScript chart by amCharts [DATE] Aug [DATE] [DATE] Sep [DATE] Sep [DATE] Sep…" at bounding box center [302, 196] width 461 height 132
click at [156, 30] on md-icon "icon-menu-down" at bounding box center [156, 30] width 7 height 7
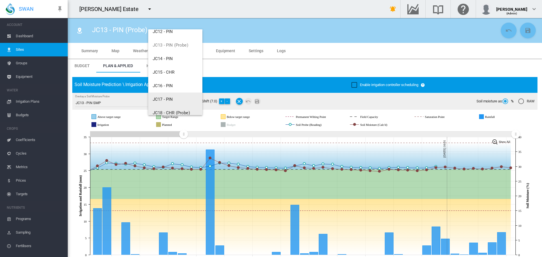
scroll to position [174, 0]
click at [169, 109] on span "JC18 - CHR (Probe)" at bounding box center [171, 108] width 37 height 5
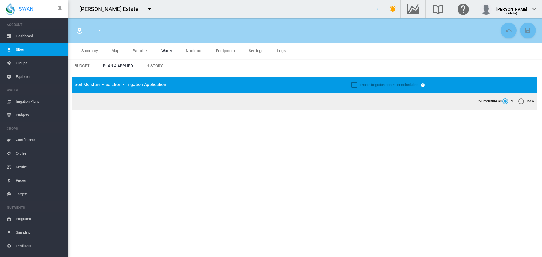
type input "**********"
type input "*****"
type input "*********"
type input "***"
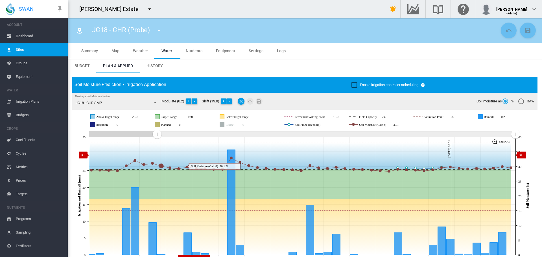
drag, startPoint x: 414, startPoint y: 135, endPoint x: 318, endPoint y: 151, distance: 97.5
click at [157, 155] on icon "JavaScript chart by amCharts [DATE] [DATE] Aug [DATE] [DATE] Sep [DATE] Sep [DA…" at bounding box center [302, 196] width 461 height 132
click at [159, 31] on md-icon "icon-menu-down" at bounding box center [158, 30] width 7 height 7
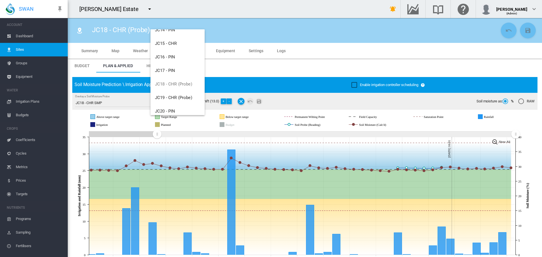
scroll to position [197, 0]
click at [170, 97] on span "JC19 - CHR (Probe)" at bounding box center [173, 98] width 37 height 5
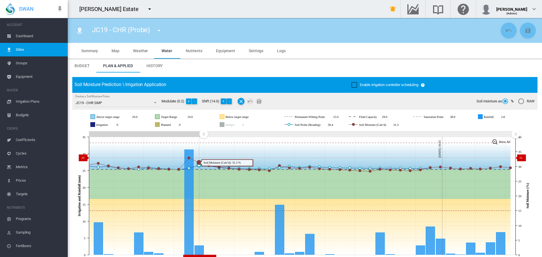
drag, startPoint x: 412, startPoint y: 135, endPoint x: 207, endPoint y: 156, distance: 205.9
click at [203, 158] on icon "JavaScript chart by amCharts [DATE] [DATE] [DATE] Sep [DATE] Sep [DATE] Sep [DA…" at bounding box center [302, 196] width 461 height 132
click at [160, 29] on md-icon "icon-menu-down" at bounding box center [158, 30] width 7 height 7
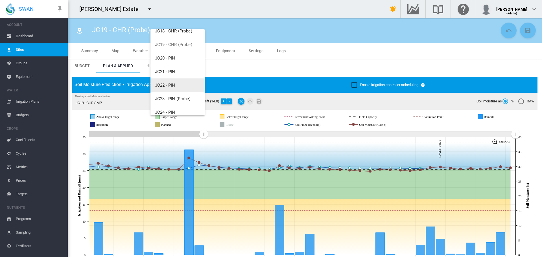
scroll to position [254, 0]
click at [170, 98] on span "JC23 - PIN (Probe)" at bounding box center [173, 95] width 36 height 5
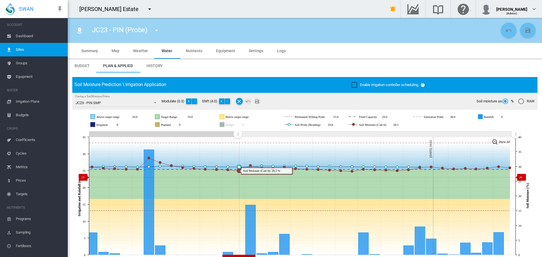
drag, startPoint x: 402, startPoint y: 140, endPoint x: 235, endPoint y: 169, distance: 169.5
click at [237, 177] on icon "JavaScript chart by amCharts [DATE] [DATE] Sep [DATE] Sep [DATE] Sep [DATE] Sep…" at bounding box center [302, 196] width 461 height 132
click at [156, 30] on md-icon "icon-menu-down" at bounding box center [156, 30] width 7 height 7
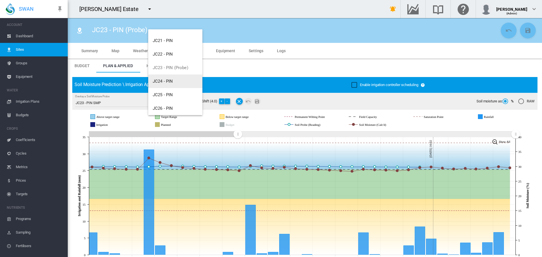
scroll to position [338, 0]
click at [171, 66] on span "JC27 - PIN (Probe)" at bounding box center [171, 65] width 36 height 5
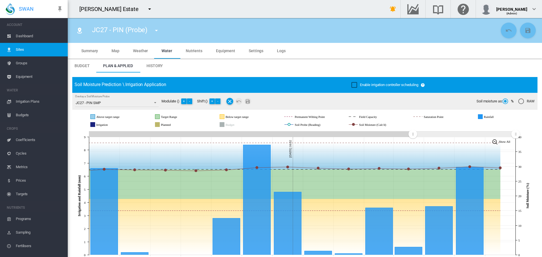
click at [146, 10] on md-icon "icon-menu-down" at bounding box center [149, 9] width 7 height 7
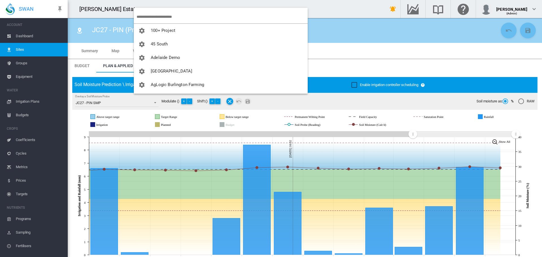
click at [145, 16] on input "search" at bounding box center [222, 16] width 171 height 13
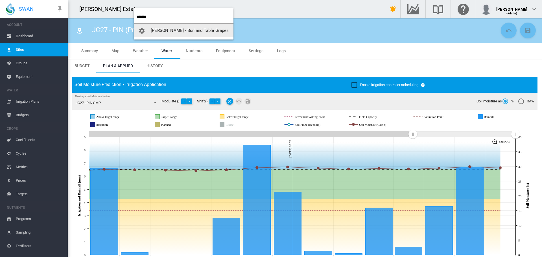
type input "*******"
click at [155, 30] on span "[PERSON_NAME] - Sunland Table Grapes" at bounding box center [190, 30] width 78 height 5
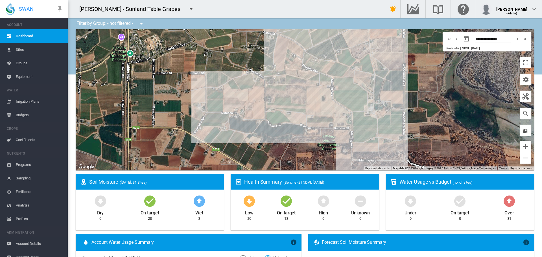
click at [18, 51] on span "Sites" at bounding box center [39, 50] width 47 height 14
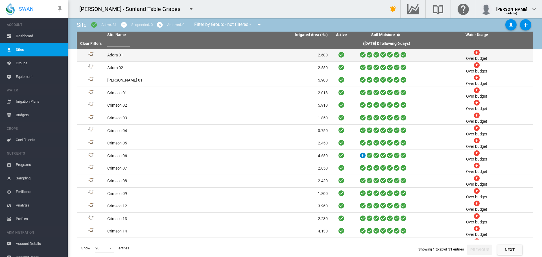
click at [118, 54] on td "Adora 01" at bounding box center [161, 55] width 113 height 12
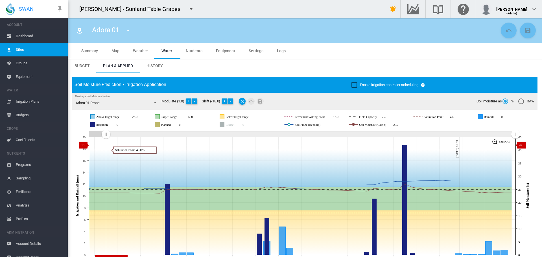
drag, startPoint x: 413, startPoint y: 134, endPoint x: 106, endPoint y: 145, distance: 307.6
click at [106, 145] on icon "JavaScript chart by amCharts 3.21.15 Aug 16 Aug 19 Aug 22 Aug 25 Aug 28 Aug 31 …" at bounding box center [302, 196] width 461 height 132
click at [230, 100] on button "-" at bounding box center [230, 101] width 6 height 6
click at [261, 102] on md-icon "Save Changes" at bounding box center [260, 101] width 7 height 7
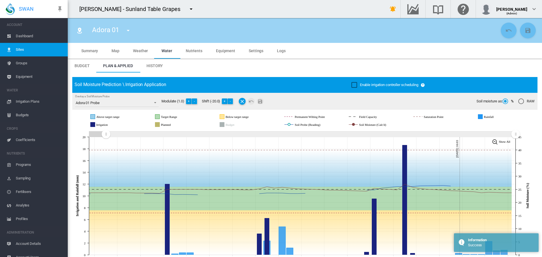
click at [127, 30] on md-icon "icon-menu-down" at bounding box center [128, 30] width 7 height 7
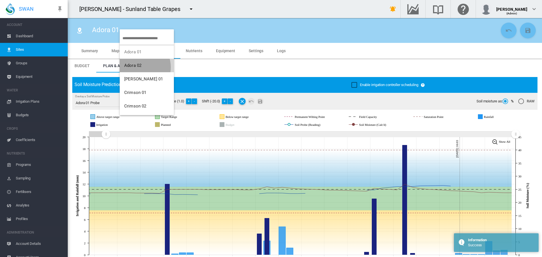
click at [138, 67] on span "Adora 02" at bounding box center [132, 65] width 17 height 5
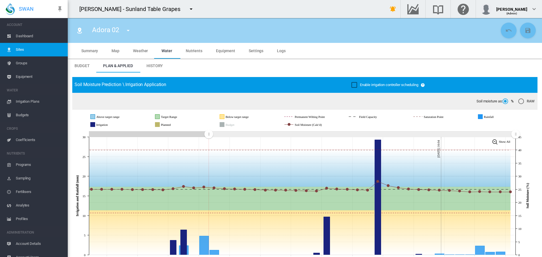
drag, startPoint x: 412, startPoint y: 135, endPoint x: 208, endPoint y: 149, distance: 203.9
click at [208, 149] on icon "JavaScript chart by amCharts 3.21.15 Aug 31 Sep 03 Sep 06 Sep 09 Sep 12 Sep 15 …" at bounding box center [302, 196] width 461 height 132
click at [127, 32] on md-icon "icon-menu-down" at bounding box center [128, 30] width 7 height 7
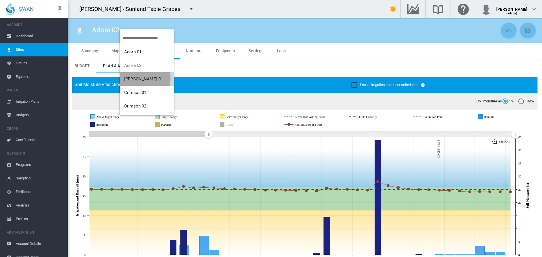
click at [137, 78] on span "[PERSON_NAME] 01" at bounding box center [143, 78] width 39 height 5
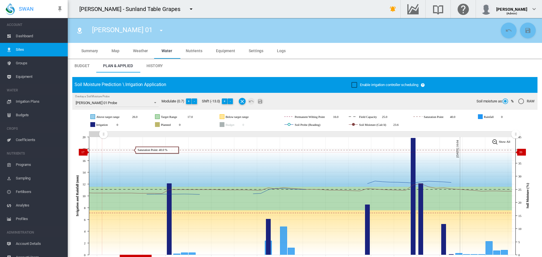
drag, startPoint x: 393, startPoint y: 144, endPoint x: 103, endPoint y: 152, distance: 289.8
click at [103, 152] on icon "JavaScript chart by amCharts 3.21.15 Aug 16 Aug 19 Aug 22 Aug 25 Aug 28 Aug 31 …" at bounding box center [302, 196] width 461 height 132
click at [232, 101] on button "-" at bounding box center [230, 101] width 6 height 6
click at [261, 101] on md-icon "Save Changes" at bounding box center [260, 101] width 7 height 7
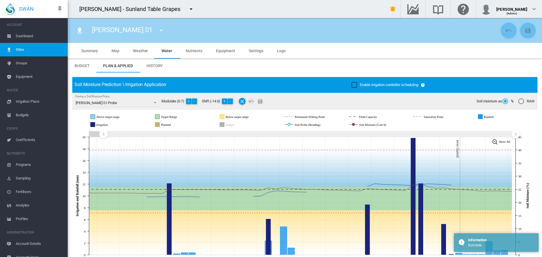
click at [158, 31] on md-icon "icon-menu-down" at bounding box center [161, 30] width 7 height 7
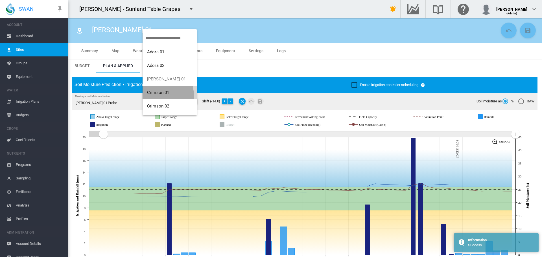
click at [157, 95] on button "Crimson 01" at bounding box center [169, 93] width 54 height 14
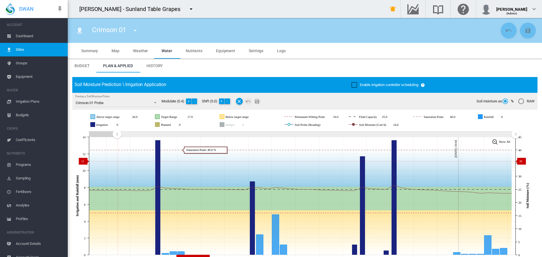
drag, startPoint x: 415, startPoint y: 134, endPoint x: 124, endPoint y: 161, distance: 291.8
click at [117, 161] on icon "JavaScript chart by amCharts 3.21.15 Aug 19 Aug 22 Aug 25 Aug 28 Aug 31 Sep 03 …" at bounding box center [302, 196] width 461 height 132
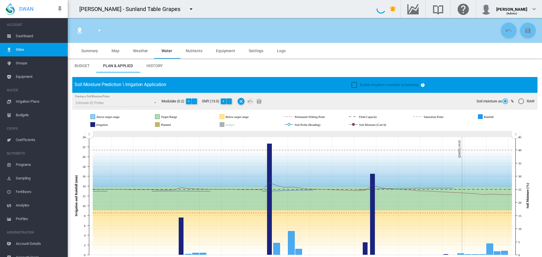
scroll to position [85, 0]
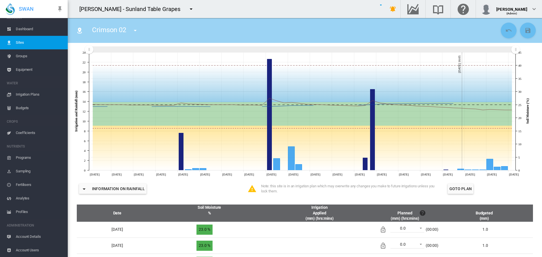
type input "**********"
type input "*********"
type input "**"
click at [31, 235] on span "Account Details" at bounding box center [39, 237] width 47 height 14
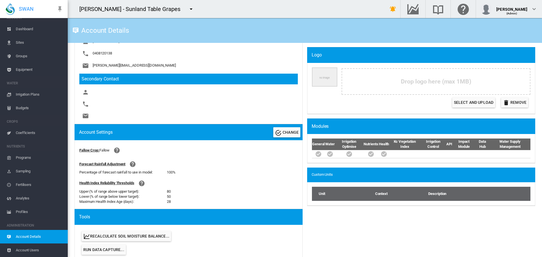
scroll to position [169, 0]
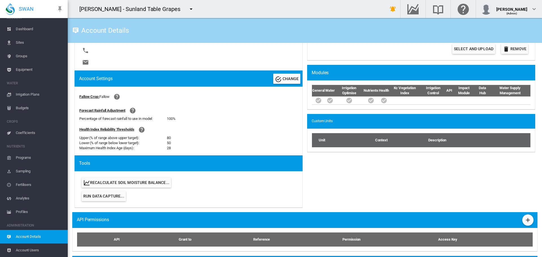
click at [112, 195] on span "Run Data Capture..." at bounding box center [103, 196] width 41 height 5
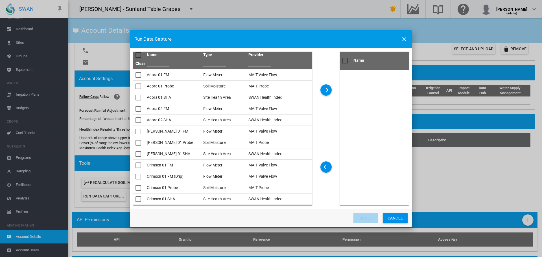
click at [217, 64] on input "Name Type ..." at bounding box center [214, 62] width 23 height 8
type input "****"
click at [137, 52] on div "Name Type ..." at bounding box center [138, 55] width 6 height 6
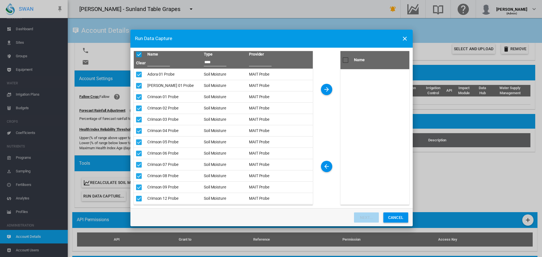
click at [328, 90] on md-icon "icon-arrow-right" at bounding box center [326, 89] width 7 height 7
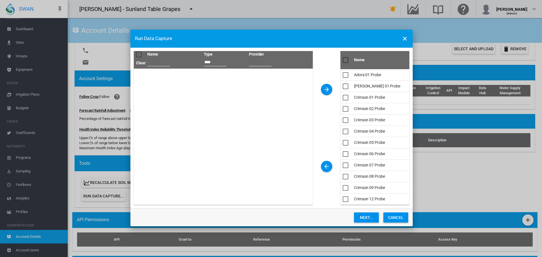
click at [367, 216] on button "Next..." at bounding box center [366, 217] width 25 height 10
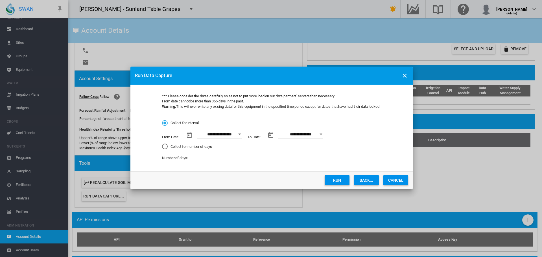
click at [238, 133] on button "Open calendar" at bounding box center [239, 134] width 10 height 10
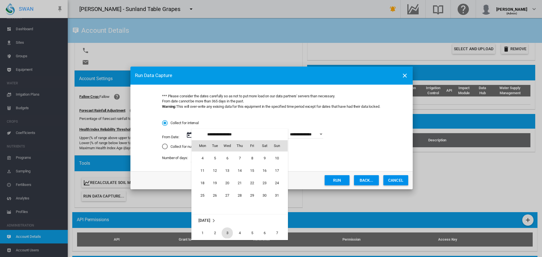
scroll to position [130549, 0]
click at [248, 194] on span "1" at bounding box center [251, 195] width 11 height 11
type input "**********"
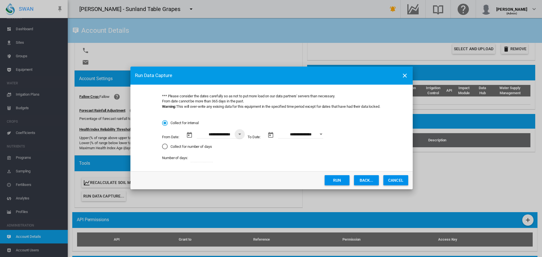
click at [320, 134] on button "Open calendar" at bounding box center [321, 134] width 10 height 10
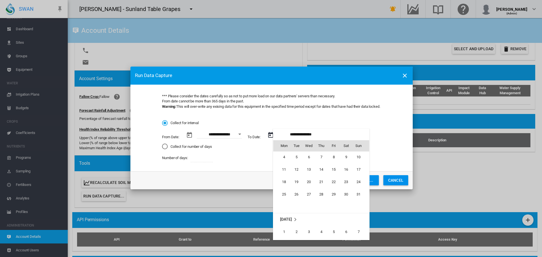
scroll to position [8, 0]
click at [355, 196] on span "31" at bounding box center [358, 199] width 11 height 11
type input "**********"
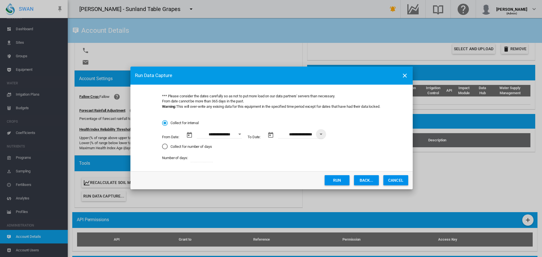
click at [332, 179] on button "Run" at bounding box center [336, 180] width 25 height 10
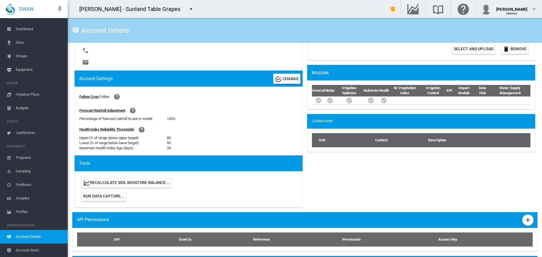
click at [24, 41] on span "Sites" at bounding box center [39, 43] width 47 height 14
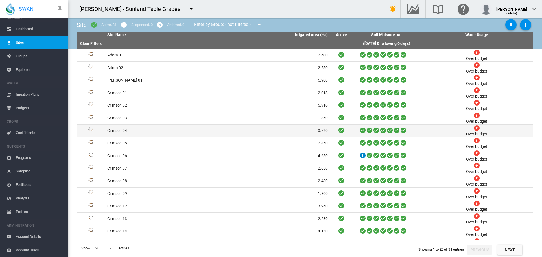
click at [122, 131] on td "Crimson 04" at bounding box center [161, 131] width 113 height 12
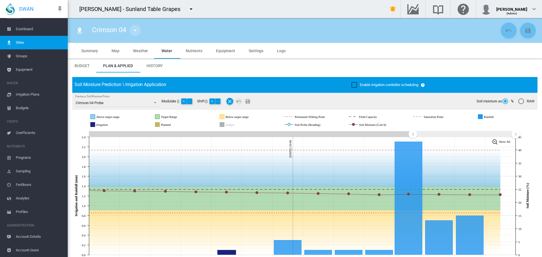
click at [135, 31] on md-icon "icon-menu-down" at bounding box center [135, 30] width 7 height 7
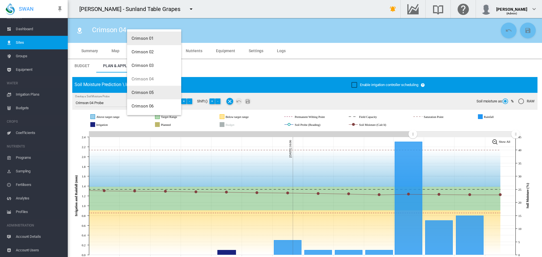
scroll to position [56, 0]
click at [144, 89] on span "Crimson 05" at bounding box center [142, 90] width 22 height 5
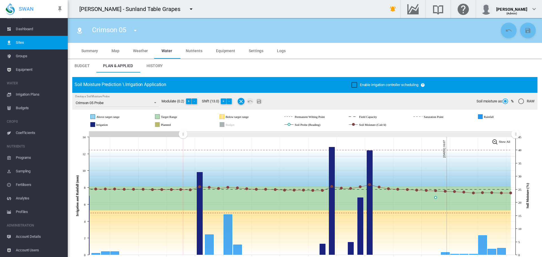
drag, startPoint x: 412, startPoint y: 134, endPoint x: 184, endPoint y: 156, distance: 228.4
click at [183, 156] on icon "JavaScript chart by amCharts [DATE] Aug [DATE] [DATE] Sep [DATE] Sep [DATE] Sep…" at bounding box center [302, 196] width 461 height 132
click at [224, 101] on button "+" at bounding box center [224, 101] width 6 height 6
click at [261, 100] on md-icon "Save Changes" at bounding box center [259, 101] width 7 height 7
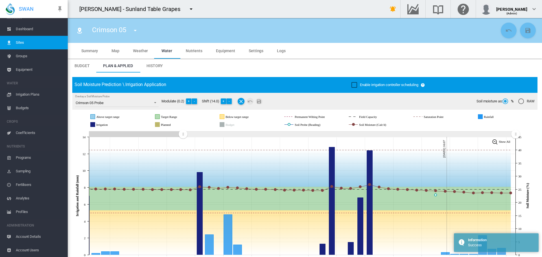
click at [136, 28] on md-icon "icon-menu-down" at bounding box center [135, 30] width 7 height 7
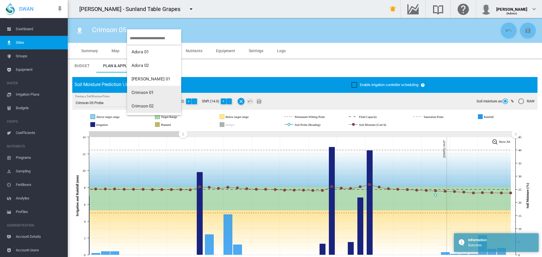
scroll to position [56, 0]
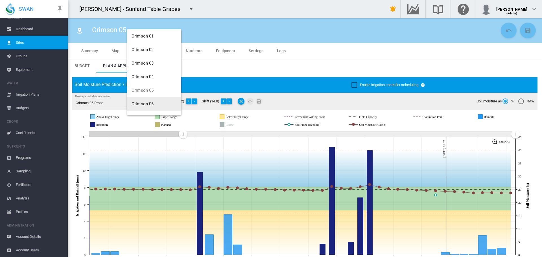
click at [144, 102] on span "Crimson 06" at bounding box center [142, 103] width 22 height 5
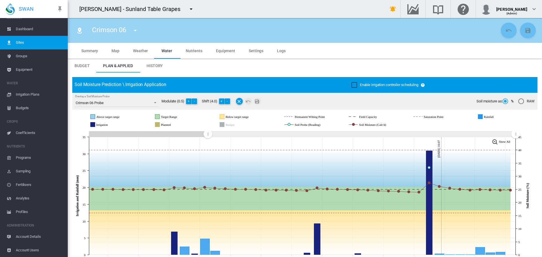
drag, startPoint x: 415, startPoint y: 133, endPoint x: 379, endPoint y: 144, distance: 37.5
click at [208, 161] on icon "JavaScript chart by amCharts 3.21.15 Aug 31 Sep 03 Sep 06 Sep 09 Sep 12 Sep 15 …" at bounding box center [302, 196] width 461 height 132
click at [228, 100] on button "-" at bounding box center [228, 101] width 6 height 6
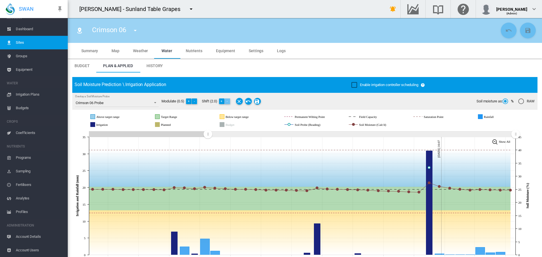
click at [228, 100] on button "-" at bounding box center [228, 101] width 6 height 6
click at [260, 101] on md-icon "Save Changes" at bounding box center [258, 101] width 7 height 7
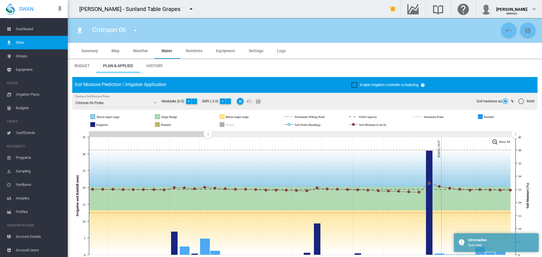
click at [137, 31] on md-icon "icon-menu-down" at bounding box center [135, 30] width 7 height 7
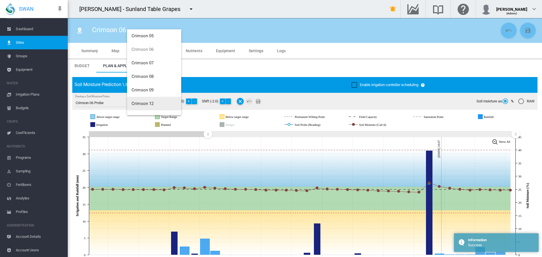
scroll to position [113, 0]
click at [148, 60] on span "Crimson 07" at bounding box center [142, 60] width 22 height 5
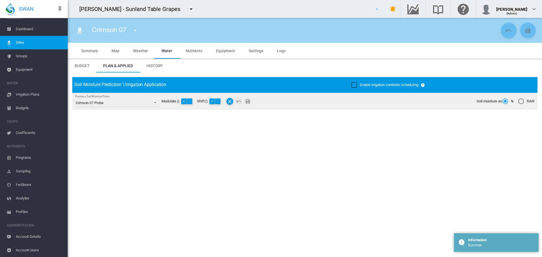
type input "**********"
type input "*****"
type input "*********"
type input "**"
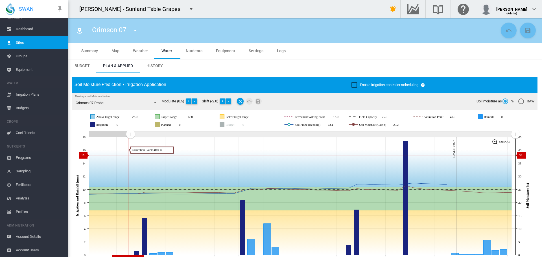
drag, startPoint x: 414, startPoint y: 132, endPoint x: 130, endPoint y: 155, distance: 284.1
click at [130, 155] on icon "JavaScript chart by amCharts 3.21.15 Aug 19 Aug 22 Aug 25 Aug 28 Aug 31 Sep 03 …" at bounding box center [302, 196] width 461 height 132
click at [231, 101] on button "-" at bounding box center [228, 101] width 6 height 6
click at [258, 101] on md-icon "Save Changes" at bounding box center [258, 101] width 7 height 7
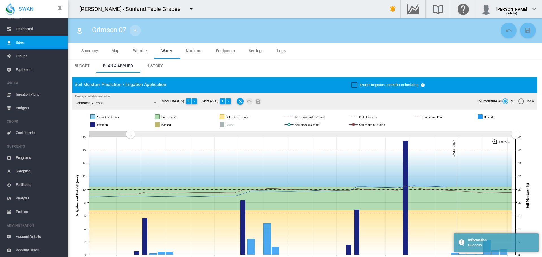
click at [135, 31] on md-icon "icon-menu-down" at bounding box center [135, 30] width 7 height 7
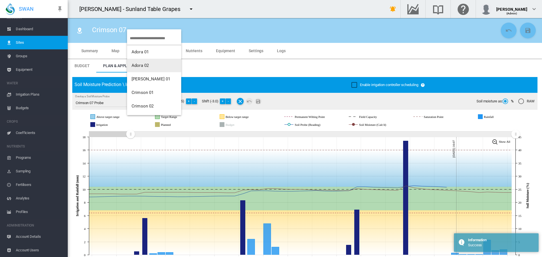
click at [142, 66] on span "Adora 02" at bounding box center [139, 65] width 17 height 5
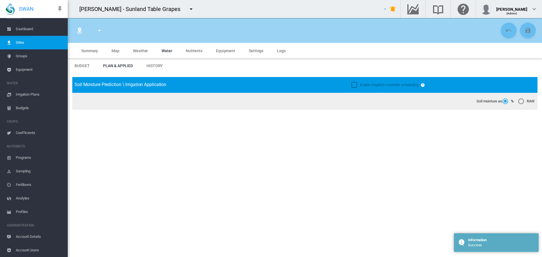
type input "********"
type input "*****"
type input "*********"
type input "**"
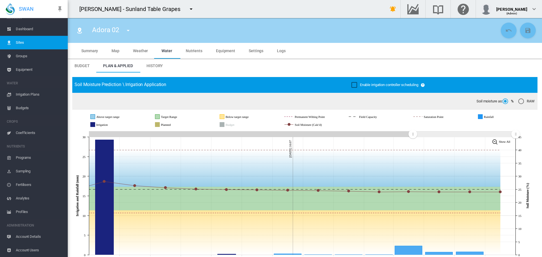
click at [129, 30] on md-icon "icon-menu-down" at bounding box center [128, 30] width 7 height 7
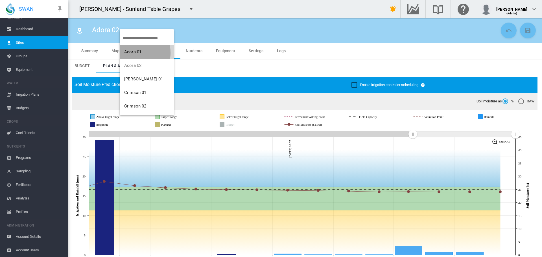
click at [133, 53] on span "Adora 01" at bounding box center [132, 51] width 17 height 5
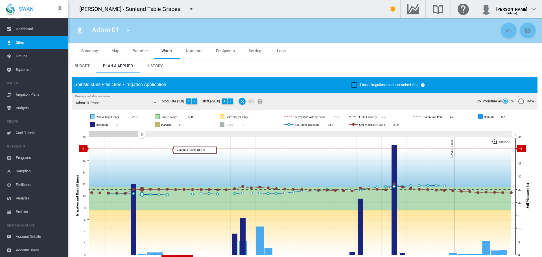
drag, startPoint x: 412, startPoint y: 134, endPoint x: 142, endPoint y: 148, distance: 270.9
click at [142, 148] on icon "JavaScript chart by amCharts 3.21.15 Aug 22 Aug 25 Aug 28 Aug 31 Sep 03 Sep 06 …" at bounding box center [302, 196] width 461 height 132
click at [126, 30] on md-icon "icon-menu-down" at bounding box center [128, 30] width 7 height 7
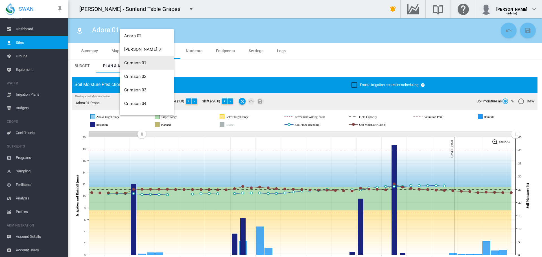
scroll to position [85, 0]
click at [136, 104] on span "Crimson 08" at bounding box center [135, 102] width 22 height 5
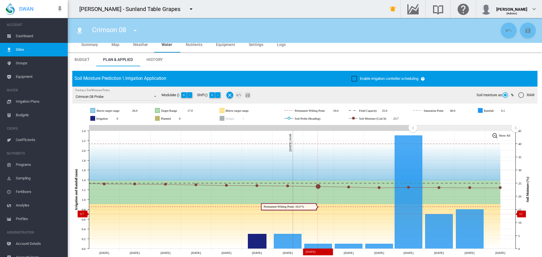
scroll to position [56, 0]
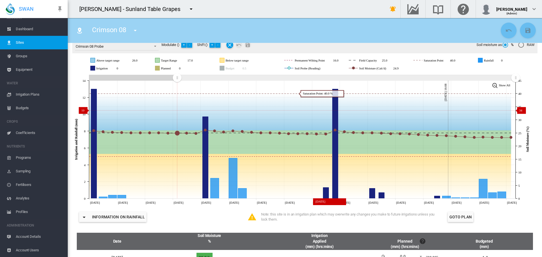
click at [177, 110] on icon "JavaScript chart by amCharts 3.21.15 Aug 25 Aug 28 Aug 31 Sep 03 Sep 06 Sep 09 …" at bounding box center [302, 139] width 461 height 132
click at [133, 30] on md-icon "icon-menu-down" at bounding box center [135, 30] width 7 height 7
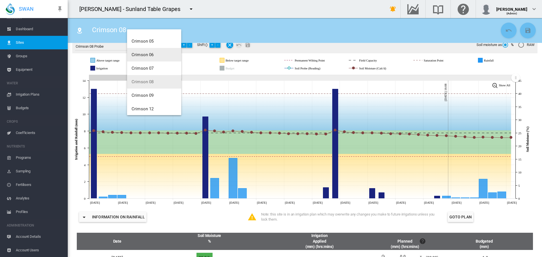
scroll to position [113, 0]
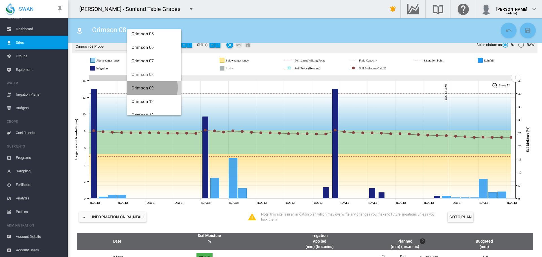
click at [149, 88] on span "Crimson 09" at bounding box center [142, 87] width 22 height 5
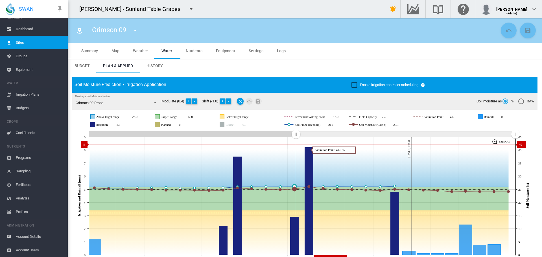
drag, startPoint x: 413, startPoint y: 135, endPoint x: 296, endPoint y: 144, distance: 117.7
click at [296, 144] on icon "JavaScript chart by amCharts 3.21.15 Sep 12 Sep 14 Sep 16 Sep 18 Sep 20 Sep 22 …" at bounding box center [302, 196] width 461 height 132
click at [137, 30] on md-icon "icon-menu-down" at bounding box center [135, 30] width 7 height 7
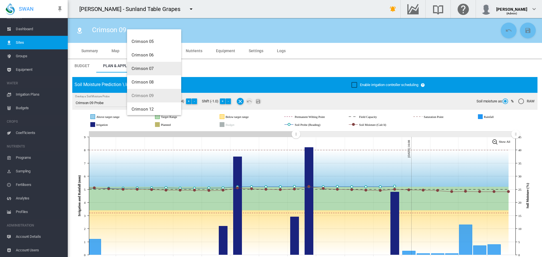
scroll to position [113, 0]
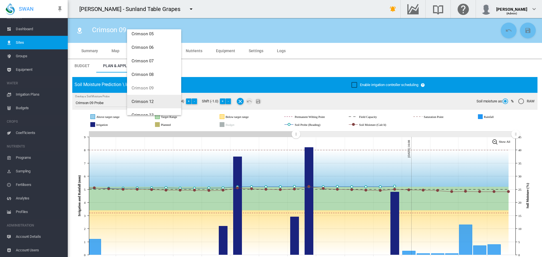
click at [145, 96] on button "Crimson 12" at bounding box center [154, 102] width 54 height 14
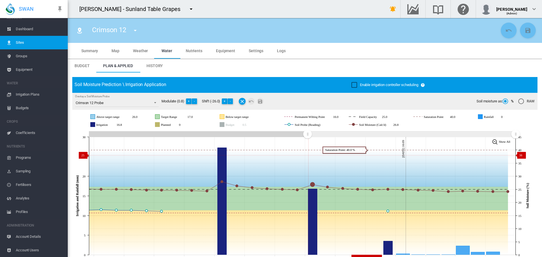
drag, startPoint x: 412, startPoint y: 134, endPoint x: 310, endPoint y: 155, distance: 104.2
click at [307, 155] on icon "JavaScript chart by amCharts 3.21.15 Sep 12 Sep 14 Sep 16 Sep 18 Sep 20 Sep 22 …" at bounding box center [302, 196] width 461 height 132
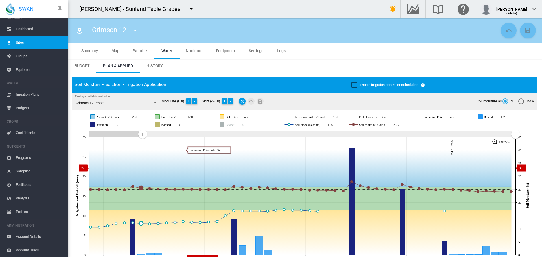
click at [125, 167] on icon "JavaScript chart by amCharts 3.21.15 Aug 22 Aug 25 Aug 28 Aug 31 Sep 03 Sep 06 …" at bounding box center [302, 196] width 461 height 132
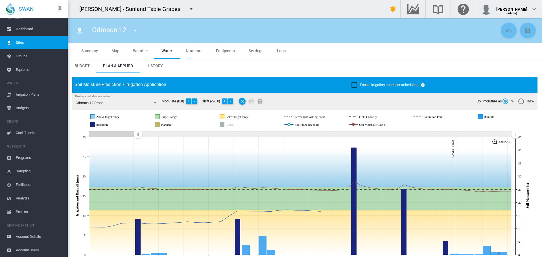
click at [225, 101] on button "+" at bounding box center [225, 101] width 6 height 6
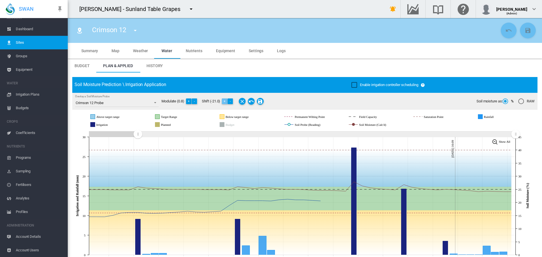
click at [225, 101] on button "+" at bounding box center [225, 101] width 6 height 6
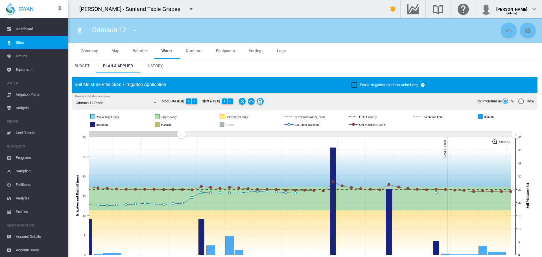
drag, startPoint x: 140, startPoint y: 134, endPoint x: 181, endPoint y: 134, distance: 41.5
click at [181, 134] on rect "Zoom chart using cursor arrows" at bounding box center [181, 135] width 7 height 6
click at [225, 100] on button "+" at bounding box center [225, 101] width 6 height 6
click at [194, 100] on button "-" at bounding box center [195, 101] width 6 height 6
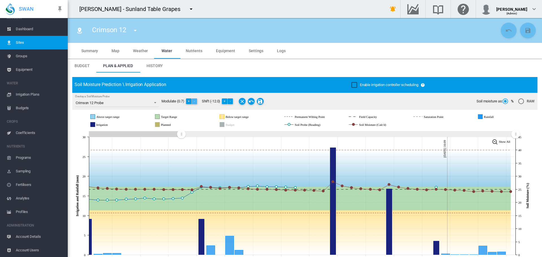
click at [194, 100] on button "-" at bounding box center [195, 101] width 6 height 6
click at [260, 100] on md-icon "Save Changes" at bounding box center [258, 101] width 7 height 7
click at [134, 30] on md-icon "icon-menu-down" at bounding box center [135, 30] width 7 height 7
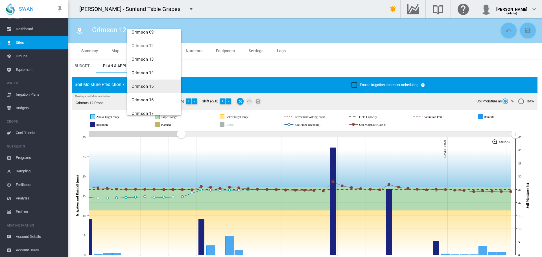
scroll to position [169, 0]
click at [140, 58] on span "Crimson 13" at bounding box center [142, 58] width 22 height 5
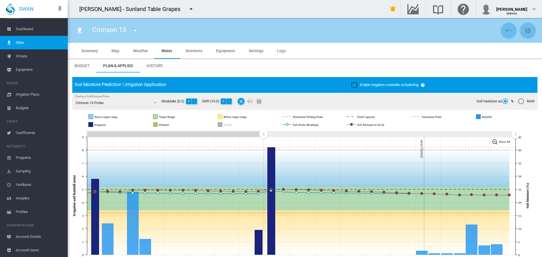
drag, startPoint x: 413, startPoint y: 134, endPoint x: 256, endPoint y: 141, distance: 157.3
click at [263, 147] on icon "JavaScript chart by amCharts 3.21.15 Sep 06 Sep 08 Sep 10 Sep 12 Sep 14 Sep 16 …" at bounding box center [302, 196] width 461 height 132
click at [136, 31] on md-icon "icon-menu-down" at bounding box center [135, 30] width 7 height 7
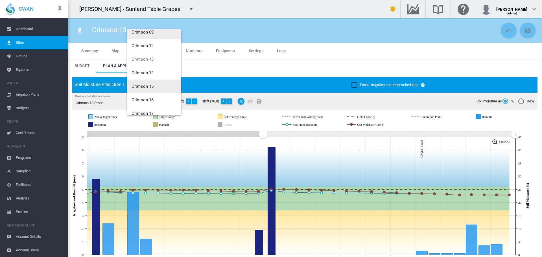
scroll to position [169, 0]
click at [150, 72] on span "Crimson 14" at bounding box center [142, 72] width 22 height 5
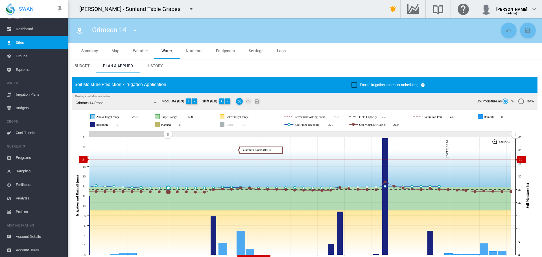
click at [164, 160] on icon "JavaScript chart by amCharts 3.21.15 Aug 25 Aug 28 Aug 31 Sep 03 Sep 06 Sep 09 …" at bounding box center [302, 196] width 461 height 132
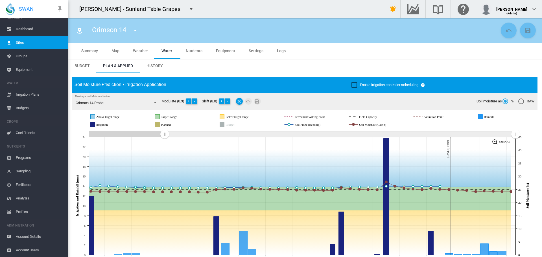
click at [135, 32] on md-icon "icon-menu-down" at bounding box center [135, 30] width 7 height 7
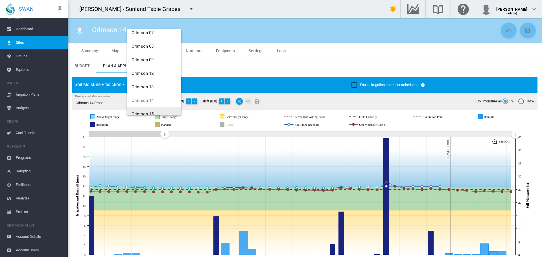
scroll to position [147, 0]
click at [146, 110] on span "Crimson 15" at bounding box center [142, 108] width 22 height 5
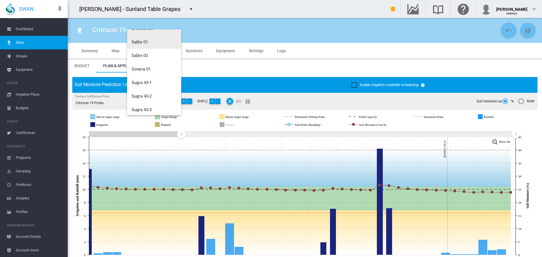
scroll to position [254, 0]
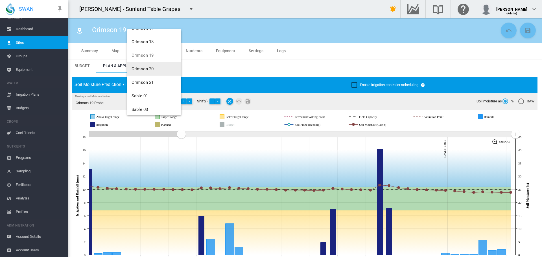
click at [141, 71] on button "Crimson 20" at bounding box center [154, 69] width 54 height 14
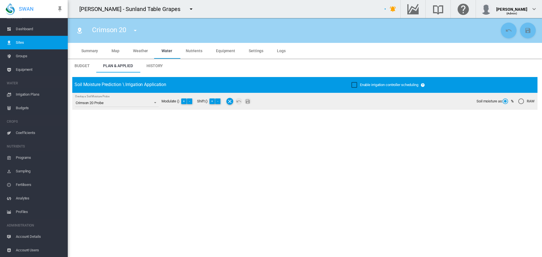
type input "**********"
type input "*****"
type input "*********"
type input "**"
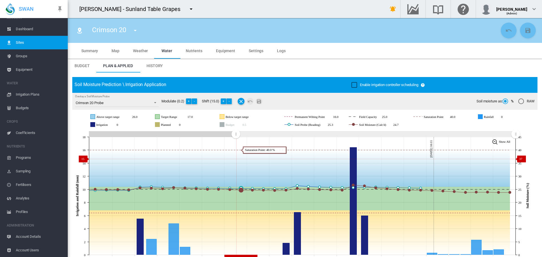
click at [234, 157] on icon "JavaScript chart by amCharts [DATE] [DATE] Sep [DATE] Sep [DATE] Sep [DATE] Sep…" at bounding box center [302, 196] width 461 height 132
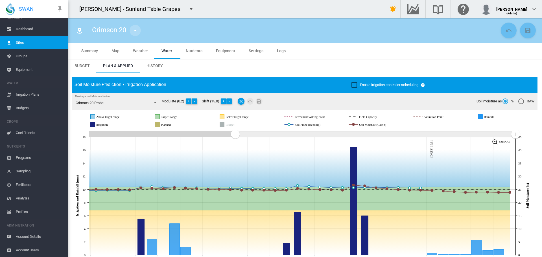
click at [137, 32] on md-icon "icon-menu-down" at bounding box center [135, 30] width 7 height 7
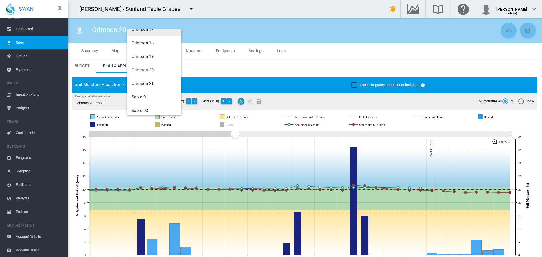
scroll to position [254, 0]
click at [151, 81] on span "Crimson 21" at bounding box center [142, 82] width 22 height 5
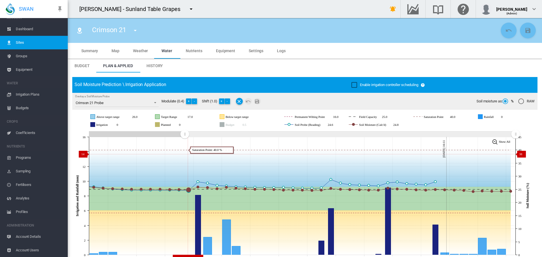
drag, startPoint x: 412, startPoint y: 135, endPoint x: 186, endPoint y: 142, distance: 226.0
click at [184, 154] on icon "JavaScript chart by amCharts 3.21.15 Aug 28 Aug 31 Sep 03 Sep 06 Sep 09 Sep 12 …" at bounding box center [302, 196] width 461 height 132
click at [228, 101] on button "-" at bounding box center [228, 101] width 6 height 6
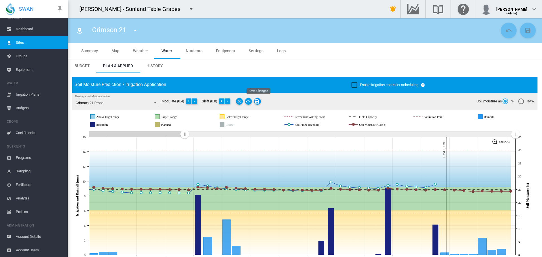
click at [259, 101] on md-icon "Save Changes" at bounding box center [257, 101] width 7 height 7
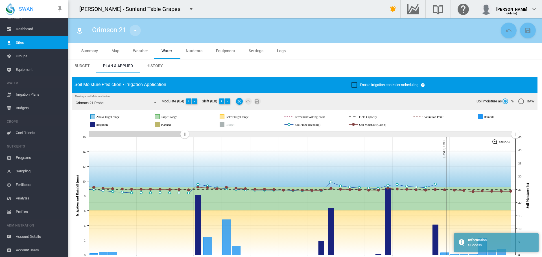
click at [137, 32] on md-icon "icon-menu-down" at bounding box center [135, 30] width 7 height 7
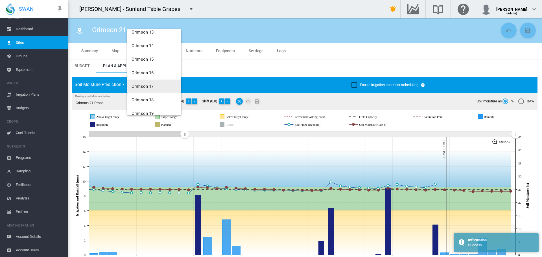
scroll to position [282, 0]
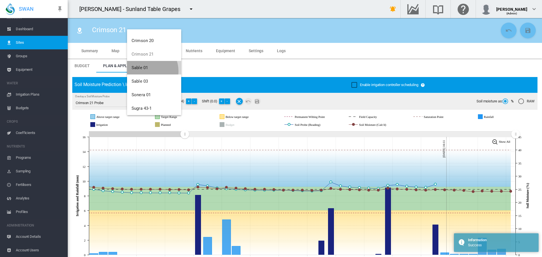
click at [146, 71] on button "Sable 01" at bounding box center [154, 68] width 54 height 14
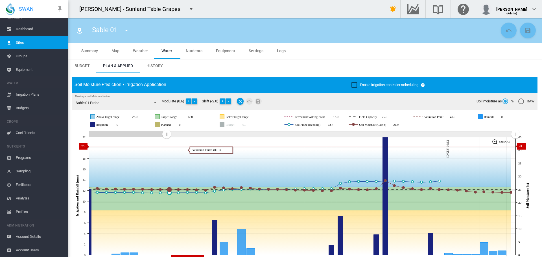
drag, startPoint x: 399, startPoint y: 135, endPoint x: 166, endPoint y: 146, distance: 232.7
click at [166, 146] on icon "JavaScript chart by amCharts 3.21.15 Aug 25 Aug 28 Aug 31 Sep 03 Sep 06 Sep 09 …" at bounding box center [302, 196] width 461 height 132
click at [195, 100] on button "-" at bounding box center [195, 101] width 6 height 6
click at [227, 101] on button "-" at bounding box center [228, 101] width 6 height 6
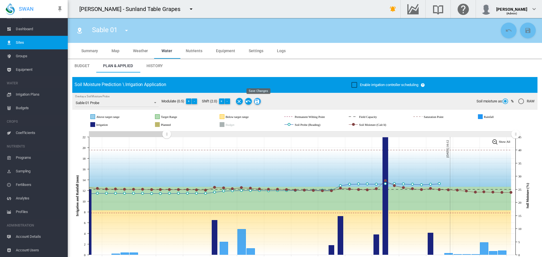
click at [259, 102] on md-icon "Save Changes" at bounding box center [257, 101] width 7 height 7
click at [188, 8] on md-icon "icon-menu-down" at bounding box center [191, 9] width 7 height 7
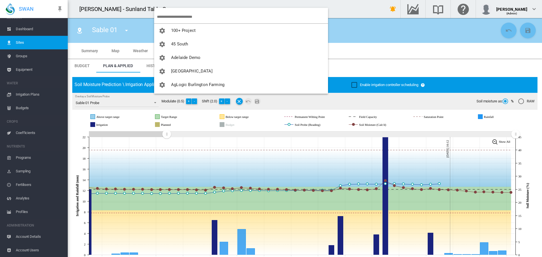
click at [168, 15] on input "search" at bounding box center [242, 16] width 171 height 13
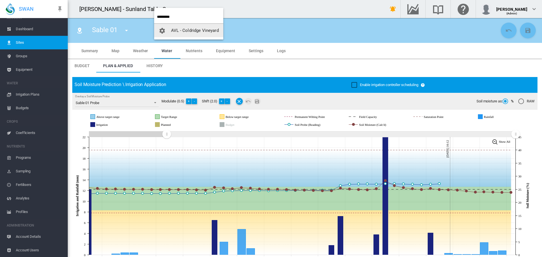
type input "*********"
click at [208, 29] on span "AVL - Coldridge Vineyard" at bounding box center [195, 30] width 48 height 5
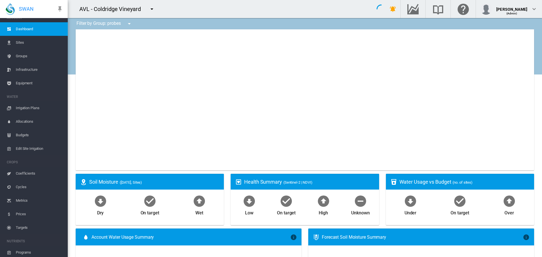
type input "**********"
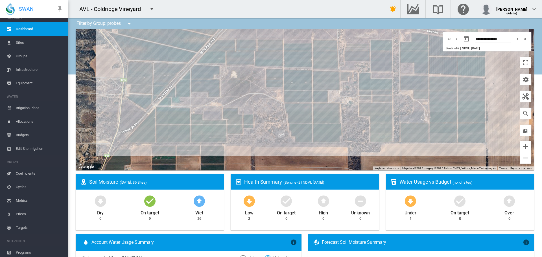
click at [19, 41] on span "Sites" at bounding box center [39, 43] width 47 height 14
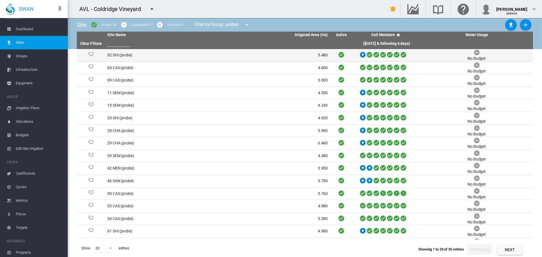
click at [124, 56] on td "02 SHI (probe)" at bounding box center [161, 55] width 113 height 12
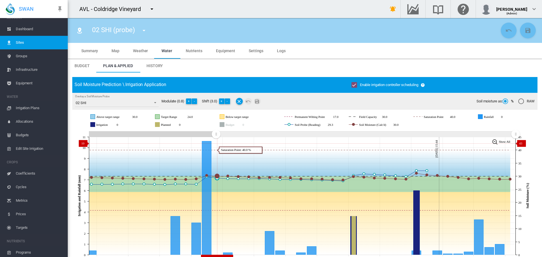
drag, startPoint x: 412, startPoint y: 133, endPoint x: 216, endPoint y: 143, distance: 196.9
click at [216, 143] on icon "JavaScript chart by amCharts [DATE] [DATE] [DATE] Sep [DATE] Sep [DATE] Sep [DA…" at bounding box center [302, 196] width 461 height 132
click at [144, 31] on md-icon "icon-menu-down" at bounding box center [143, 30] width 7 height 7
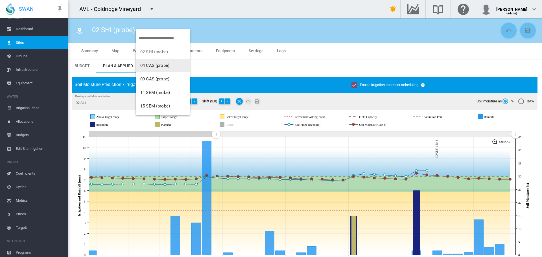
click at [154, 65] on span "04 CAS (probe)" at bounding box center [154, 65] width 29 height 5
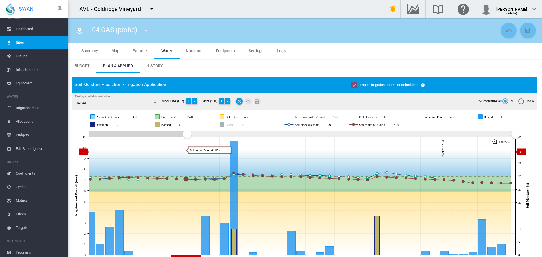
click at [186, 151] on icon "JavaScript chart by amCharts [DATE] Aug [DATE] [DATE] Sep [DATE] Sep [DATE] Sep…" at bounding box center [302, 196] width 461 height 132
click at [146, 31] on md-icon "icon-menu-down" at bounding box center [146, 30] width 7 height 7
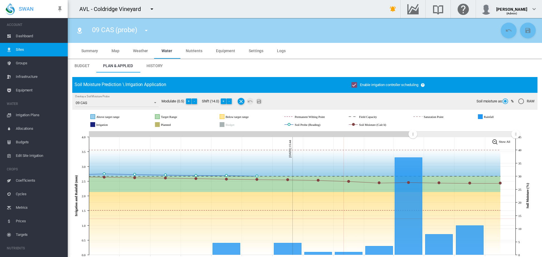
scroll to position [7, 0]
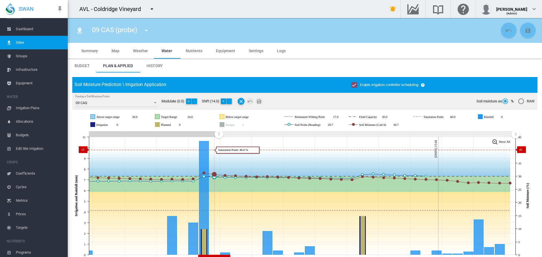
drag, startPoint x: 400, startPoint y: 139, endPoint x: 218, endPoint y: 148, distance: 182.2
click at [218, 149] on icon "JavaScript chart by amCharts [DATE] [DATE] [DATE] Sep [DATE] Sep [DATE] Sep [DA…" at bounding box center [302, 196] width 461 height 132
click at [148, 29] on md-icon "icon-menu-down" at bounding box center [146, 30] width 7 height 7
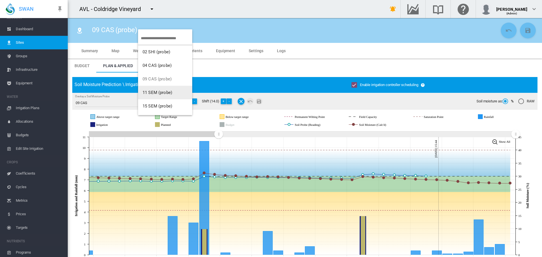
click at [164, 96] on button "11 SEM (probe)" at bounding box center [165, 93] width 54 height 14
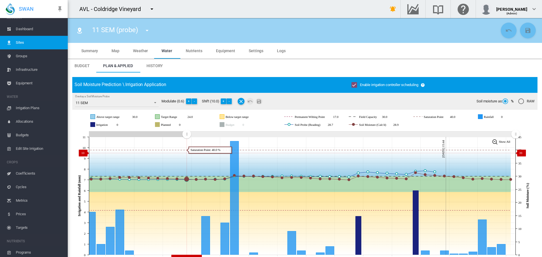
drag, startPoint x: 412, startPoint y: 133, endPoint x: 223, endPoint y: 150, distance: 189.5
click at [186, 153] on icon "JavaScript chart by amCharts [DATE] Aug [DATE] [DATE] Sep [DATE] Sep [DATE] Sep…" at bounding box center [302, 196] width 461 height 132
click at [147, 30] on md-icon "icon-menu-down" at bounding box center [147, 30] width 7 height 7
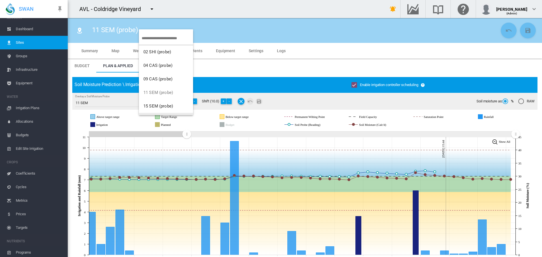
scroll to position [11, 0]
click at [162, 92] on span "15 SEM (probe)" at bounding box center [158, 94] width 30 height 5
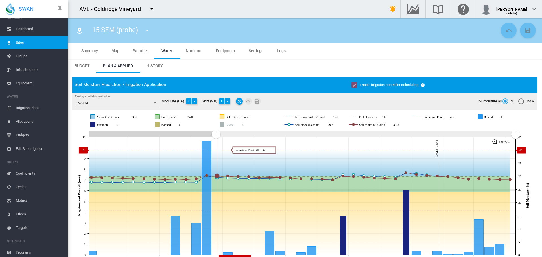
drag, startPoint x: 410, startPoint y: 133, endPoint x: 199, endPoint y: 138, distance: 211.6
click at [214, 149] on icon "JavaScript chart by amCharts [DATE] [DATE] [DATE] Sep [DATE] Sep [DATE] Sep [DA…" at bounding box center [302, 196] width 461 height 132
click at [147, 32] on md-icon "icon-menu-down" at bounding box center [147, 30] width 7 height 7
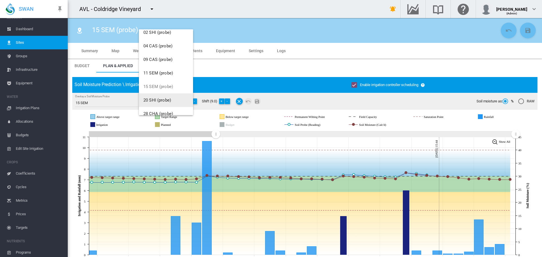
scroll to position [28, 0]
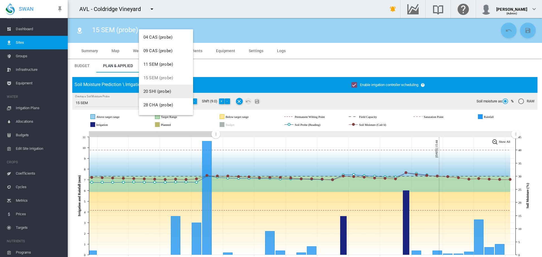
click at [162, 87] on button "20 SHI (probe)" at bounding box center [166, 92] width 54 height 14
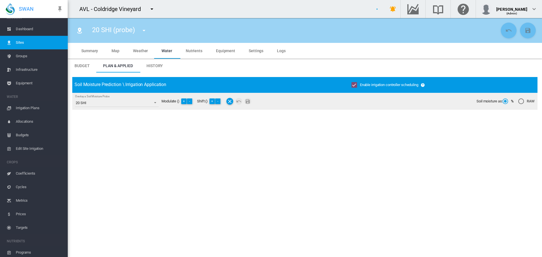
type input "**********"
type input "****"
type input "*********"
type input "**"
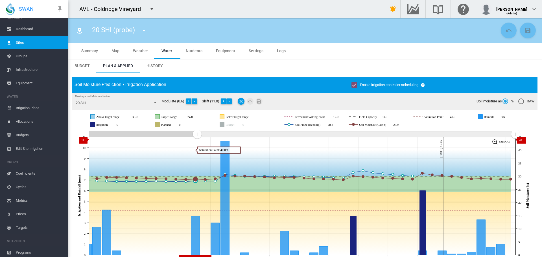
drag, startPoint x: 413, startPoint y: 133, endPoint x: 186, endPoint y: 128, distance: 226.6
click at [197, 139] on icon "JavaScript chart by amCharts 3.21.15 Aug 28 Aug 31 Sep 03 Sep 06 Sep 09 Sep 12 …" at bounding box center [302, 196] width 461 height 132
click at [144, 32] on md-icon "icon-menu-down" at bounding box center [143, 30] width 7 height 7
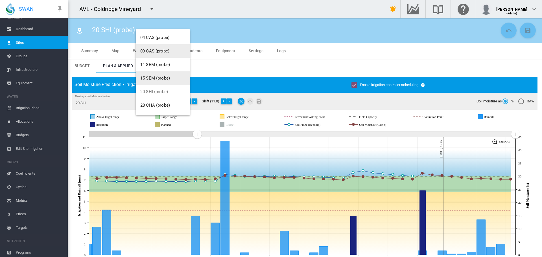
scroll to position [85, 0]
click at [158, 48] on span "28 CHA (probe)" at bounding box center [155, 48] width 30 height 5
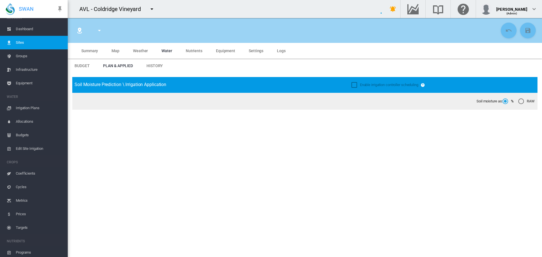
type input "**********"
type input "****"
type input "*********"
type input "**"
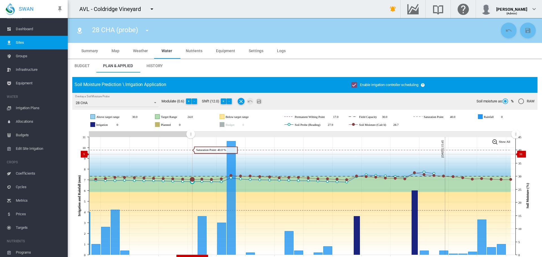
click at [190, 154] on icon "JavaScript chart by amCharts 3.21.15 Aug 28 Aug 31 Sep 03 Sep 06 Sep 09 Sep 12 …" at bounding box center [302, 196] width 461 height 132
click at [145, 29] on md-icon "icon-menu-down" at bounding box center [147, 30] width 7 height 7
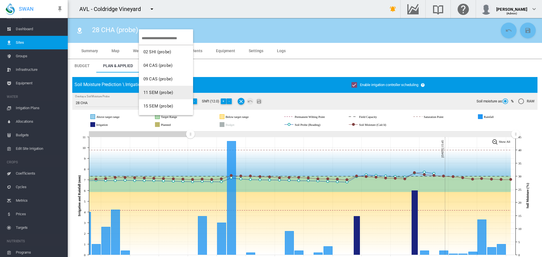
scroll to position [85, 0]
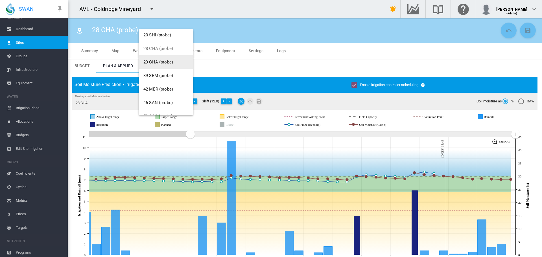
click at [162, 63] on span "29 CHA (probe)" at bounding box center [158, 62] width 30 height 5
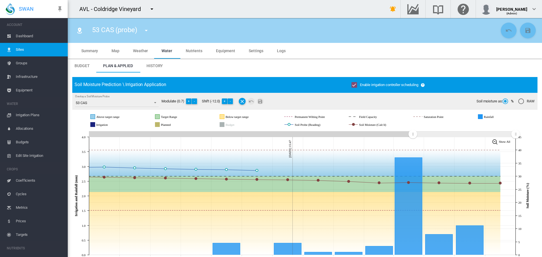
scroll to position [7, 0]
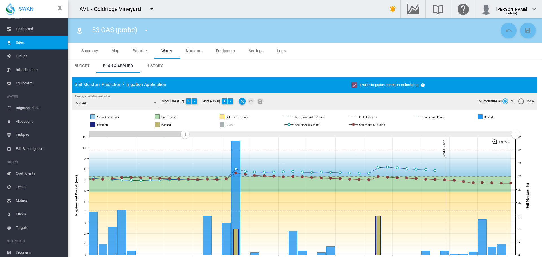
click at [184, 162] on icon "JavaScript chart by amCharts [DATE] Aug [DATE] [DATE] Sep [DATE] Sep [DATE] Sep…" at bounding box center [302, 196] width 461 height 132
click at [194, 99] on button "-" at bounding box center [195, 101] width 6 height 6
click at [229, 100] on button "-" at bounding box center [228, 101] width 6 height 6
click at [257, 101] on md-icon "Save Changes" at bounding box center [258, 101] width 7 height 7
click at [146, 31] on md-icon "icon-menu-down" at bounding box center [146, 30] width 7 height 7
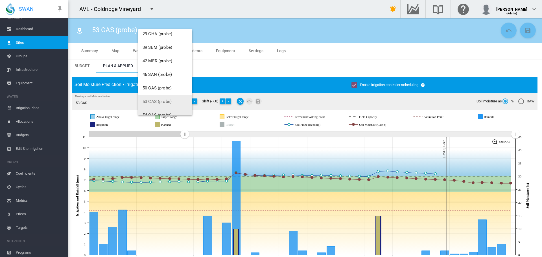
scroll to position [120, 0]
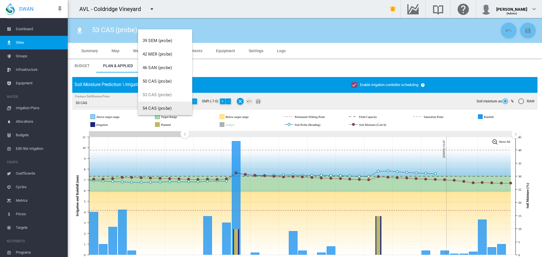
click at [160, 104] on button "54 CAS (probe)" at bounding box center [165, 109] width 54 height 14
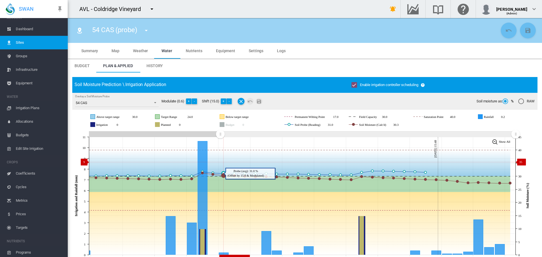
drag, startPoint x: 414, startPoint y: 133, endPoint x: 231, endPoint y: 162, distance: 185.0
click at [220, 162] on icon "JavaScript chart by amCharts 3.21.15 Aug 31 Sep 03 Sep 06 Sep 09 Sep 12 Sep 15 …" at bounding box center [302, 196] width 461 height 132
click at [231, 102] on button "-" at bounding box center [229, 101] width 6 height 6
click at [260, 101] on md-icon "Save Changes" at bounding box center [259, 101] width 7 height 7
click at [146, 31] on md-icon "icon-menu-down" at bounding box center [146, 30] width 7 height 7
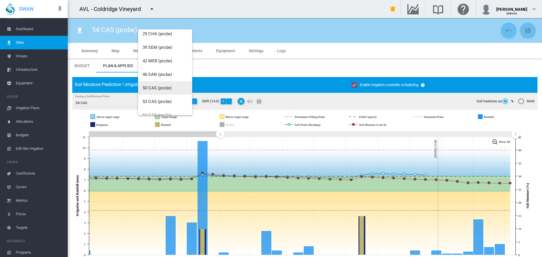
scroll to position [141, 0]
click at [153, 98] on button "61 SHI (probe)" at bounding box center [165, 101] width 54 height 14
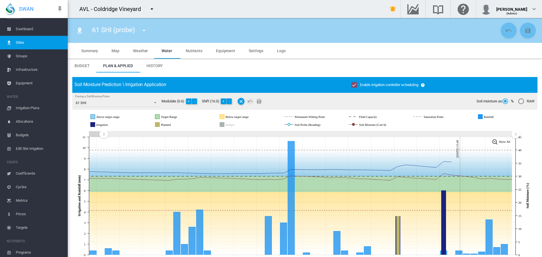
drag, startPoint x: 410, startPoint y: 135, endPoint x: 106, endPoint y: 151, distance: 305.0
click at [104, 154] on icon "JavaScript chart by amCharts 3.21.15 Aug 16 Aug 19 Aug 22 Aug 25 Aug 28 Aug 31 …" at bounding box center [302, 196] width 461 height 132
click at [230, 101] on button "-" at bounding box center [229, 101] width 6 height 6
click at [229, 101] on button "-" at bounding box center [229, 101] width 6 height 6
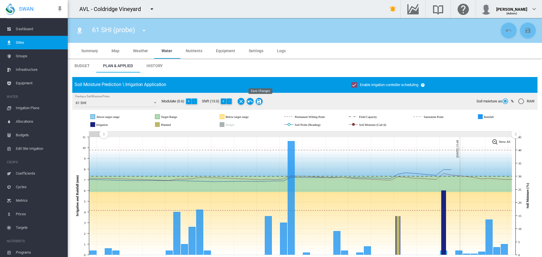
click at [260, 103] on md-icon "Save Changes" at bounding box center [259, 101] width 7 height 7
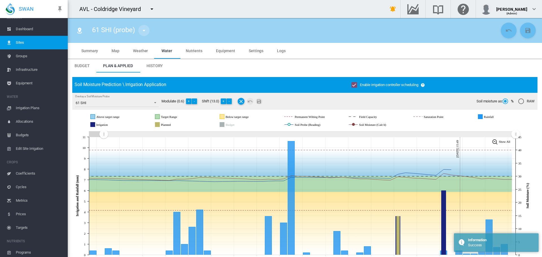
click at [146, 31] on md-icon "icon-menu-down" at bounding box center [143, 30] width 7 height 7
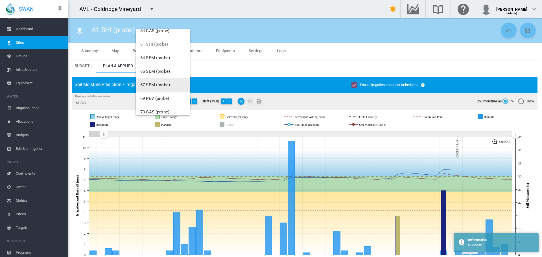
scroll to position [197, 0]
click at [155, 58] on span "64 SEM (probe)" at bounding box center [155, 57] width 30 height 5
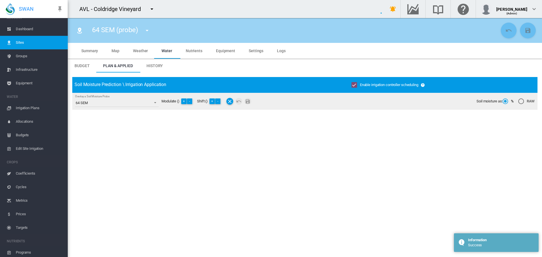
type input "**********"
type input "****"
type input "*********"
type input "**"
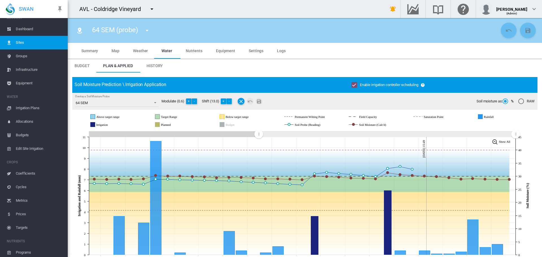
drag, startPoint x: 338, startPoint y: 134, endPoint x: 258, endPoint y: 132, distance: 79.6
click at [258, 132] on rect "Zoom chart using cursor arrows" at bounding box center [258, 135] width 7 height 6
click at [193, 101] on button "-" at bounding box center [195, 101] width 6 height 6
click at [261, 101] on md-icon "Save Changes" at bounding box center [259, 101] width 7 height 7
click at [152, 9] on md-icon "icon-menu-down" at bounding box center [151, 9] width 7 height 7
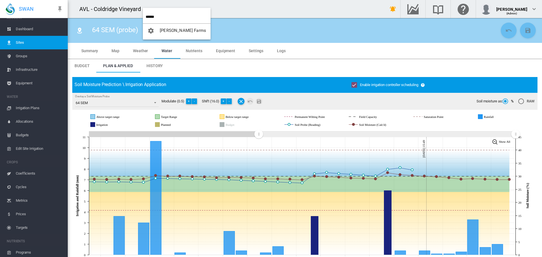
type input "******"
click at [163, 33] on button "[PERSON_NAME] Farms" at bounding box center [177, 31] width 68 height 14
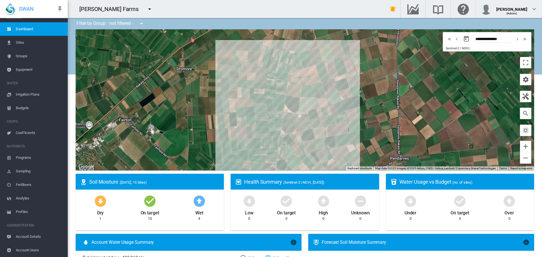
click at [21, 43] on span "Sites" at bounding box center [39, 43] width 47 height 14
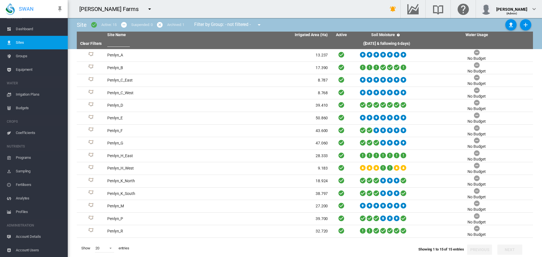
click at [23, 68] on span "Equipment" at bounding box center [39, 70] width 47 height 14
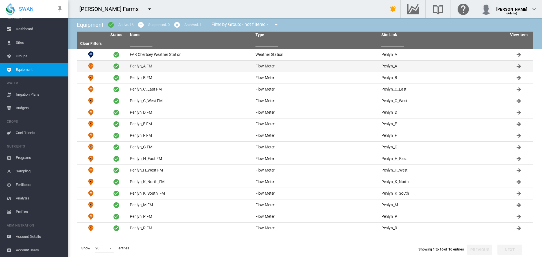
click at [142, 66] on td "Penlyn_A FM" at bounding box center [190, 66] width 126 height 11
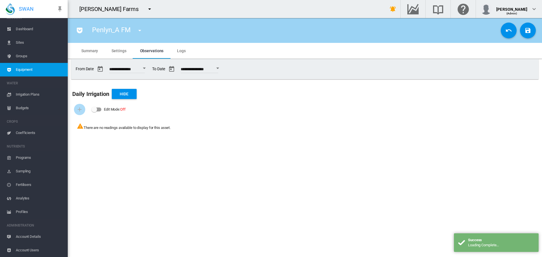
click at [119, 51] on span "Settings" at bounding box center [118, 51] width 15 height 5
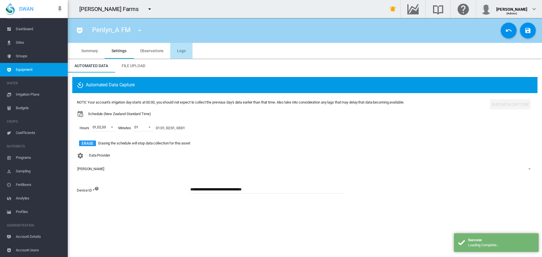
click at [182, 49] on span "Logs" at bounding box center [181, 51] width 9 height 5
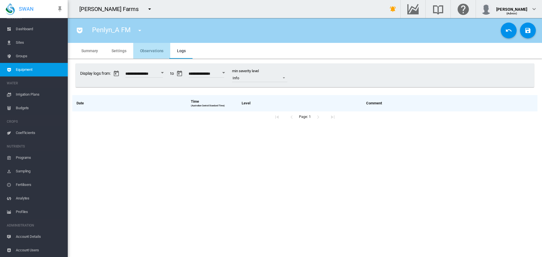
click at [159, 49] on span "Observations" at bounding box center [152, 51] width 24 height 5
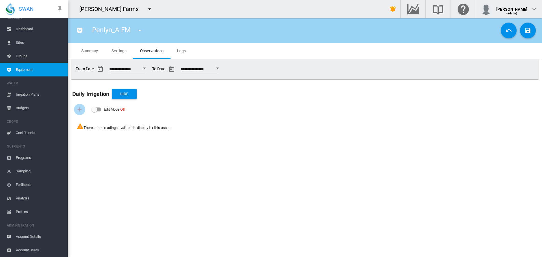
click at [120, 52] on span "Settings" at bounding box center [118, 51] width 15 height 5
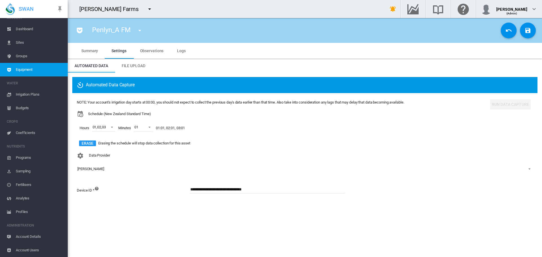
click at [138, 30] on md-icon "icon-menu-down" at bounding box center [139, 30] width 7 height 7
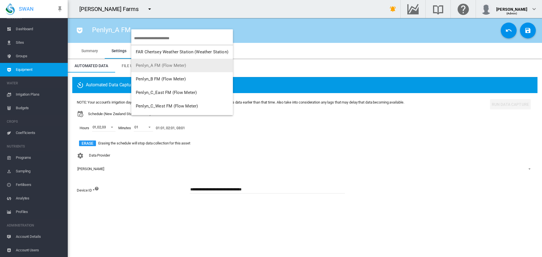
click at [157, 64] on span "Penlyn_A FM (Flow Meter)" at bounding box center [161, 65] width 50 height 5
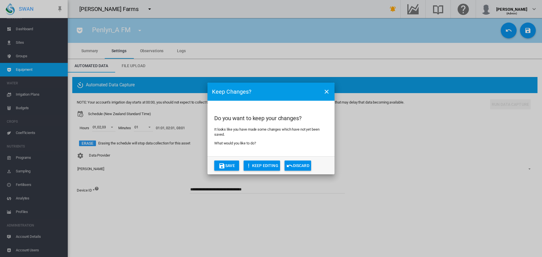
click at [228, 165] on button "Save" at bounding box center [226, 165] width 25 height 10
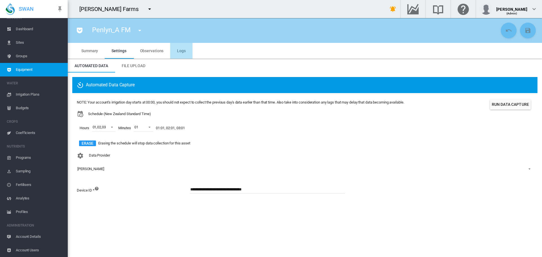
click at [180, 50] on span "Logs" at bounding box center [181, 51] width 9 height 5
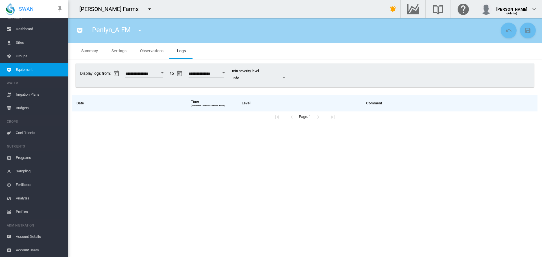
click at [155, 50] on span "Observations" at bounding box center [152, 51] width 24 height 5
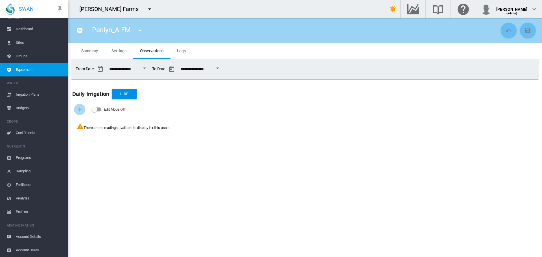
click at [119, 51] on span "Settings" at bounding box center [118, 51] width 15 height 5
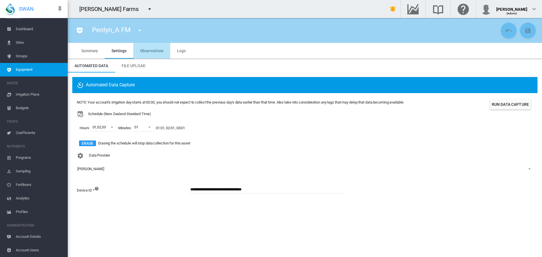
click at [153, 52] on span "Observations" at bounding box center [152, 51] width 24 height 5
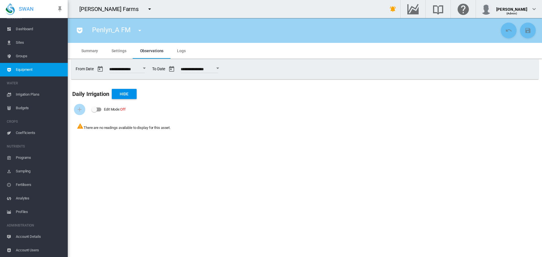
click at [179, 51] on span "Logs" at bounding box center [181, 51] width 9 height 5
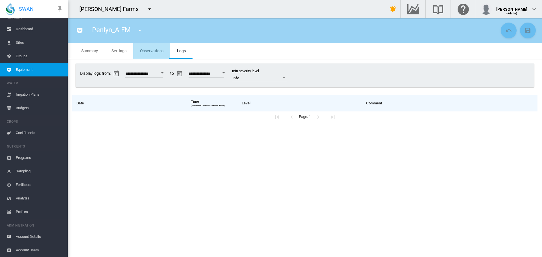
click at [157, 52] on span "Observations" at bounding box center [152, 51] width 24 height 5
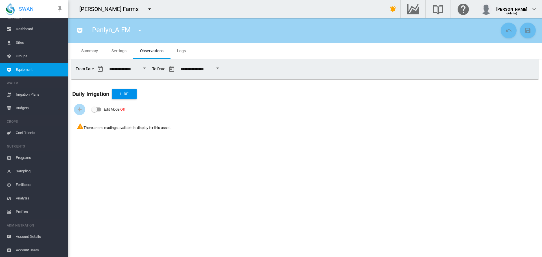
click at [138, 30] on md-icon "icon-menu-down" at bounding box center [139, 30] width 7 height 7
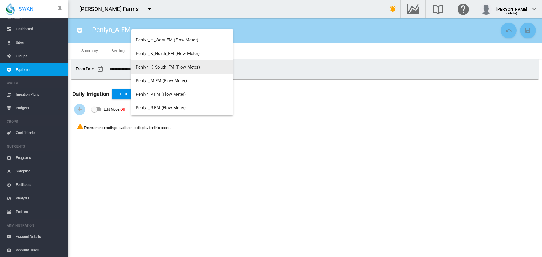
scroll to position [149, 0]
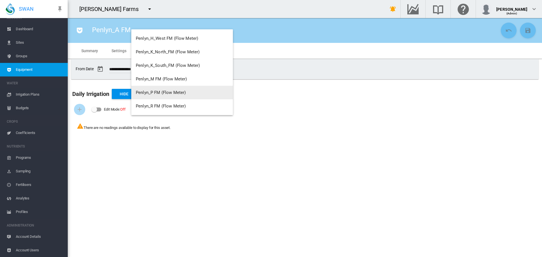
click at [155, 93] on span "Penlyn_P FM (Flow Meter)" at bounding box center [161, 92] width 50 height 5
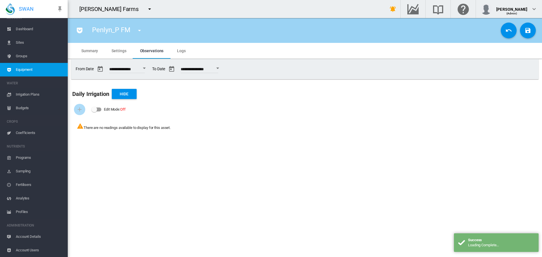
click at [181, 49] on span "Logs" at bounding box center [181, 51] width 9 height 5
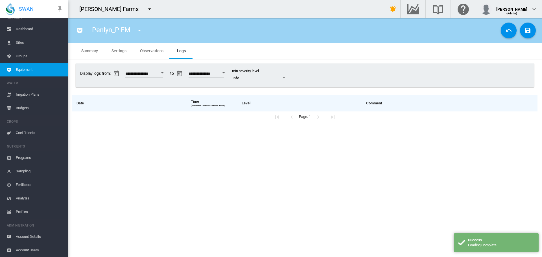
click at [115, 50] on span "Settings" at bounding box center [118, 51] width 15 height 5
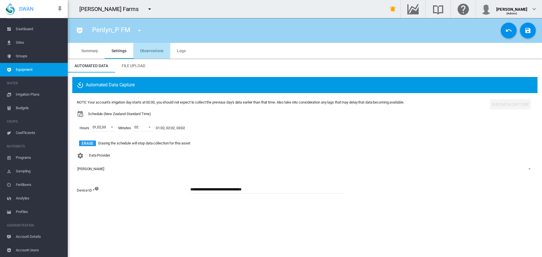
click at [158, 50] on span "Observations" at bounding box center [152, 51] width 24 height 5
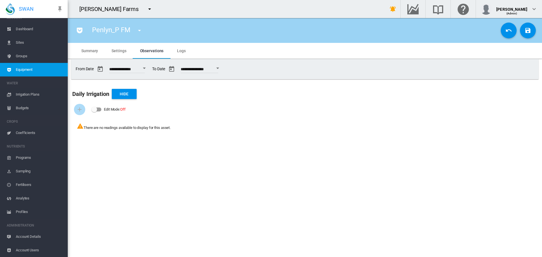
click at [125, 51] on span "Settings" at bounding box center [118, 51] width 15 height 5
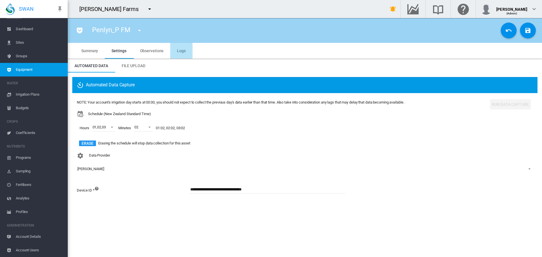
click at [179, 51] on span "Logs" at bounding box center [181, 51] width 9 height 5
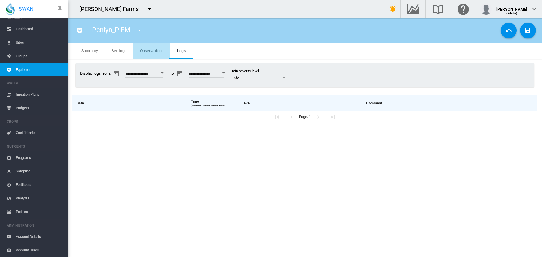
click at [157, 51] on span "Observations" at bounding box center [152, 51] width 24 height 5
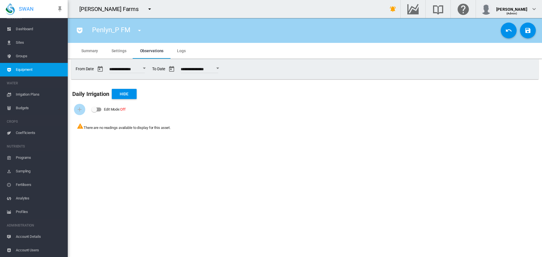
click at [146, 8] on md-icon "icon-menu-down" at bounding box center [149, 9] width 7 height 7
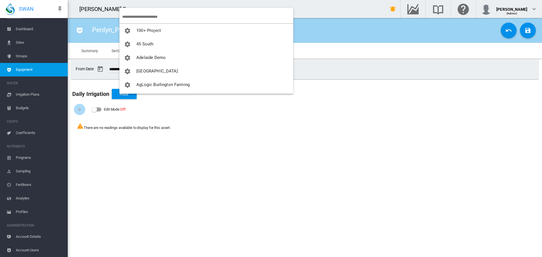
click at [134, 17] on input "search" at bounding box center [207, 16] width 171 height 13
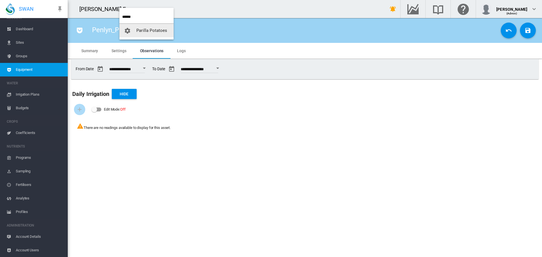
type input "******"
click at [140, 35] on button "Parilla Potatoes" at bounding box center [146, 31] width 54 height 14
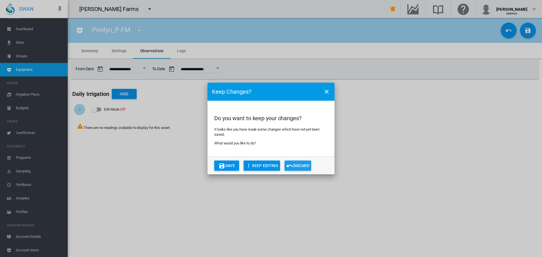
click at [294, 166] on button "Discard" at bounding box center [297, 165] width 27 height 10
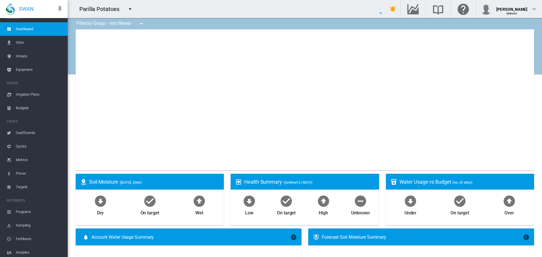
type input "**********"
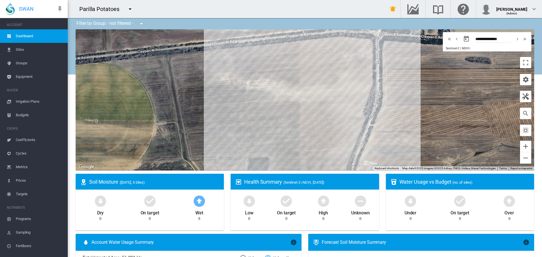
scroll to position [7, 0]
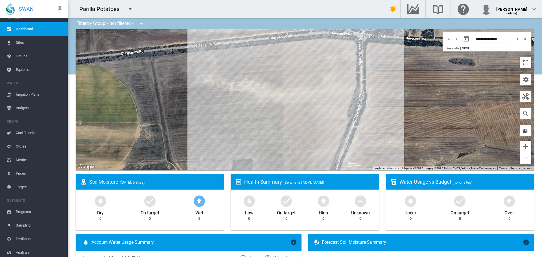
drag, startPoint x: 228, startPoint y: 105, endPoint x: 211, endPoint y: 107, distance: 17.0
click at [211, 107] on div at bounding box center [305, 99] width 458 height 141
click at [130, 9] on md-icon "icon-menu-down" at bounding box center [130, 9] width 7 height 7
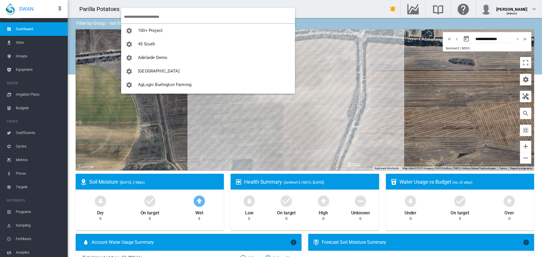
click at [132, 17] on input "search" at bounding box center [209, 16] width 171 height 13
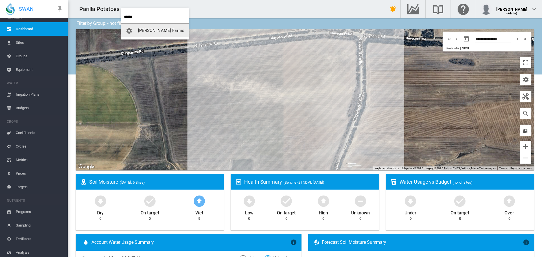
type input "******"
click at [156, 30] on span "[PERSON_NAME] Farms" at bounding box center [161, 30] width 46 height 5
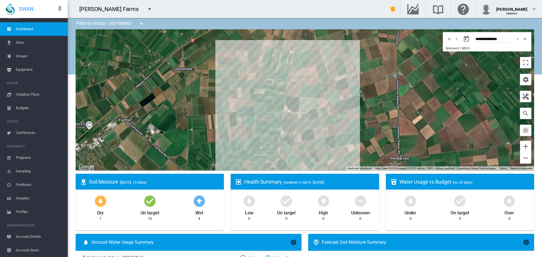
click at [20, 43] on span "Sites" at bounding box center [39, 43] width 47 height 14
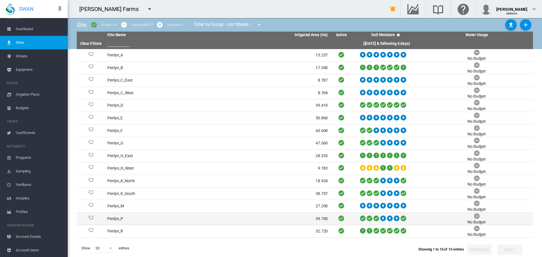
click at [112, 217] on td "Penlyn_P" at bounding box center [161, 219] width 113 height 12
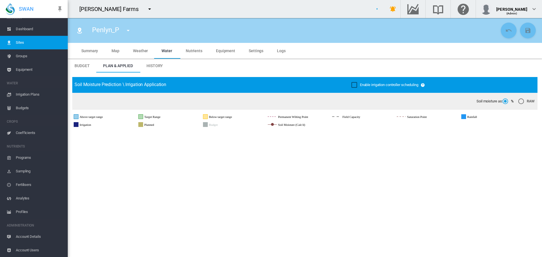
click at [35, 236] on span "Account Details" at bounding box center [39, 237] width 47 height 14
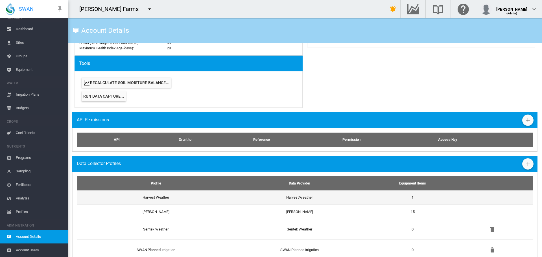
scroll to position [307, 0]
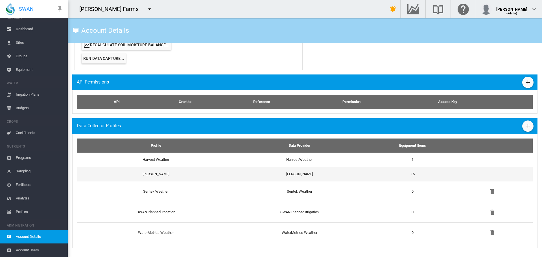
click at [151, 175] on td "[PERSON_NAME]" at bounding box center [153, 174] width 153 height 14
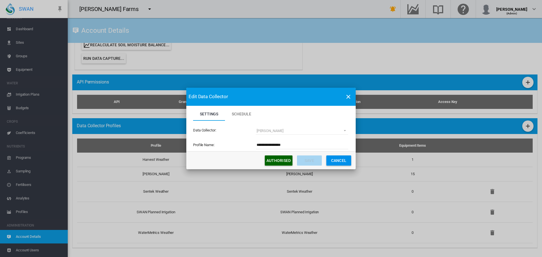
click at [279, 160] on button "Authorised" at bounding box center [279, 160] width 28 height 10
click at [346, 96] on md-icon "icon-close" at bounding box center [348, 96] width 7 height 7
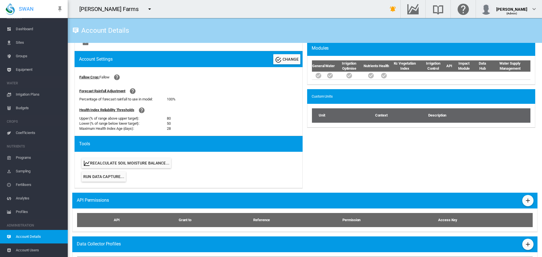
scroll to position [194, 0]
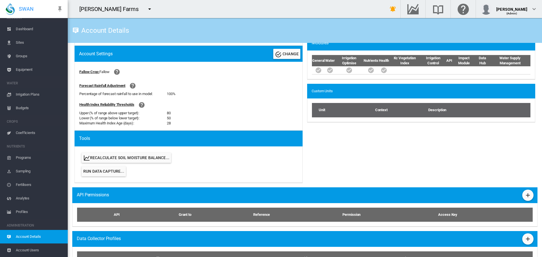
click at [116, 170] on span "Run Data Capture..." at bounding box center [103, 171] width 41 height 5
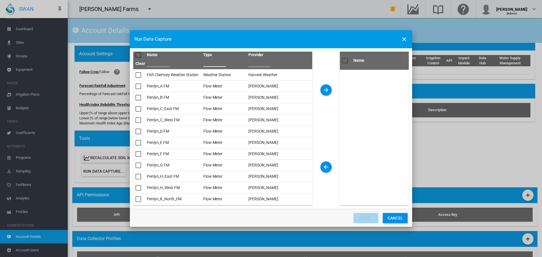
click at [215, 64] on input "Name Type ..." at bounding box center [214, 62] width 23 height 8
type input "****"
click at [136, 55] on div "Name Type ..." at bounding box center [138, 55] width 6 height 6
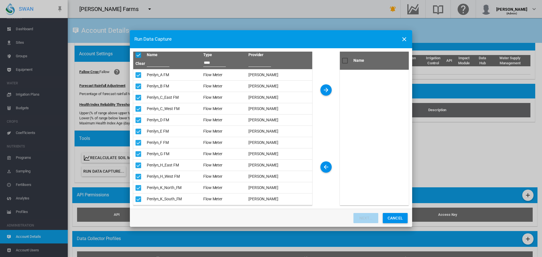
click at [327, 91] on md-icon "icon-arrow-right" at bounding box center [325, 90] width 7 height 7
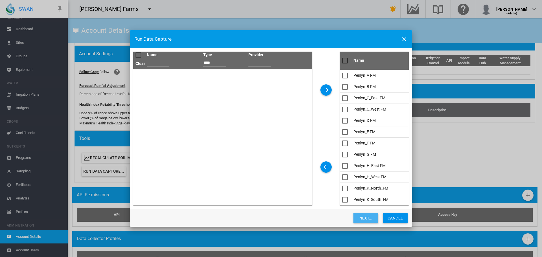
click at [372, 214] on button "Next..." at bounding box center [365, 218] width 25 height 10
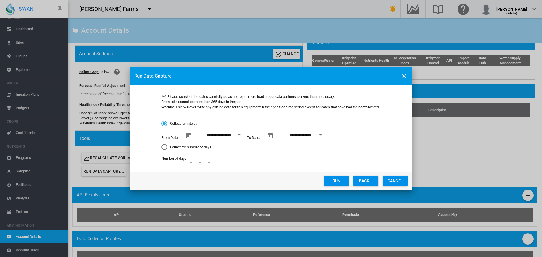
click at [166, 146] on div "Collect for number of days" at bounding box center [164, 147] width 6 height 6
drag, startPoint x: 206, startPoint y: 158, endPoint x: 199, endPoint y: 157, distance: 7.0
click at [199, 158] on input "*" at bounding box center [201, 158] width 23 height 8
type input "**"
click at [165, 146] on div "Collect for number of days" at bounding box center [164, 147] width 3 height 3
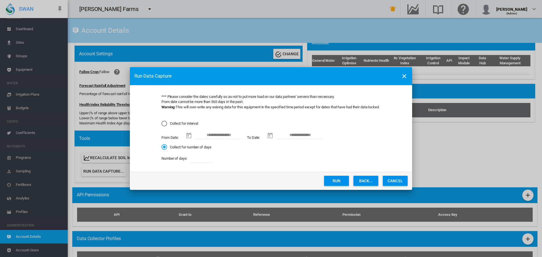
click at [164, 124] on div "Collect for interval" at bounding box center [164, 124] width 6 height 6
click at [240, 135] on div "Open calendar" at bounding box center [239, 134] width 3 height 1
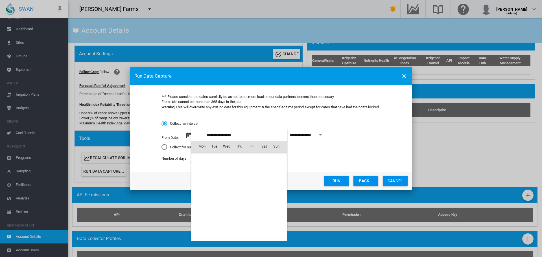
scroll to position [130662, 0]
click at [206, 170] on span "1" at bounding box center [201, 170] width 11 height 11
type input "**********"
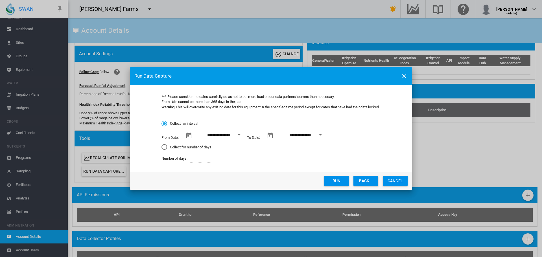
click at [332, 180] on button "Run" at bounding box center [336, 181] width 25 height 10
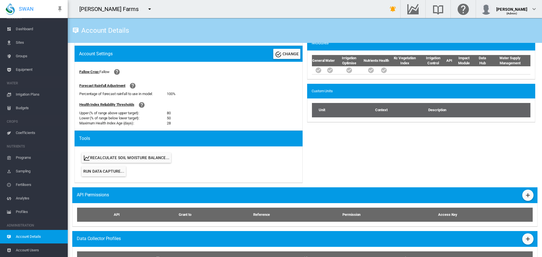
click at [23, 68] on span "Equipment" at bounding box center [39, 70] width 47 height 14
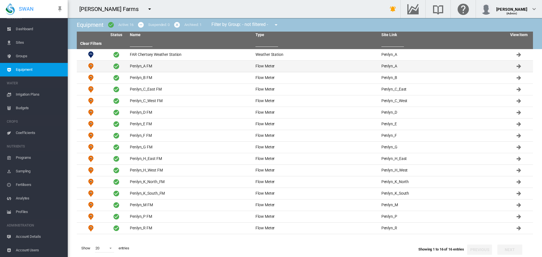
click at [141, 67] on td "Penlyn_A FM" at bounding box center [190, 66] width 126 height 11
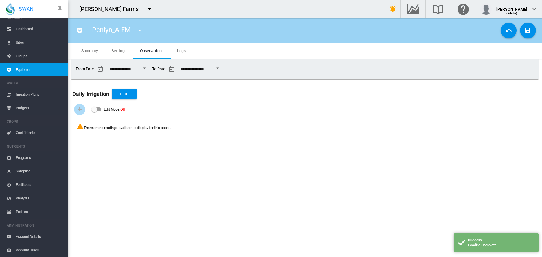
click at [182, 50] on span "Logs" at bounding box center [181, 51] width 9 height 5
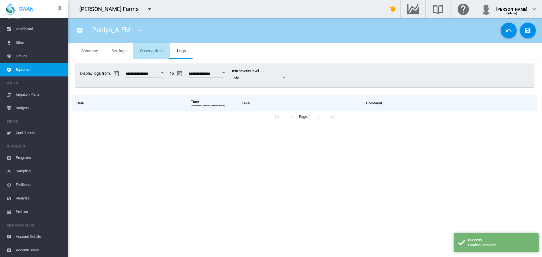
click at [151, 51] on span "Observations" at bounding box center [152, 51] width 24 height 5
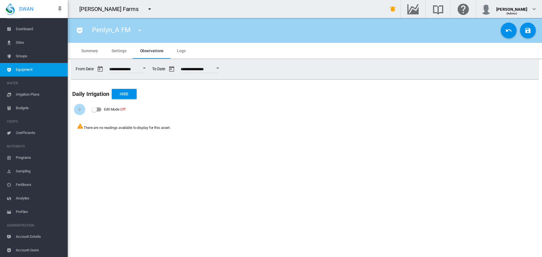
click at [122, 51] on span "Settings" at bounding box center [118, 51] width 15 height 5
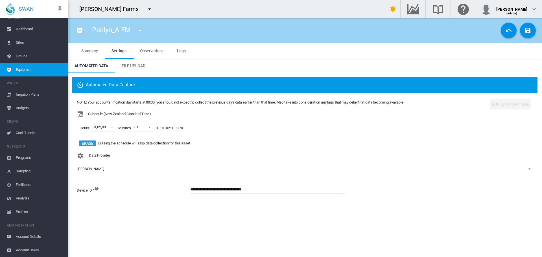
click at [146, 10] on md-icon "icon-menu-down" at bounding box center [149, 9] width 7 height 7
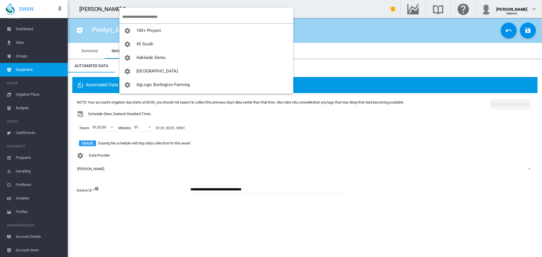
click at [133, 19] on input "search" at bounding box center [207, 16] width 171 height 13
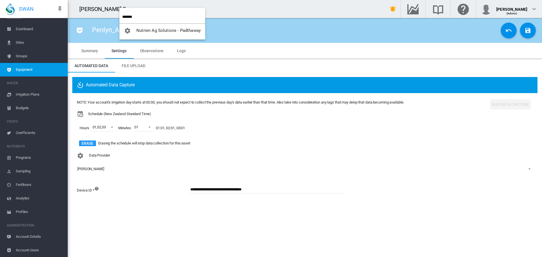
type input "*******"
click at [155, 31] on span "Nutrien Ag Solutions - Padthaway" at bounding box center [168, 30] width 64 height 5
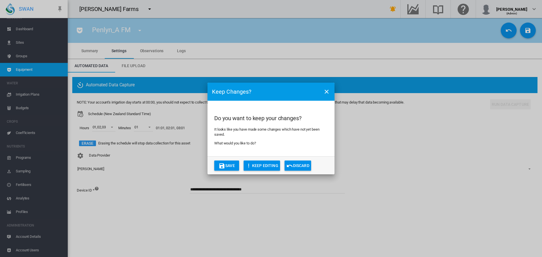
click at [225, 165] on button "Save" at bounding box center [226, 165] width 25 height 10
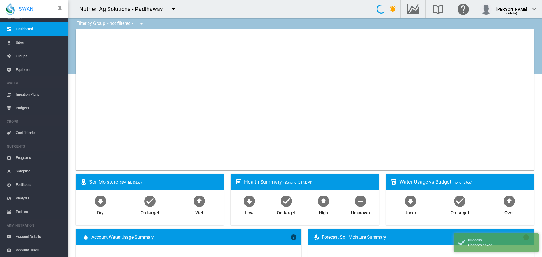
type input "**********"
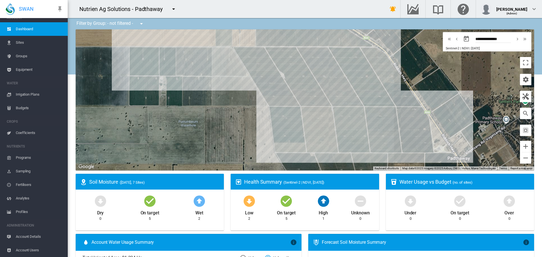
click at [19, 43] on span "Sites" at bounding box center [39, 43] width 47 height 14
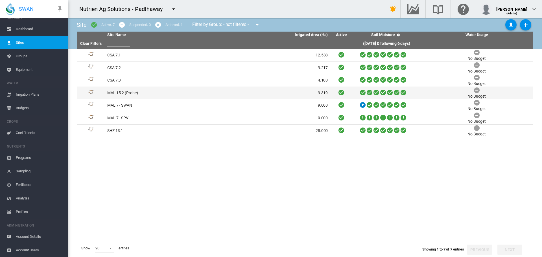
click at [123, 91] on td "MAL 15.2 (Probe)" at bounding box center [161, 93] width 113 height 12
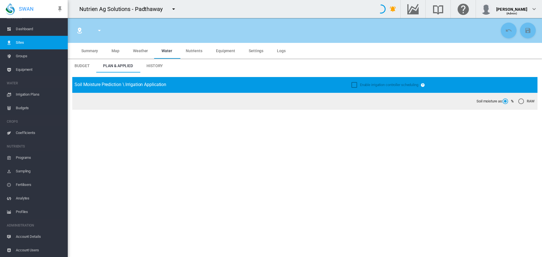
type input "**********"
type input "*********"
type input "**"
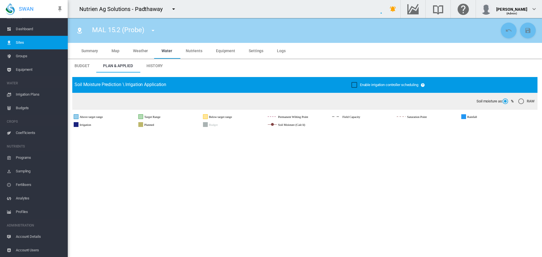
click at [16, 45] on span "Sites" at bounding box center [39, 43] width 47 height 14
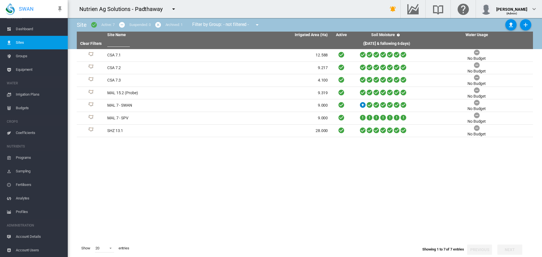
click at [173, 8] on md-icon "icon-menu-down" at bounding box center [173, 9] width 7 height 7
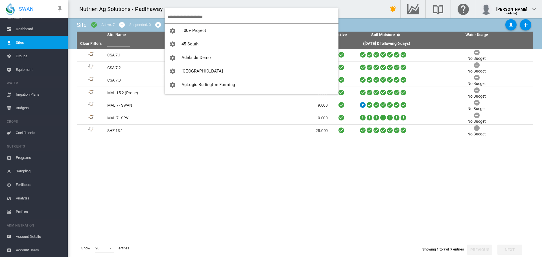
click at [177, 14] on input "search" at bounding box center [252, 16] width 171 height 13
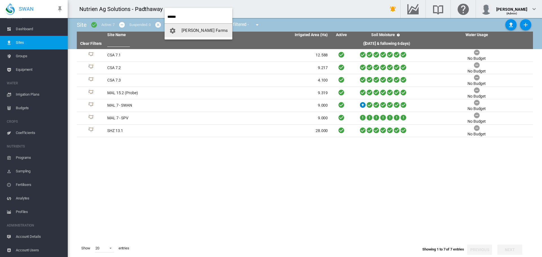
type input "******"
click at [191, 32] on span "[PERSON_NAME] Farms" at bounding box center [204, 30] width 46 height 5
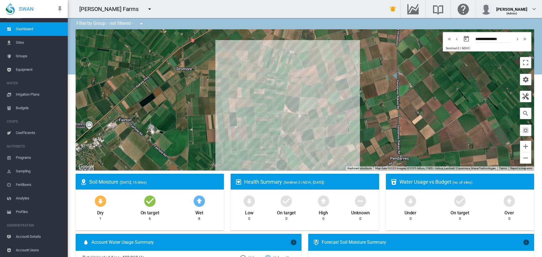
click at [18, 69] on span "Equipment" at bounding box center [39, 70] width 47 height 14
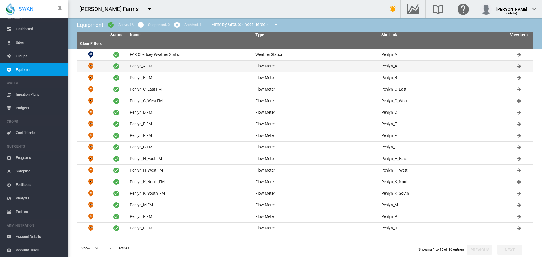
click at [138, 65] on td "Penlyn_A FM" at bounding box center [190, 66] width 126 height 11
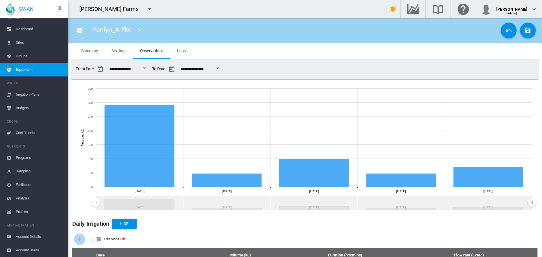
click at [138, 30] on md-icon "icon-menu-down" at bounding box center [139, 30] width 7 height 7
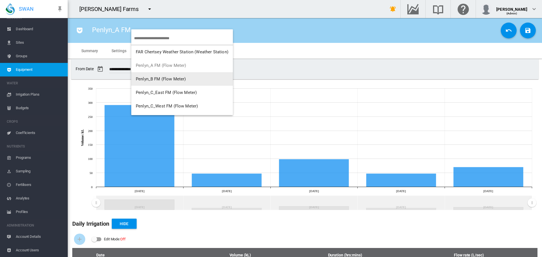
click at [152, 78] on span "Penlyn_B FM (Flow Meter)" at bounding box center [161, 78] width 50 height 5
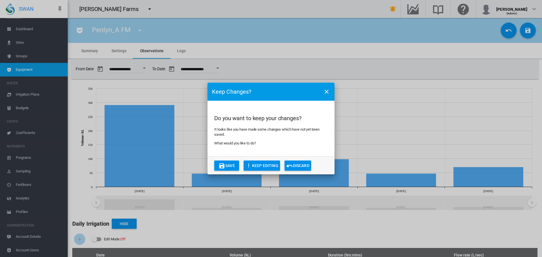
click at [229, 167] on button "Save" at bounding box center [226, 165] width 25 height 10
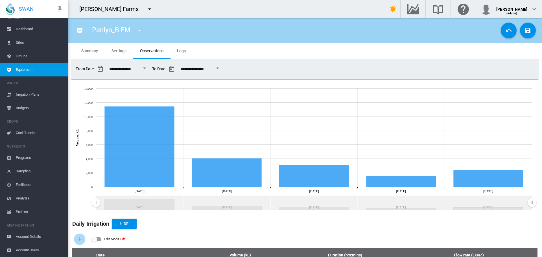
click at [137, 29] on md-icon "icon-menu-down" at bounding box center [139, 30] width 7 height 7
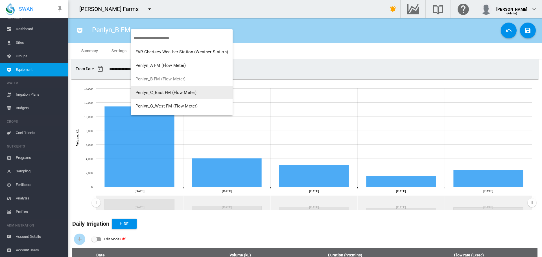
click at [146, 94] on span "Penlyn_C_East FM (Flow Meter)" at bounding box center [165, 92] width 61 height 5
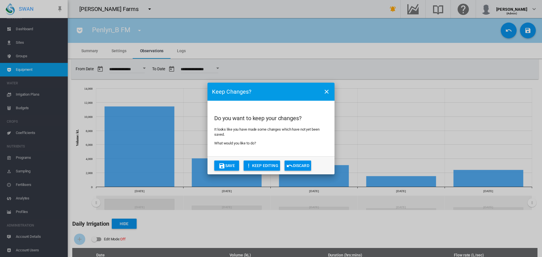
click at [233, 165] on button "Save" at bounding box center [226, 165] width 25 height 10
